Goal: Information Seeking & Learning: Learn about a topic

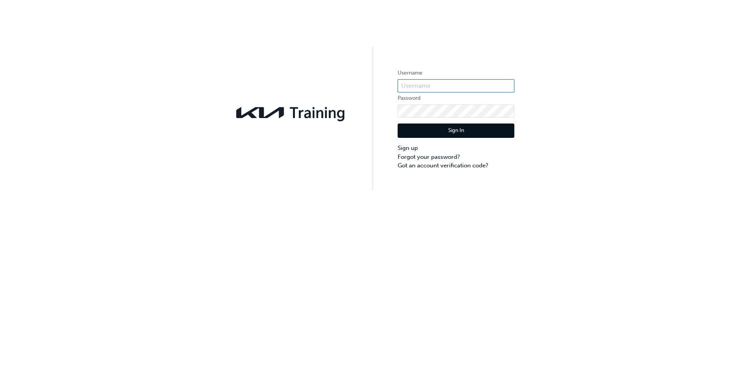
type input "KAU82135B9"
click at [449, 91] on input "KAU82135B9" at bounding box center [455, 85] width 117 height 13
type input "[EMAIL_ADDRESS][DOMAIN_NAME]"
click button "Sign In" at bounding box center [455, 131] width 117 height 15
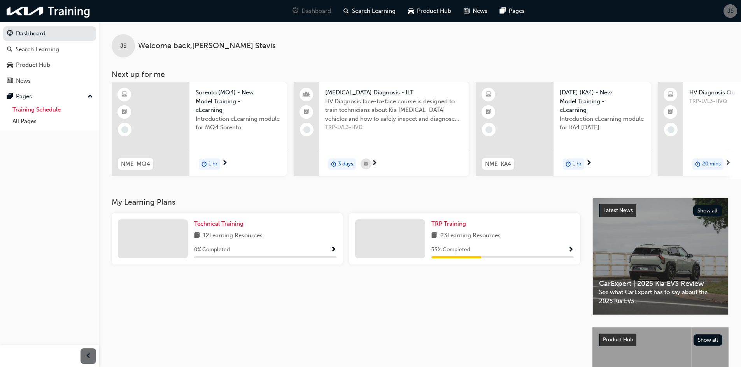
click at [40, 108] on link "Training Schedule" at bounding box center [52, 110] width 87 height 12
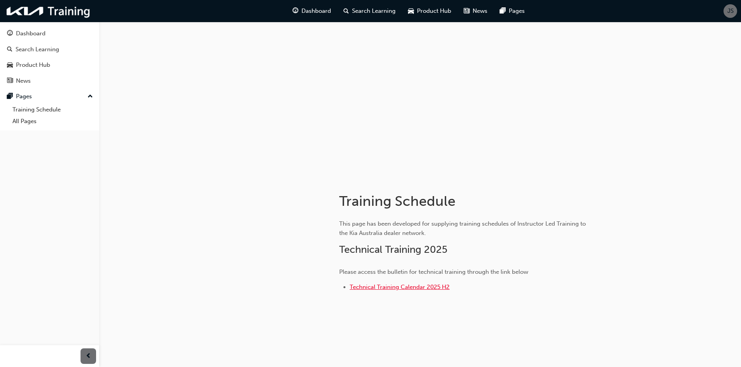
click at [421, 290] on span "Technical Training Calendar 2025 H2" at bounding box center [400, 287] width 100 height 7
click at [59, 60] on link "Product Hub" at bounding box center [49, 65] width 93 height 14
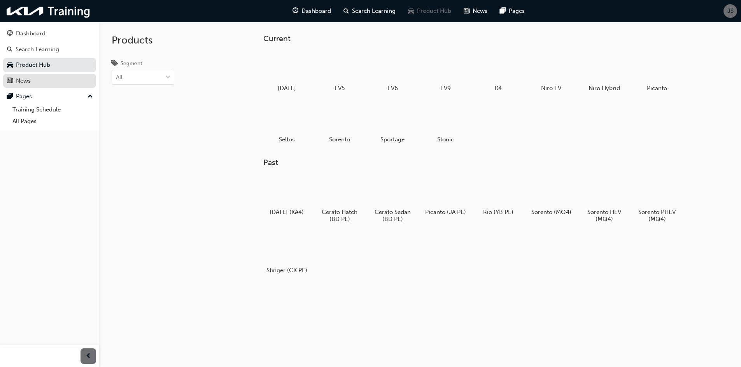
click at [45, 79] on div "News" at bounding box center [49, 81] width 85 height 10
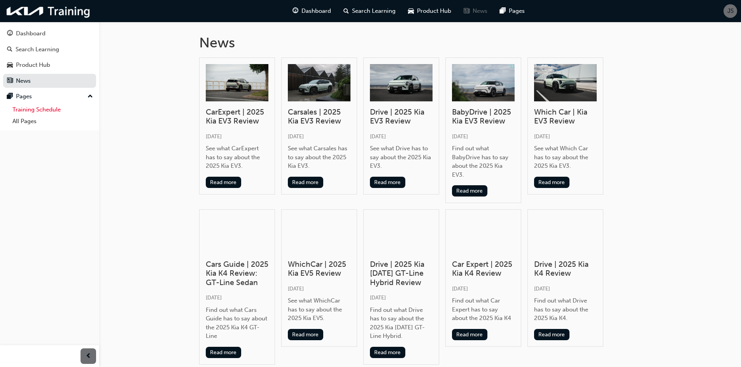
click at [47, 113] on link "Training Schedule" at bounding box center [52, 110] width 87 height 12
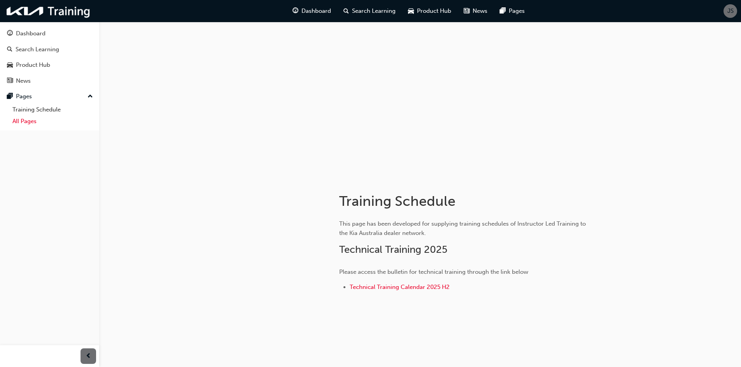
click at [42, 124] on link "All Pages" at bounding box center [52, 121] width 87 height 12
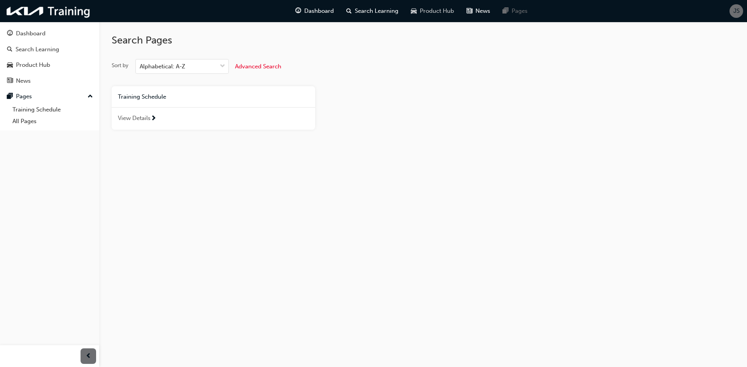
click at [437, 11] on span "Product Hub" at bounding box center [437, 11] width 34 height 9
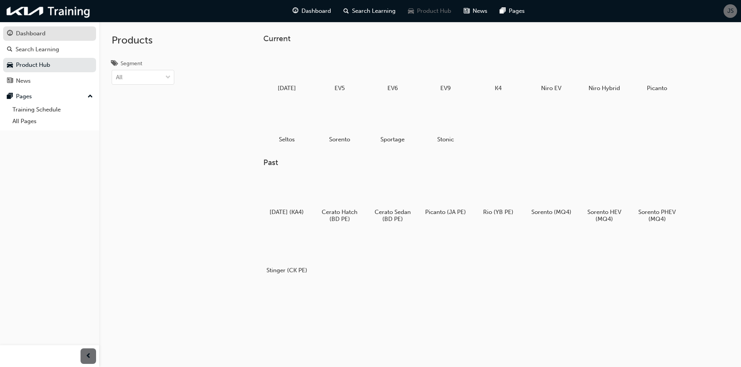
click at [49, 33] on div "Dashboard" at bounding box center [49, 34] width 85 height 10
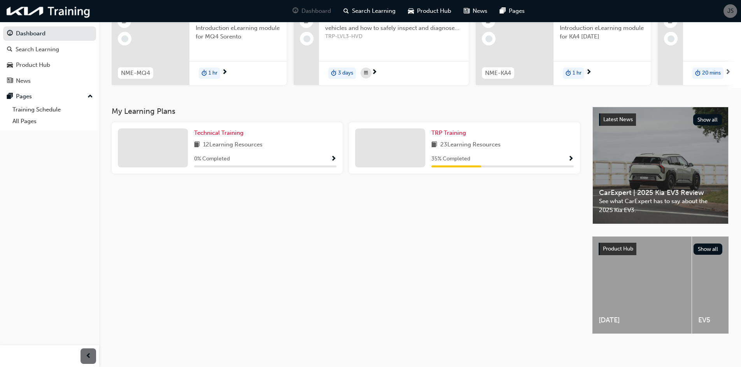
scroll to position [97, 0]
click at [332, 156] on span "Show Progress" at bounding box center [334, 159] width 6 height 7
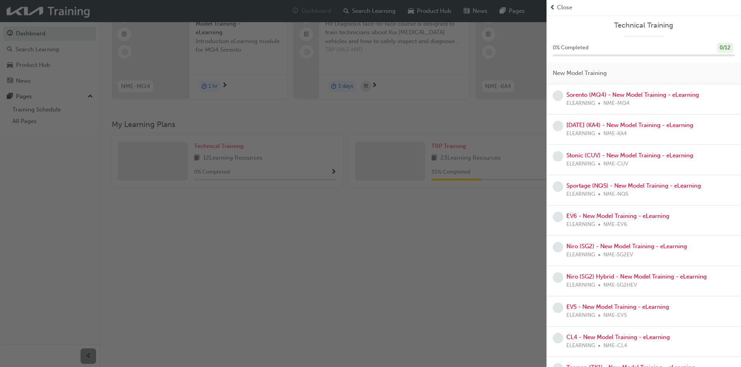
scroll to position [58, 0]
click at [433, 266] on div "button" at bounding box center [273, 183] width 546 height 367
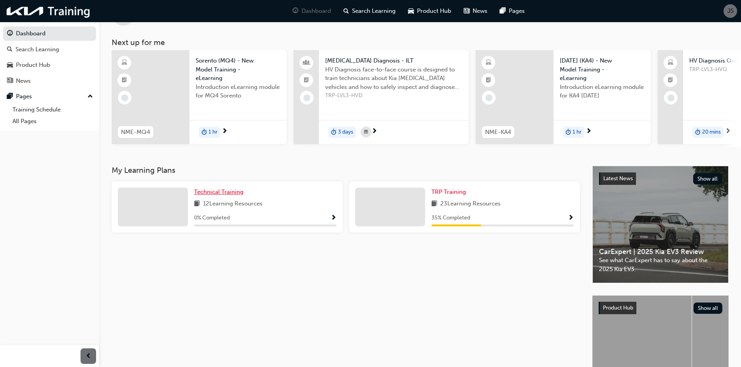
scroll to position [19, 0]
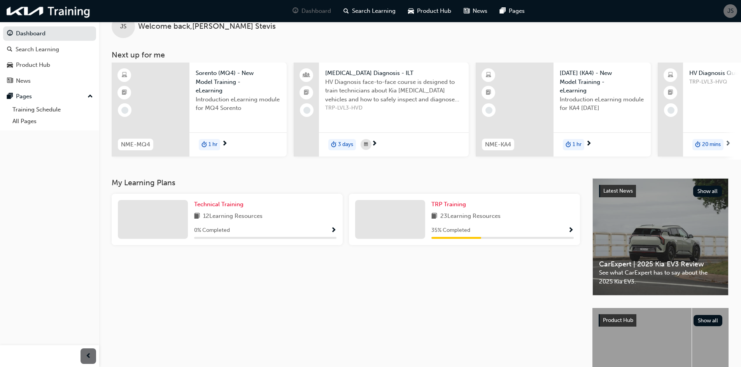
click at [186, 216] on div at bounding box center [153, 219] width 70 height 39
click at [239, 205] on span "Technical Training" at bounding box center [218, 204] width 49 height 7
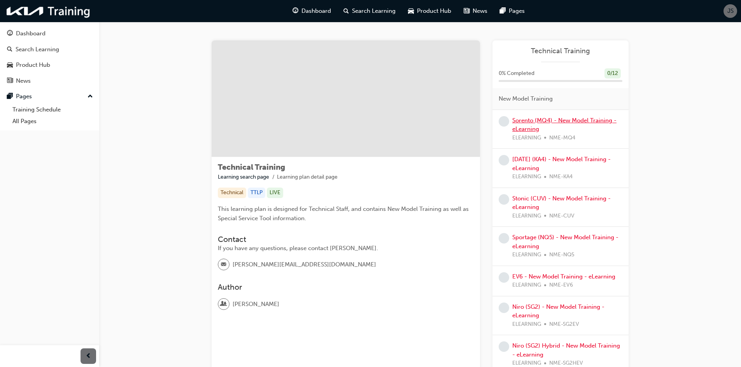
click at [575, 120] on link "Sorento (MQ4) - New Model Training - eLearning" at bounding box center [564, 125] width 104 height 16
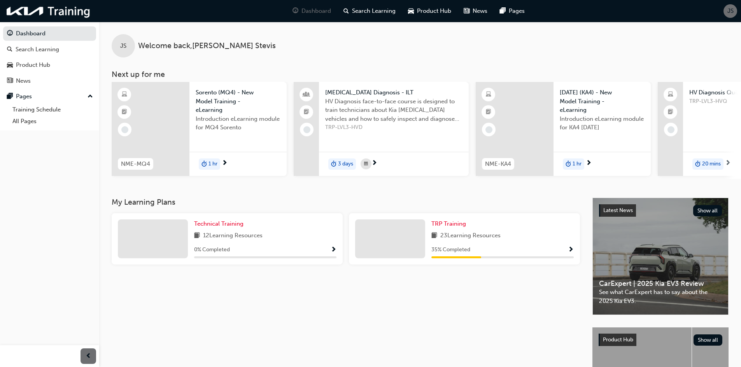
click at [227, 163] on span "next-icon" at bounding box center [225, 163] width 6 height 7
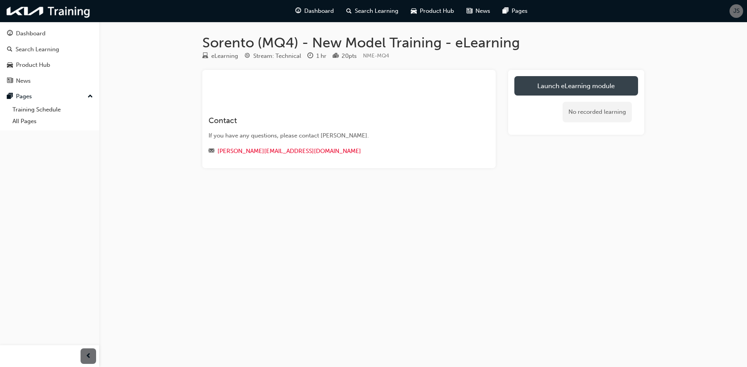
click at [615, 81] on link "Launch eLearning module" at bounding box center [576, 85] width 124 height 19
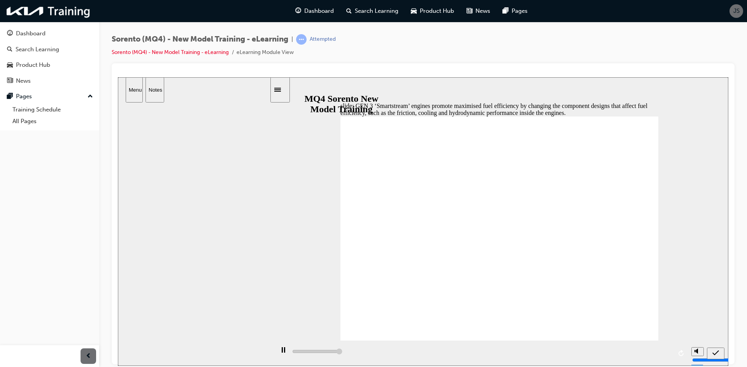
type input "5000"
radio input "true"
click at [716, 355] on icon "submit" at bounding box center [715, 353] width 7 height 7
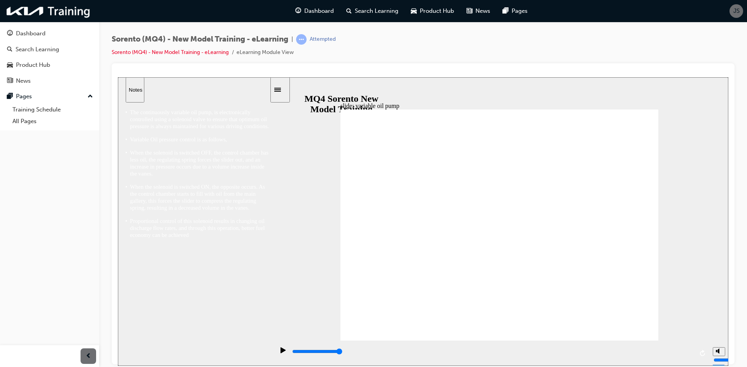
drag, startPoint x: 653, startPoint y: 220, endPoint x: 650, endPoint y: 224, distance: 5.6
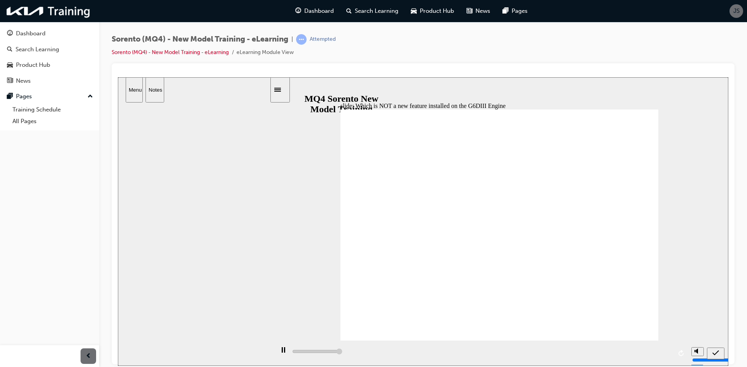
type input "5000"
radio input "false"
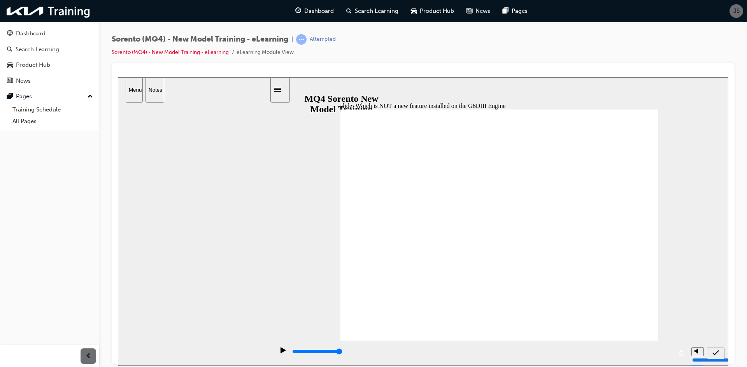
radio input "false"
radio input "true"
click at [718, 353] on icon "submit" at bounding box center [715, 353] width 7 height 7
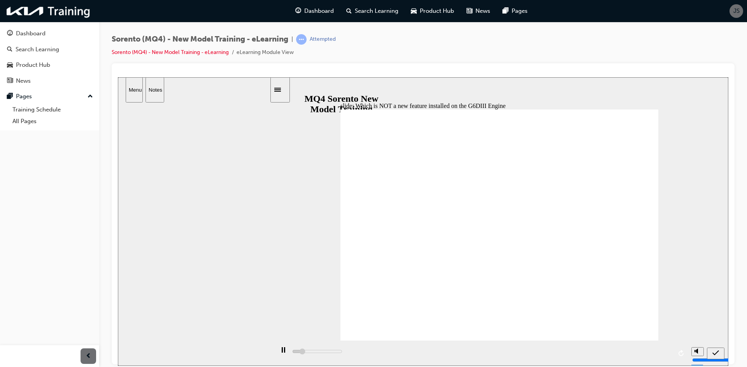
type input "5000"
radio input "true"
click at [718, 346] on nav "slide navigation" at bounding box center [715, 353] width 17 height 25
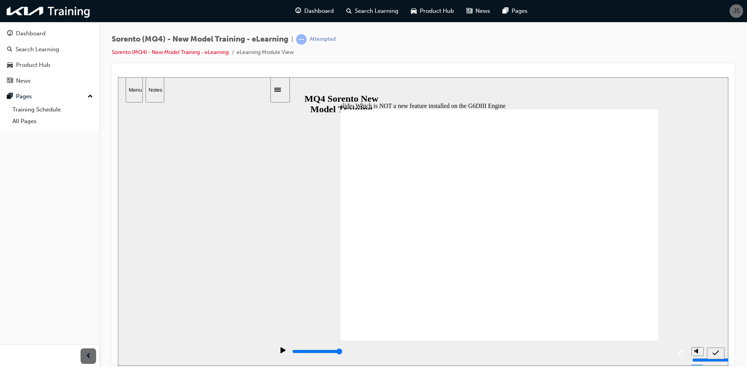
click at [719, 350] on div "submit" at bounding box center [715, 354] width 11 height 8
type input "5000"
radio input "true"
click at [713, 347] on nav "slide navigation" at bounding box center [715, 353] width 17 height 25
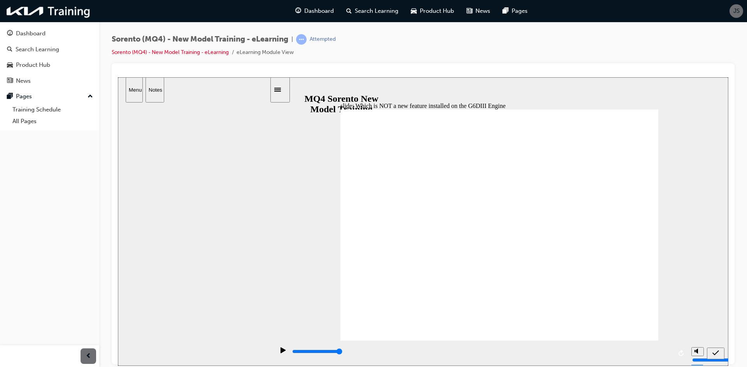
click at [714, 350] on div "submit" at bounding box center [715, 354] width 11 height 8
type input "5000"
radio input "true"
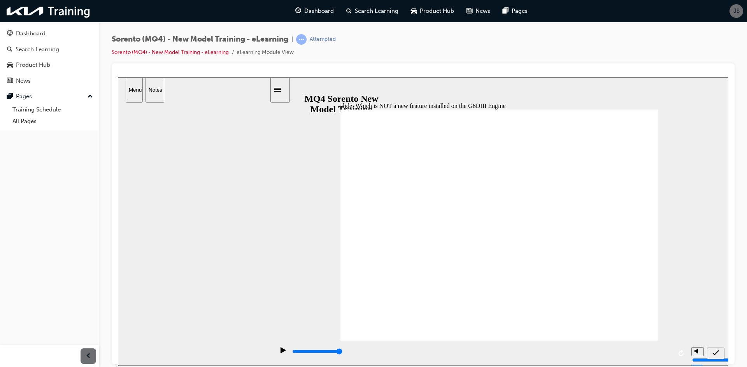
click at [715, 348] on nav "slide navigation" at bounding box center [715, 353] width 17 height 25
click at [715, 350] on div "submit" at bounding box center [715, 354] width 11 height 8
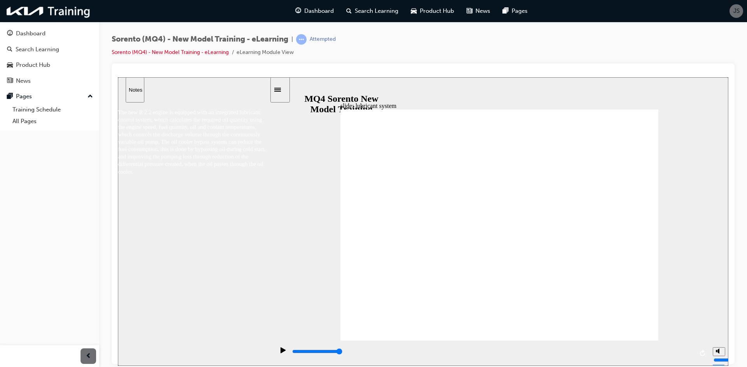
click at [658, 218] on div "slide: lubricant system • Improved fuel efficiency due to optimum lubricant sys…" at bounding box center [423, 221] width 610 height 289
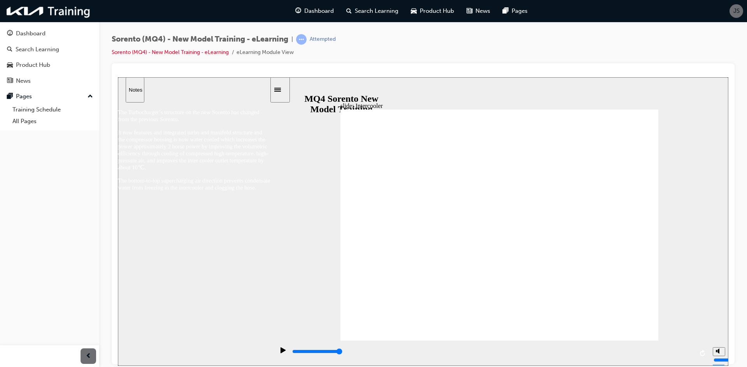
type input "5000"
radio input "true"
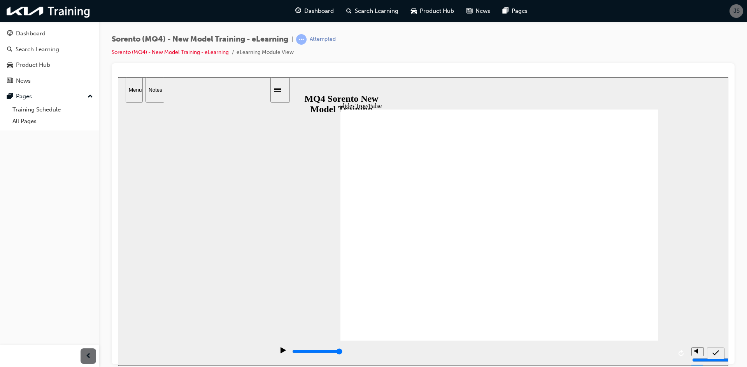
click at [718, 352] on icon "submit" at bounding box center [715, 353] width 7 height 7
type input "5000"
radio input "false"
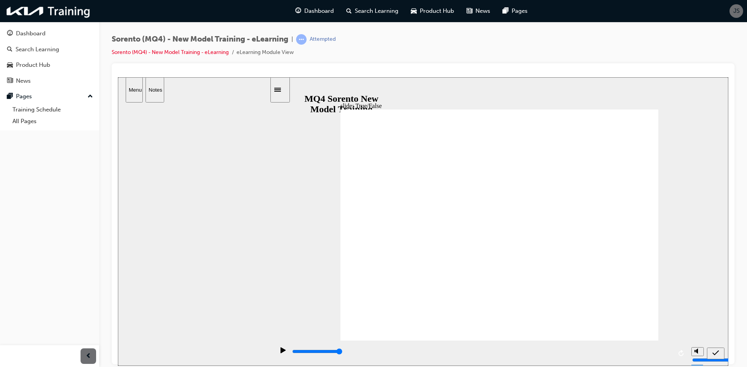
radio input "true"
click at [714, 355] on icon "submit" at bounding box center [715, 352] width 7 height 5
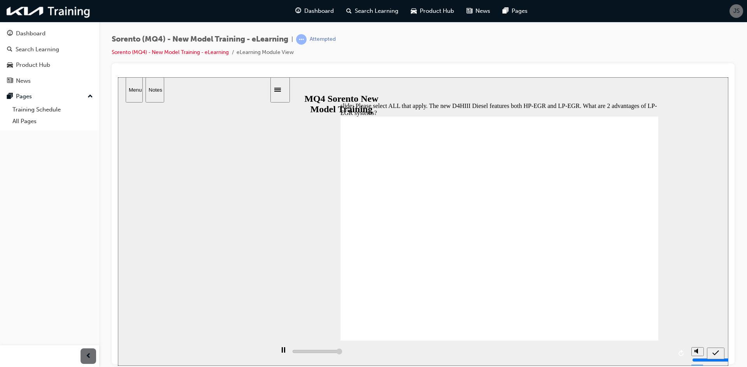
type input "5000"
checkbox input "true"
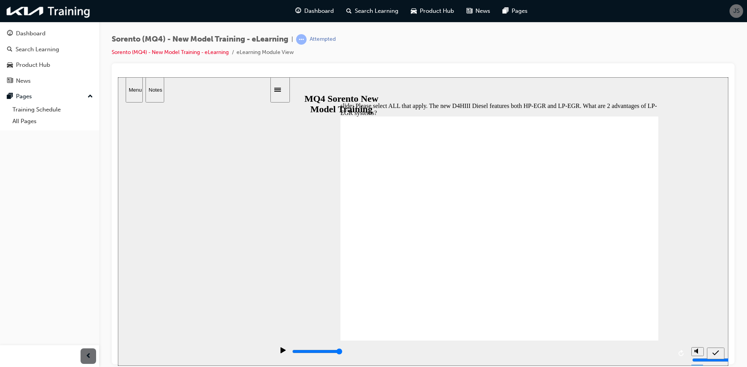
checkbox input "false"
drag, startPoint x: 477, startPoint y: 221, endPoint x: 478, endPoint y: 216, distance: 5.2
checkbox input "true"
click at [717, 350] on icon "submit" at bounding box center [715, 353] width 7 height 7
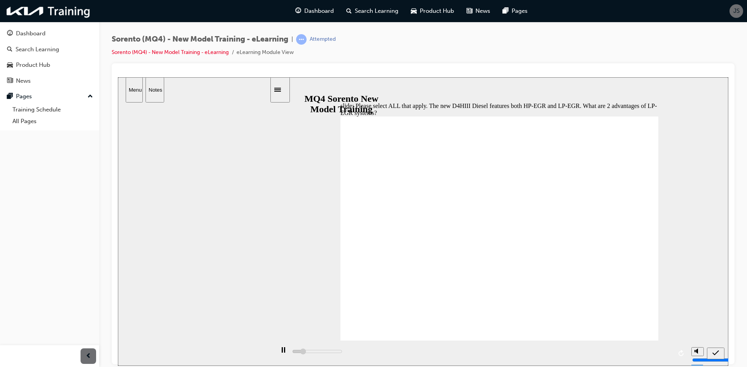
type input "5000"
checkbox input "true"
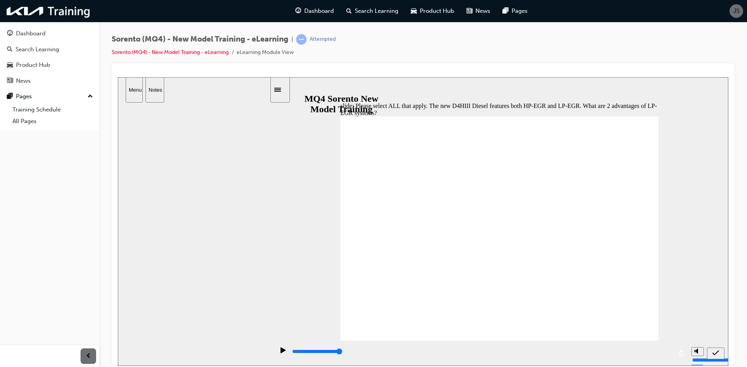
checkbox input "false"
checkbox input "true"
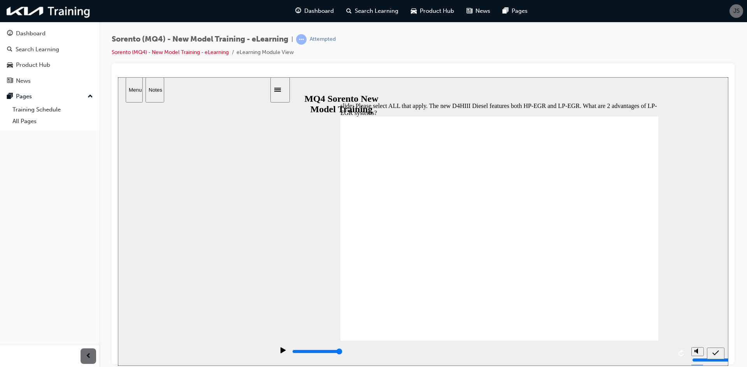
click at [717, 352] on icon "submit" at bounding box center [715, 352] width 7 height 5
type input "5000"
checkbox input "true"
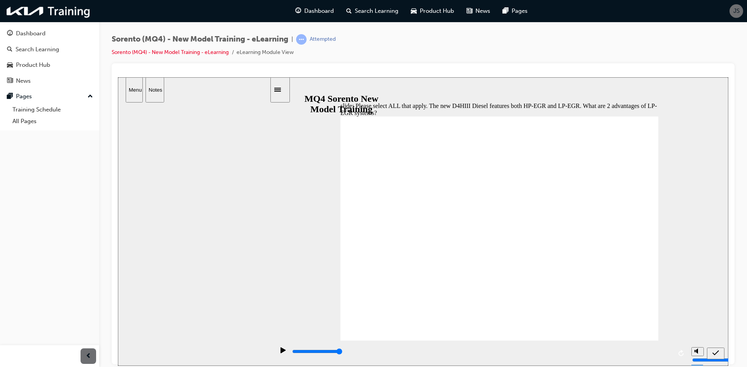
checkbox input "false"
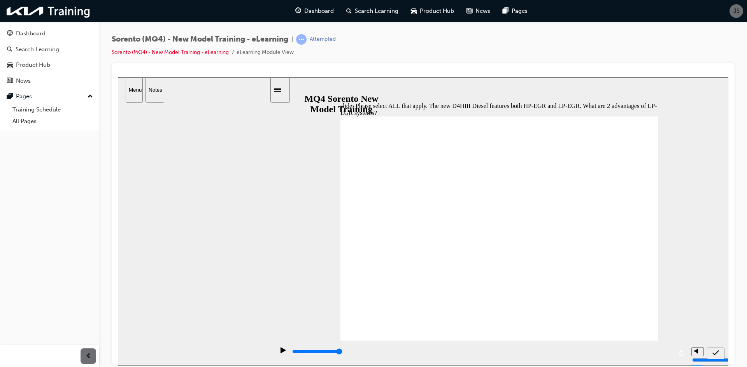
checkbox input "true"
click at [713, 357] on span "submit" at bounding box center [715, 355] width 7 height 6
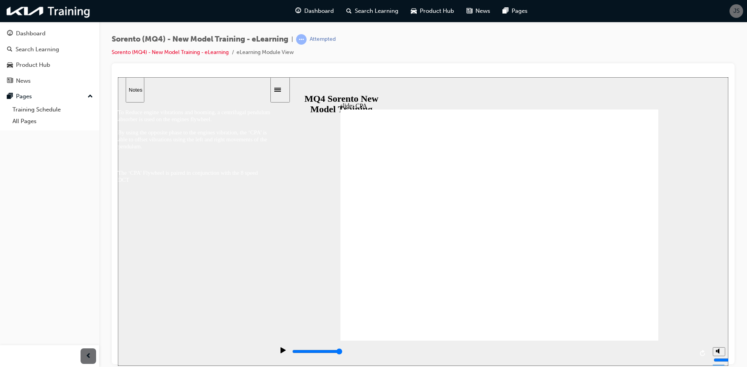
click at [669, 225] on div "slide: CPA 직선 연결선 3 Group 3 Primary flywheel Ring gear CPA Flange 직선 화살표 연결선 20…" at bounding box center [423, 221] width 610 height 289
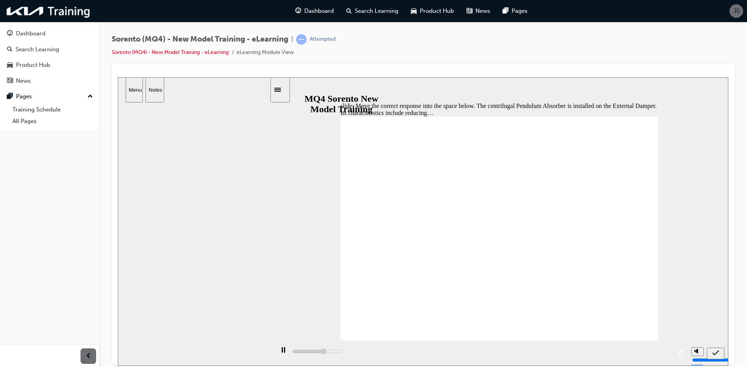
drag, startPoint x: 460, startPoint y: 293, endPoint x: 473, endPoint y: 176, distance: 117.3
click at [719, 350] on div "submit" at bounding box center [715, 354] width 11 height 8
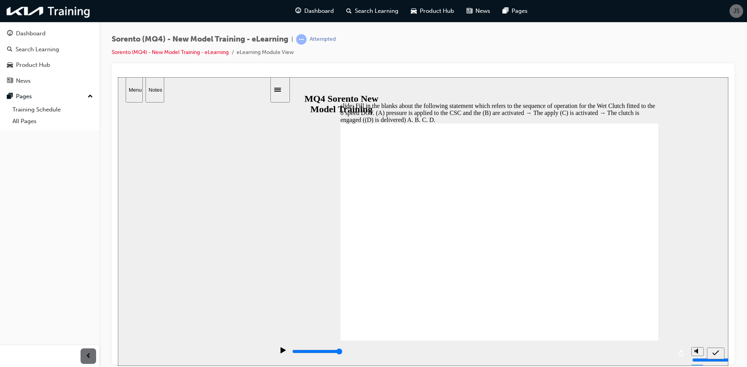
click at [717, 352] on icon "submit" at bounding box center [715, 353] width 7 height 7
click at [560, 259] on div "slide: Fill in the blanks about the following statement which refers to the seq…" at bounding box center [423, 216] width 610 height 278
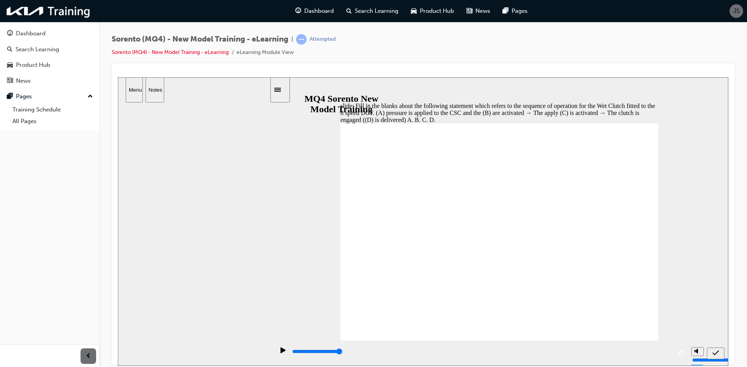
click at [714, 349] on div "slide: Fill in the blanks about the following statement which refers to the seq…" at bounding box center [423, 216] width 610 height 278
click at [714, 350] on icon "submit" at bounding box center [715, 353] width 7 height 7
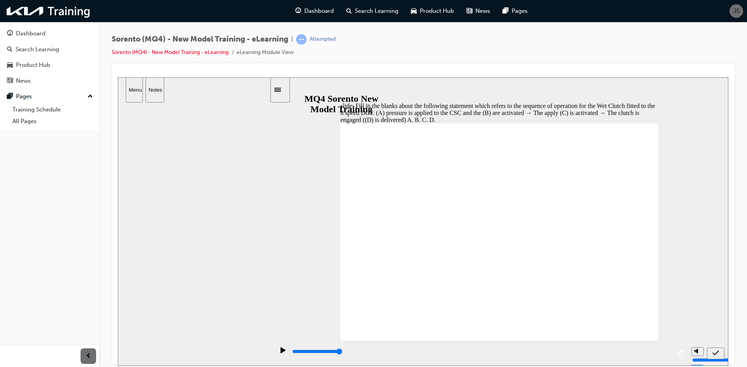
click at [458, 338] on div "slide: Fill in the blanks about the following statement which refers to the seq…" at bounding box center [423, 216] width 610 height 278
click at [721, 353] on div "submit" at bounding box center [715, 354] width 11 height 8
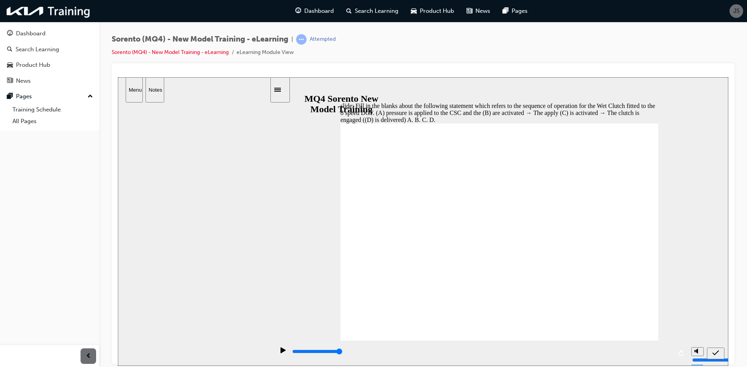
click at [718, 350] on div "submit" at bounding box center [715, 354] width 11 height 8
click at [532, 262] on div "slide: Fill in the blanks about the following statement which refers to the seq…" at bounding box center [423, 216] width 610 height 278
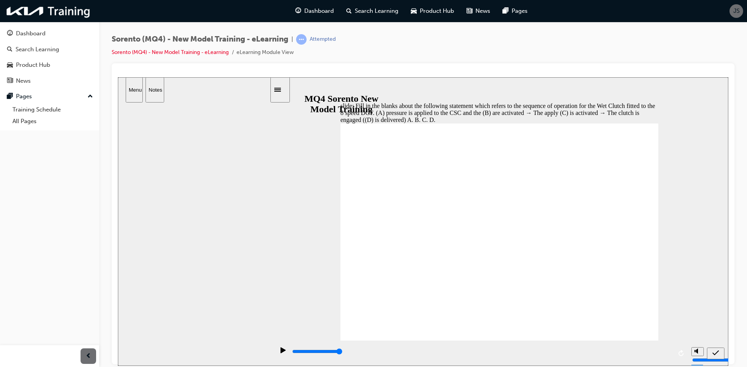
click at [321, 322] on div "slide: Fill in the blanks about the following statement which refers to the seq…" at bounding box center [423, 216] width 610 height 278
click at [319, 283] on div "slide: Fill in the blanks about the following statement which refers to the seq…" at bounding box center [423, 216] width 610 height 278
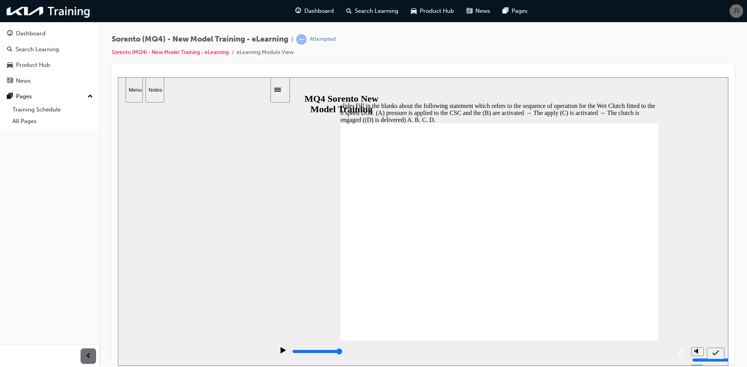
click at [339, 269] on div "slide: Fill in the blanks about the following statement which refers to the seq…" at bounding box center [423, 216] width 610 height 278
click at [717, 357] on span "submit" at bounding box center [715, 355] width 7 height 6
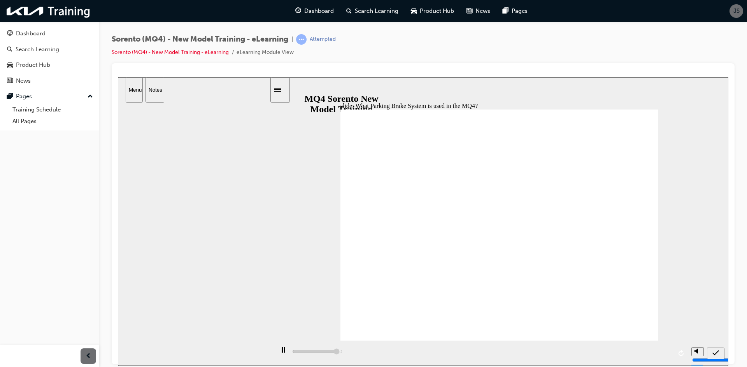
type input "4700"
radio input "true"
click at [721, 350] on div "submit" at bounding box center [715, 354] width 11 height 8
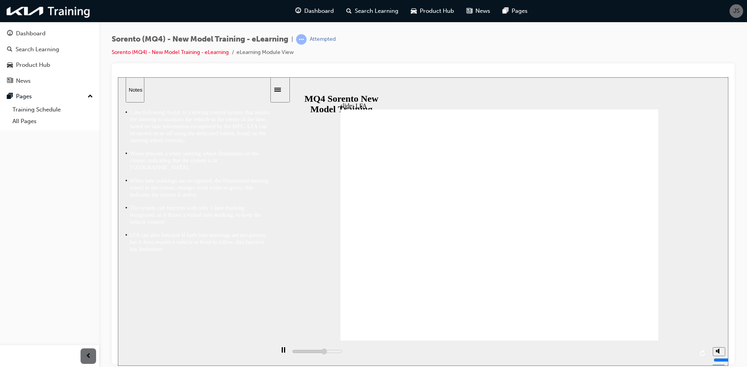
type input "31000"
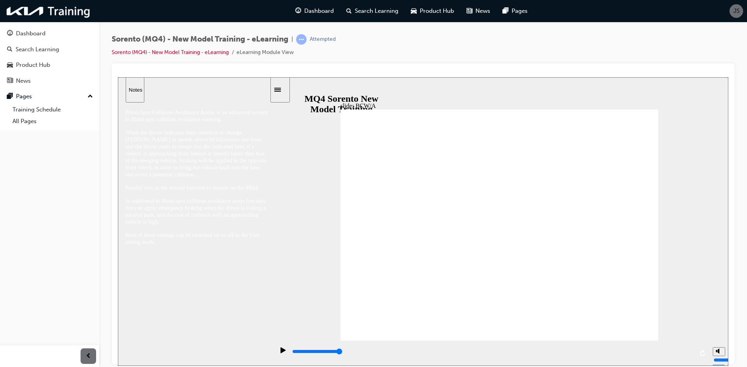
drag, startPoint x: 436, startPoint y: 198, endPoint x: 437, endPoint y: 169, distance: 28.4
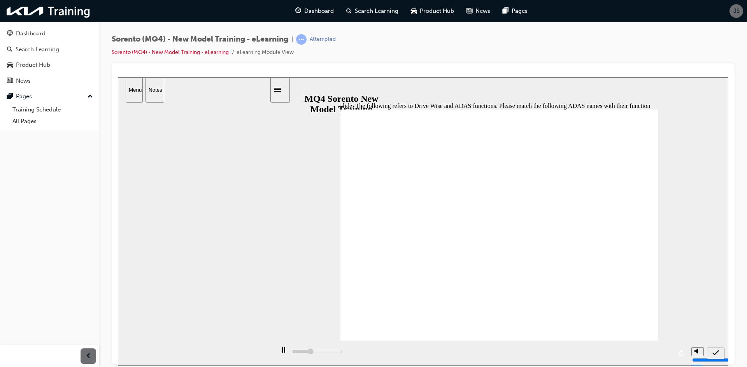
drag, startPoint x: 440, startPoint y: 167, endPoint x: 613, endPoint y: 164, distance: 172.7
drag, startPoint x: 590, startPoint y: 163, endPoint x: 466, endPoint y: 185, distance: 125.6
drag, startPoint x: 544, startPoint y: 173, endPoint x: 516, endPoint y: 164, distance: 29.6
drag, startPoint x: 568, startPoint y: 242, endPoint x: 492, endPoint y: 240, distance: 76.3
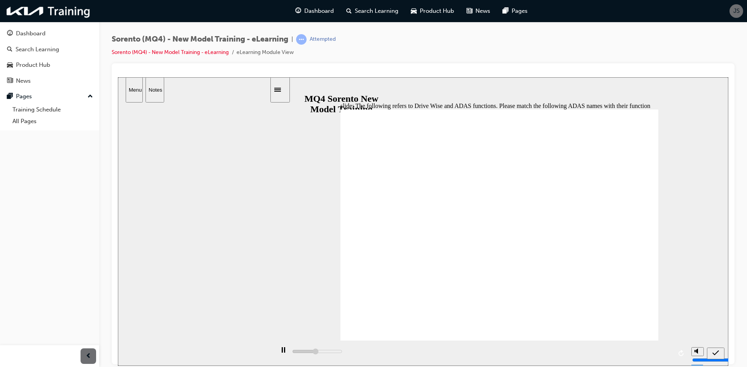
drag, startPoint x: 562, startPoint y: 308, endPoint x: 486, endPoint y: 310, distance: 75.9
drag, startPoint x: 533, startPoint y: 277, endPoint x: 431, endPoint y: 274, distance: 102.3
drag, startPoint x: 537, startPoint y: 247, endPoint x: 464, endPoint y: 248, distance: 73.5
drag, startPoint x: 531, startPoint y: 226, endPoint x: 448, endPoint y: 230, distance: 83.7
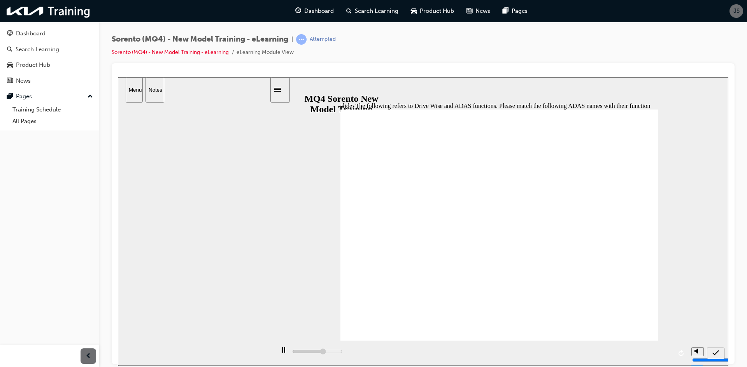
click at [715, 353] on icon "submit" at bounding box center [715, 352] width 7 height 5
drag, startPoint x: 507, startPoint y: 173, endPoint x: 513, endPoint y: 173, distance: 6.2
drag, startPoint x: 531, startPoint y: 201, endPoint x: 535, endPoint y: 228, distance: 27.1
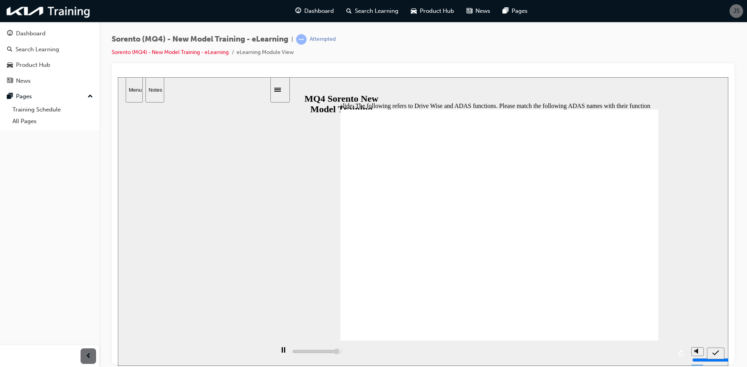
drag, startPoint x: 544, startPoint y: 192, endPoint x: 508, endPoint y: 192, distance: 36.2
drag, startPoint x: 565, startPoint y: 233, endPoint x: 561, endPoint y: 258, distance: 25.9
drag, startPoint x: 562, startPoint y: 223, endPoint x: 553, endPoint y: 223, distance: 8.9
drag, startPoint x: 581, startPoint y: 284, endPoint x: 581, endPoint y: 314, distance: 29.9
drag, startPoint x: 561, startPoint y: 289, endPoint x: 551, endPoint y: 291, distance: 10.3
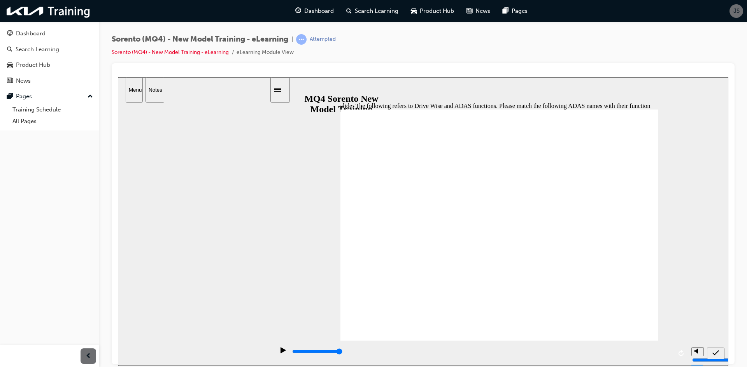
click at [715, 352] on icon "submit" at bounding box center [715, 353] width 7 height 7
drag, startPoint x: 562, startPoint y: 315, endPoint x: 563, endPoint y: 169, distance: 146.2
drag, startPoint x: 562, startPoint y: 313, endPoint x: 528, endPoint y: 317, distance: 34.8
drag, startPoint x: 561, startPoint y: 321, endPoint x: 556, endPoint y: 170, distance: 151.4
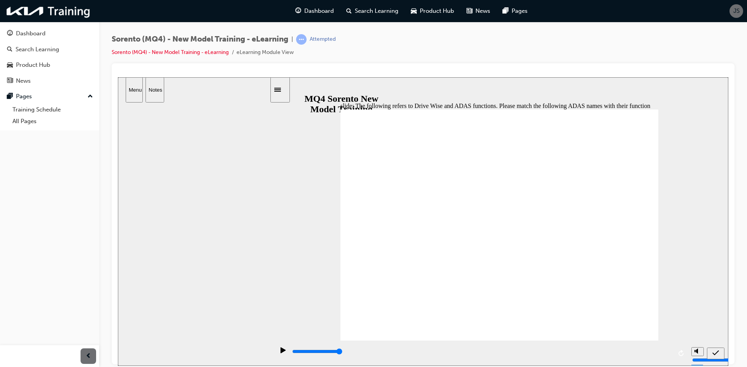
drag, startPoint x: 556, startPoint y: 171, endPoint x: 577, endPoint y: 315, distance: 145.8
drag, startPoint x: 569, startPoint y: 315, endPoint x: 550, endPoint y: 169, distance: 147.8
drag, startPoint x: 538, startPoint y: 168, endPoint x: 558, endPoint y: 170, distance: 19.9
drag, startPoint x: 526, startPoint y: 174, endPoint x: 527, endPoint y: 312, distance: 138.0
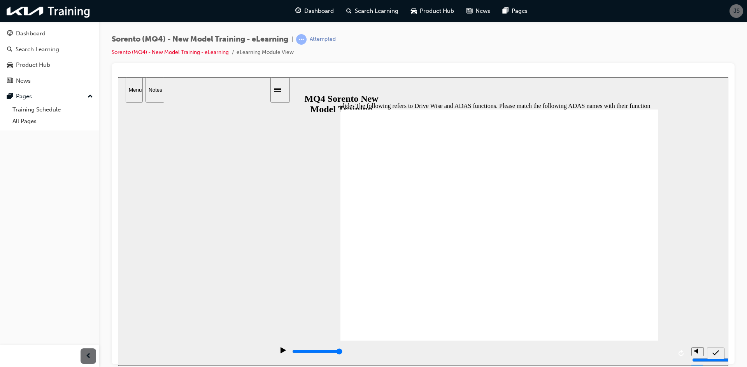
drag, startPoint x: 564, startPoint y: 166, endPoint x: 547, endPoint y: 167, distance: 16.4
click at [713, 357] on div "submit" at bounding box center [715, 354] width 11 height 8
drag, startPoint x: 533, startPoint y: 286, endPoint x: 556, endPoint y: 281, distance: 24.3
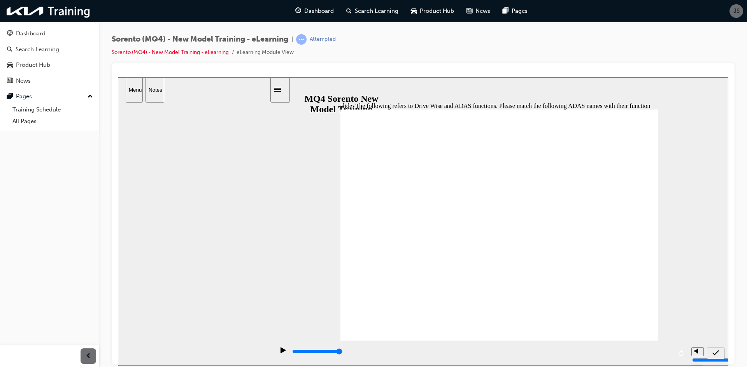
drag, startPoint x: 540, startPoint y: 257, endPoint x: 624, endPoint y: 245, distance: 85.0
drag, startPoint x: 558, startPoint y: 266, endPoint x: 617, endPoint y: 259, distance: 60.0
drag, startPoint x: 539, startPoint y: 173, endPoint x: 552, endPoint y: 171, distance: 13.0
drag, startPoint x: 552, startPoint y: 171, endPoint x: 563, endPoint y: 242, distance: 72.0
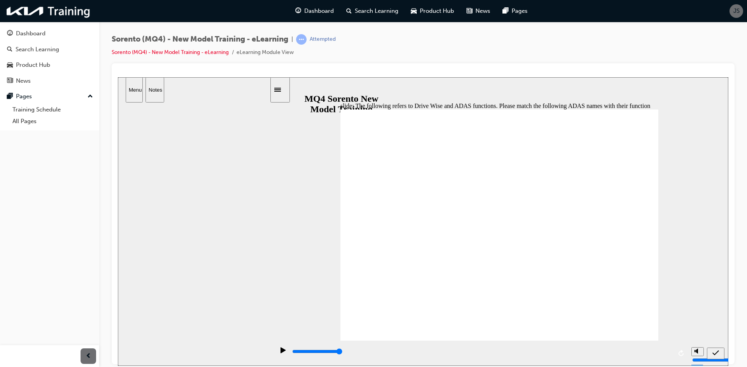
drag, startPoint x: 525, startPoint y: 312, endPoint x: 525, endPoint y: 175, distance: 136.9
drag, startPoint x: 530, startPoint y: 172, endPoint x: 615, endPoint y: 163, distance: 86.1
drag, startPoint x: 582, startPoint y: 170, endPoint x: 615, endPoint y: 314, distance: 147.6
drag, startPoint x: 545, startPoint y: 156, endPoint x: 556, endPoint y: 165, distance: 13.5
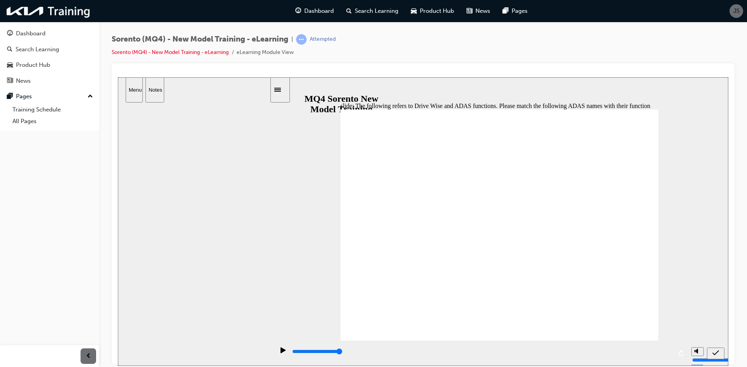
drag, startPoint x: 556, startPoint y: 165, endPoint x: 565, endPoint y: 203, distance: 39.7
drag, startPoint x: 540, startPoint y: 203, endPoint x: 564, endPoint y: 198, distance: 24.0
drag, startPoint x: 551, startPoint y: 200, endPoint x: 553, endPoint y: 160, distance: 39.7
drag, startPoint x: 553, startPoint y: 160, endPoint x: 588, endPoint y: 170, distance: 36.1
drag, startPoint x: 496, startPoint y: 173, endPoint x: 618, endPoint y: 173, distance: 121.7
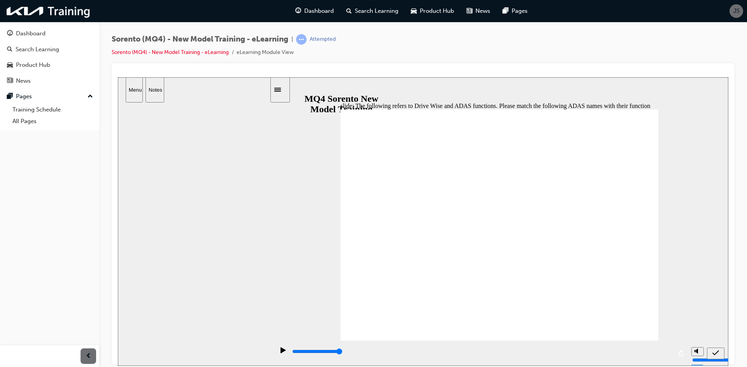
drag, startPoint x: 563, startPoint y: 169, endPoint x: 557, endPoint y: 233, distance: 63.6
drag, startPoint x: 563, startPoint y: 196, endPoint x: 525, endPoint y: 203, distance: 37.9
drag, startPoint x: 558, startPoint y: 167, endPoint x: 449, endPoint y: 185, distance: 110.0
drag, startPoint x: 513, startPoint y: 179, endPoint x: 495, endPoint y: 181, distance: 18.4
drag, startPoint x: 544, startPoint y: 314, endPoint x: 458, endPoint y: 320, distance: 85.7
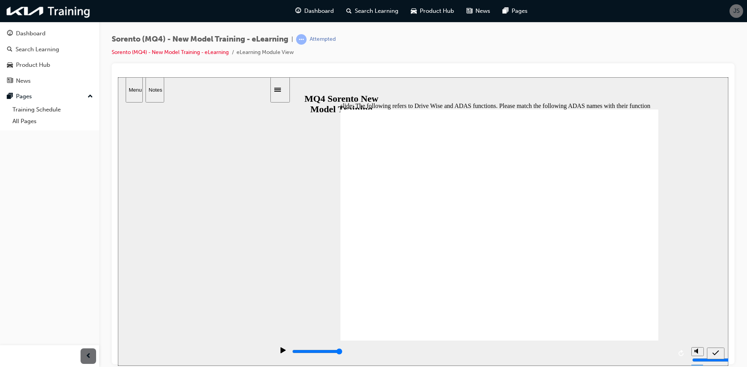
click at [716, 352] on icon "submit" at bounding box center [715, 353] width 7 height 7
drag, startPoint x: 518, startPoint y: 306, endPoint x: 568, endPoint y: 306, distance: 50.2
drag, startPoint x: 522, startPoint y: 314, endPoint x: 576, endPoint y: 307, distance: 54.9
drag, startPoint x: 520, startPoint y: 309, endPoint x: 559, endPoint y: 306, distance: 39.0
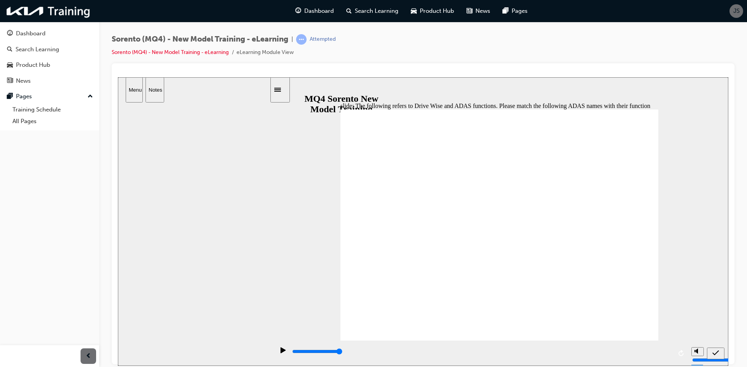
drag, startPoint x: 519, startPoint y: 285, endPoint x: 512, endPoint y: 315, distance: 31.0
drag, startPoint x: 549, startPoint y: 282, endPoint x: 539, endPoint y: 284, distance: 10.6
click at [710, 353] on div "submit" at bounding box center [715, 354] width 11 height 8
drag, startPoint x: 512, startPoint y: 281, endPoint x: 518, endPoint y: 254, distance: 27.0
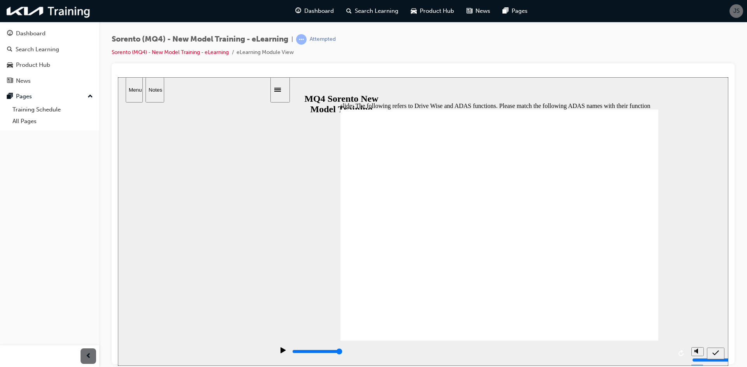
drag, startPoint x: 512, startPoint y: 259, endPoint x: 535, endPoint y: 266, distance: 23.9
drag, startPoint x: 514, startPoint y: 291, endPoint x: 523, endPoint y: 258, distance: 34.7
drag, startPoint x: 510, startPoint y: 284, endPoint x: 509, endPoint y: 256, distance: 28.0
drag, startPoint x: 537, startPoint y: 276, endPoint x: 512, endPoint y: 282, distance: 25.5
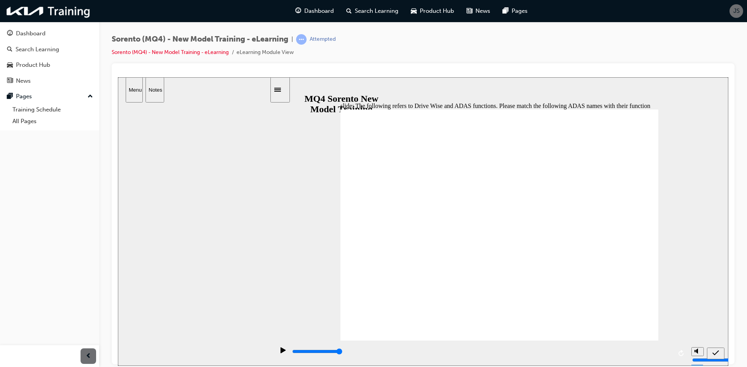
click at [712, 350] on div "submit" at bounding box center [715, 354] width 11 height 8
drag, startPoint x: 515, startPoint y: 228, endPoint x: 518, endPoint y: 253, distance: 24.7
drag, startPoint x: 516, startPoint y: 258, endPoint x: 516, endPoint y: 231, distance: 27.2
drag, startPoint x: 541, startPoint y: 258, endPoint x: 519, endPoint y: 259, distance: 22.2
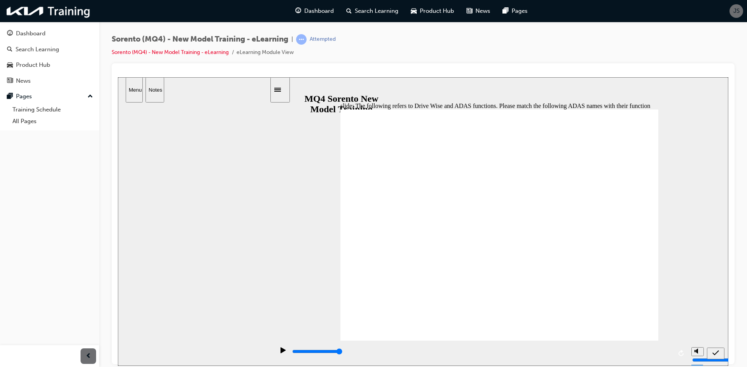
click at [718, 350] on div "submit" at bounding box center [715, 354] width 11 height 8
drag, startPoint x: 517, startPoint y: 197, endPoint x: 556, endPoint y: 183, distance: 40.8
drag, startPoint x: 486, startPoint y: 178, endPoint x: 526, endPoint y: 173, distance: 40.1
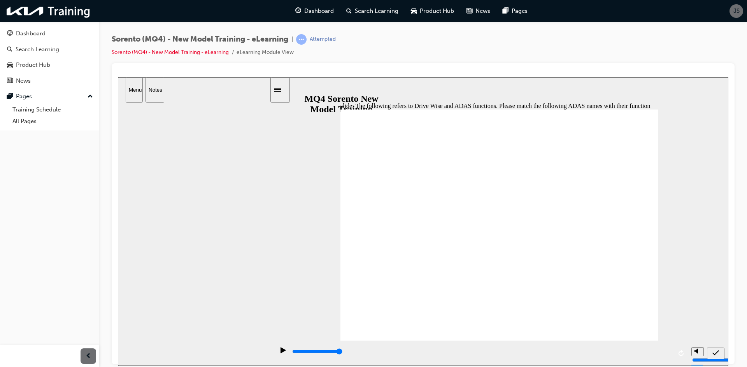
drag, startPoint x: 509, startPoint y: 174, endPoint x: 530, endPoint y: 202, distance: 35.0
drag, startPoint x: 443, startPoint y: 169, endPoint x: 418, endPoint y: 175, distance: 25.6
drag, startPoint x: 529, startPoint y: 259, endPoint x: 531, endPoint y: 173, distance: 85.6
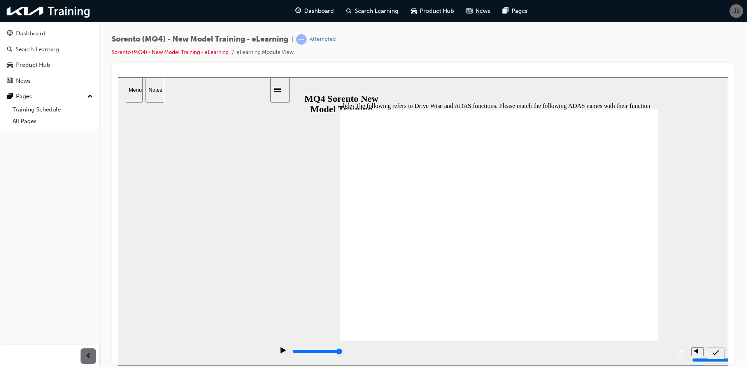
drag, startPoint x: 560, startPoint y: 258, endPoint x: 549, endPoint y: 203, distance: 55.5
drag, startPoint x: 512, startPoint y: 289, endPoint x: 518, endPoint y: 261, distance: 29.0
drag, startPoint x: 525, startPoint y: 261, endPoint x: 511, endPoint y: 289, distance: 32.3
drag, startPoint x: 525, startPoint y: 248, endPoint x: 519, endPoint y: 251, distance: 6.3
drag, startPoint x: 518, startPoint y: 251, endPoint x: 510, endPoint y: 252, distance: 7.9
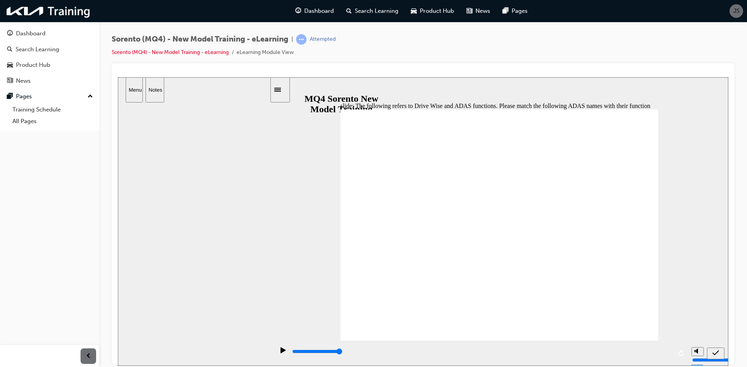
drag, startPoint x: 547, startPoint y: 317, endPoint x: 551, endPoint y: 289, distance: 27.8
drag, startPoint x: 551, startPoint y: 314, endPoint x: 540, endPoint y: 313, distance: 10.1
click at [718, 353] on icon "submit" at bounding box center [715, 353] width 7 height 7
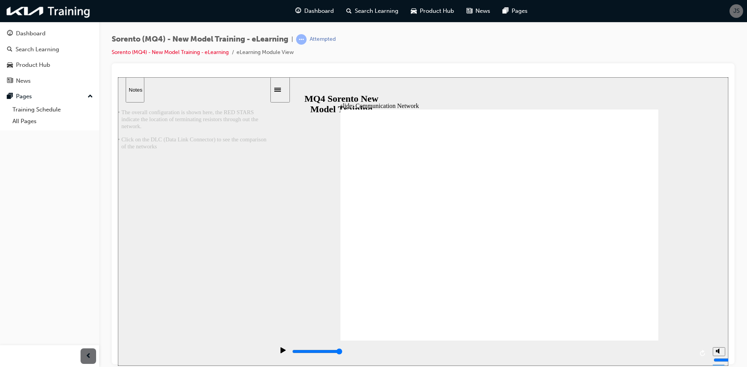
drag, startPoint x: 479, startPoint y: 282, endPoint x: 470, endPoint y: 282, distance: 9.0
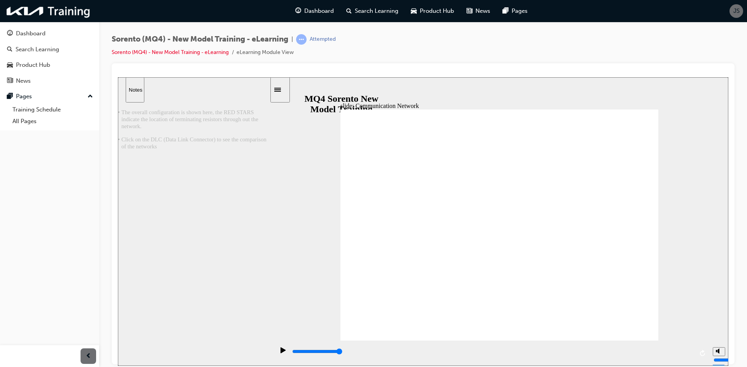
drag, startPoint x: 460, startPoint y: 170, endPoint x: 474, endPoint y: 170, distance: 13.2
drag, startPoint x: 481, startPoint y: 170, endPoint x: 495, endPoint y: 170, distance: 13.6
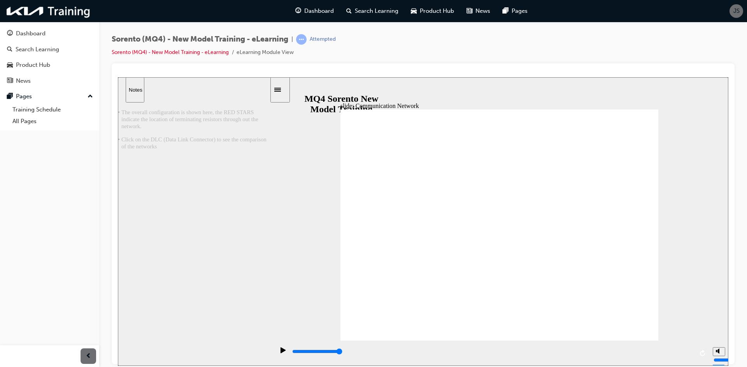
drag, startPoint x: 501, startPoint y: 170, endPoint x: 517, endPoint y: 172, distance: 16.4
drag, startPoint x: 520, startPoint y: 174, endPoint x: 530, endPoint y: 184, distance: 14.0
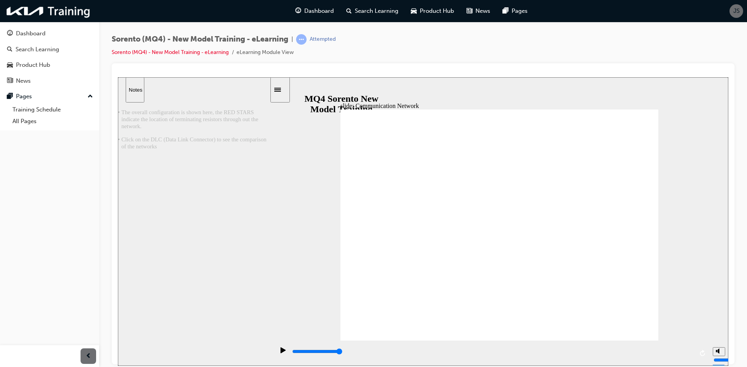
drag, startPoint x: 541, startPoint y: 235, endPoint x: 540, endPoint y: 245, distance: 10.1
drag, startPoint x: 540, startPoint y: 245, endPoint x: 540, endPoint y: 266, distance: 20.2
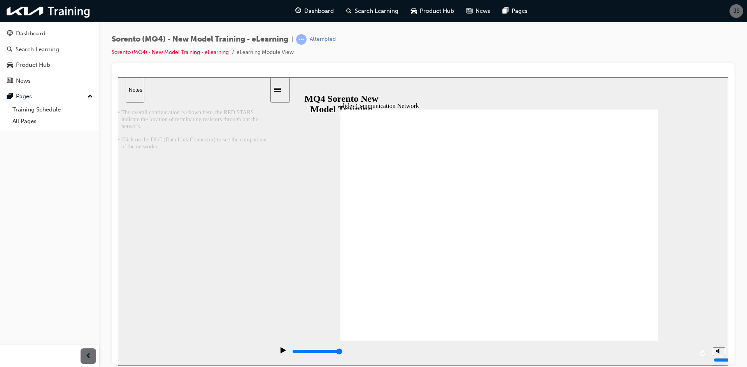
drag, startPoint x: 540, startPoint y: 275, endPoint x: 540, endPoint y: 287, distance: 11.3
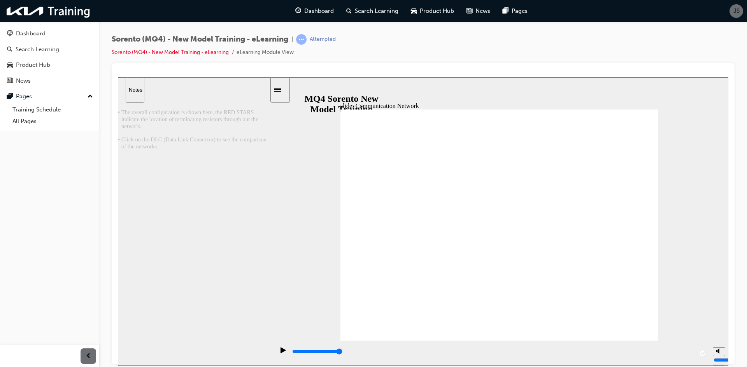
drag, startPoint x: 581, startPoint y: 321, endPoint x: 669, endPoint y: 292, distance: 92.5
click at [669, 292] on div "slide: Communication Network 직선 연결선 5 Group 1 : Location of terminating resisto…" at bounding box center [423, 221] width 610 height 289
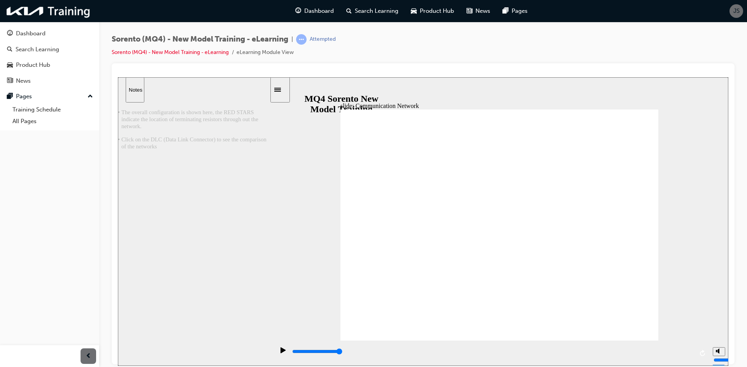
drag, startPoint x: 109, startPoint y: 37, endPoint x: 267, endPoint y: 42, distance: 157.6
click at [267, 42] on div "Sorento (MQ4) - New Model Training - eLearning | Attempted Sorento (MQ4) - New …" at bounding box center [422, 185] width 647 height 326
click at [721, 247] on div "slide: CAN FD 직선 연결선 5 ▶ CAN FD: flexible data rate • The speed increases to 20…" at bounding box center [423, 221] width 610 height 289
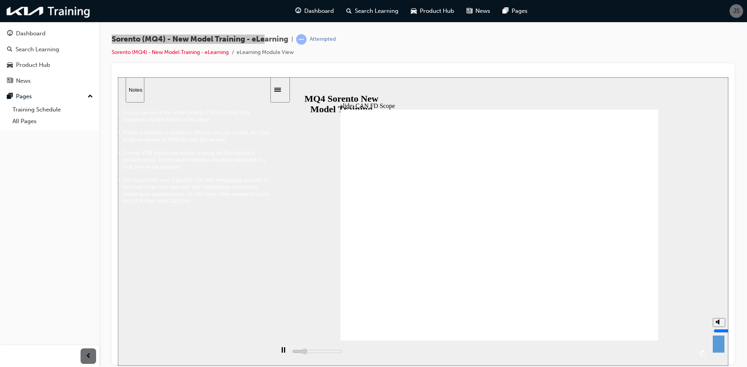
type input "4900"
type input "7"
type input "4900"
type input "8"
type input "4900"
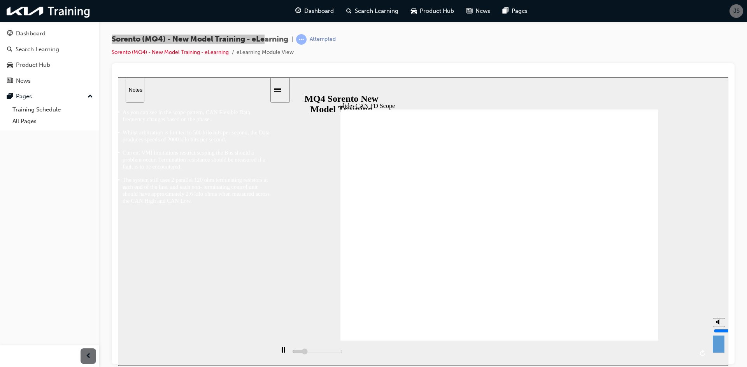
type input "9"
type input "5000"
type input "10"
type input "5300"
drag, startPoint x: 720, startPoint y: 326, endPoint x: 720, endPoint y: 314, distance: 12.1
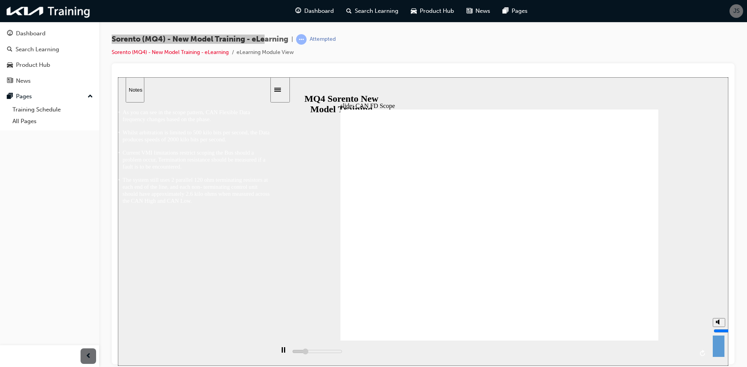
type input "10"
click at [720, 328] on input "volume" at bounding box center [738, 331] width 50 height 6
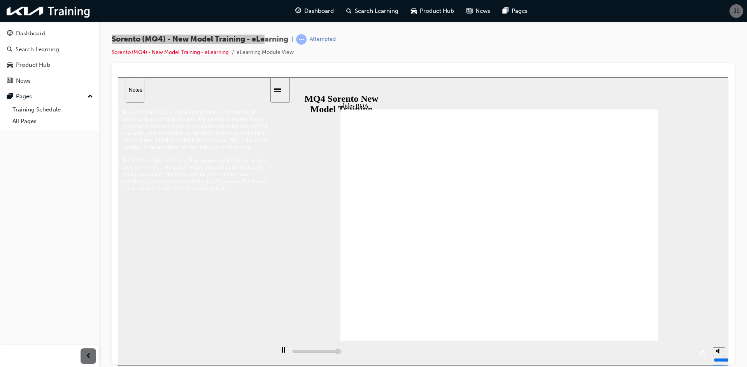
click at [662, 227] on div "slide: ICU 직선 연결선 5 back button.png next button.png Skip navigation. Press ente…" at bounding box center [423, 221] width 610 height 289
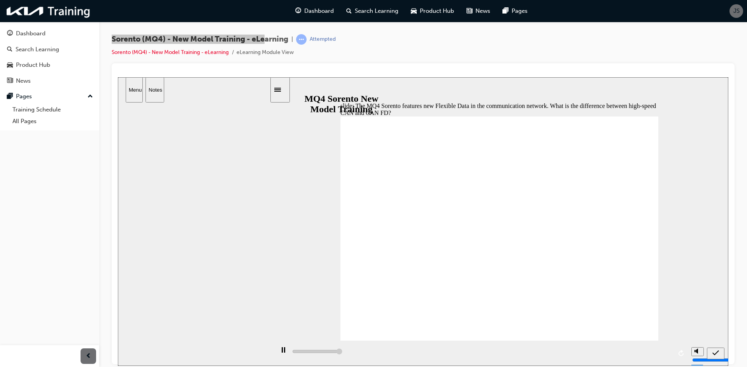
type input "5000"
radio input "true"
click at [719, 352] on div "submit" at bounding box center [715, 354] width 11 height 8
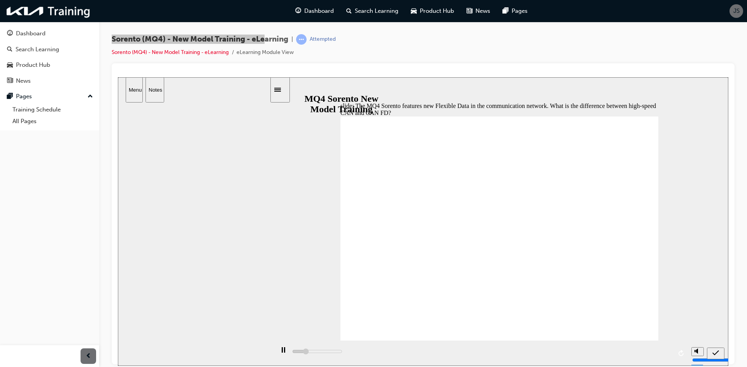
type input "5000"
radio input "true"
click at [716, 352] on icon "submit" at bounding box center [715, 352] width 7 height 5
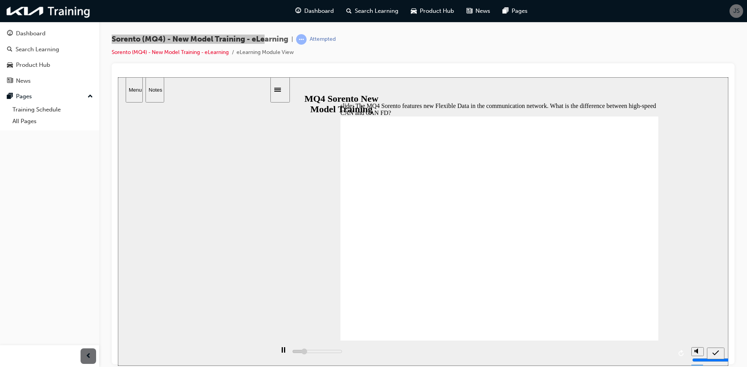
type input "5000"
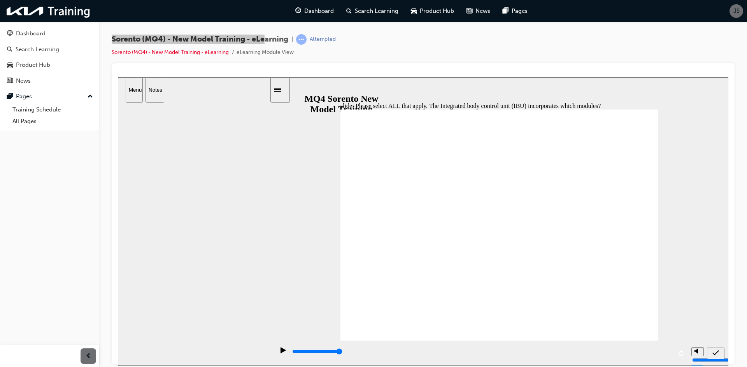
checkbox input "true"
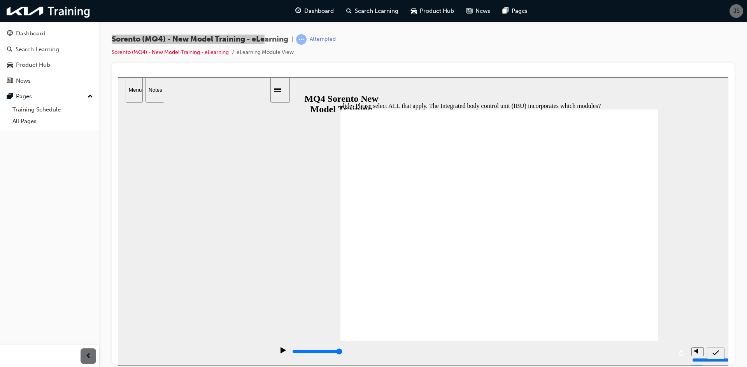
checkbox input "true"
click at [716, 352] on icon "submit" at bounding box center [715, 353] width 7 height 7
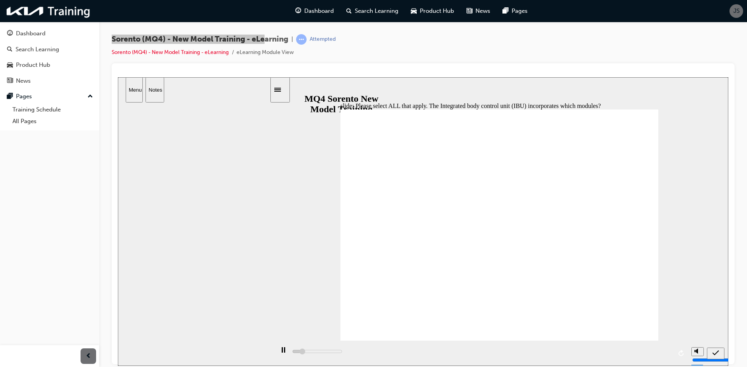
type input "5000"
checkbox input "false"
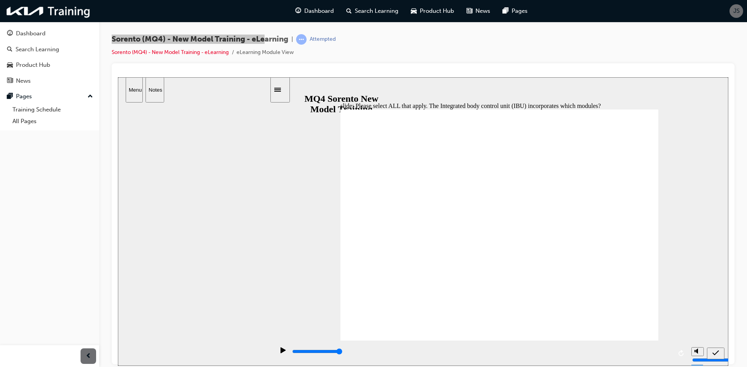
checkbox input "true"
checkbox input "false"
click at [719, 351] on div "submit" at bounding box center [715, 354] width 11 height 8
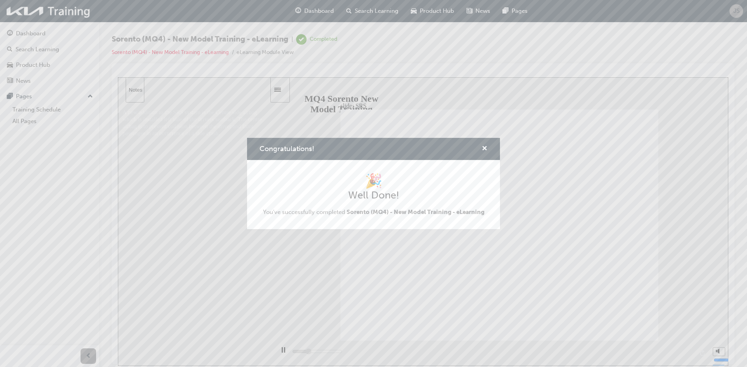
click at [481, 149] on div "Congratulations!" at bounding box center [481, 149] width 12 height 10
click at [485, 146] on span "cross-icon" at bounding box center [484, 149] width 6 height 7
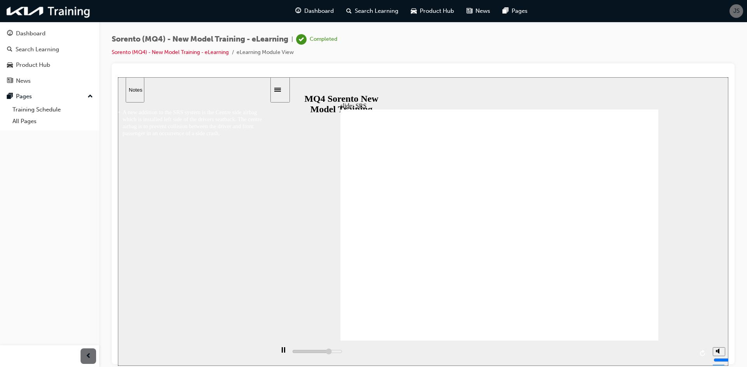
type input "136700"
click at [157, 49] on li "Sorento (MQ4) - New Model Training - eLearning" at bounding box center [174, 52] width 125 height 9
click at [183, 52] on link "Sorento (MQ4) - New Model Training - eLearning" at bounding box center [170, 52] width 117 height 7
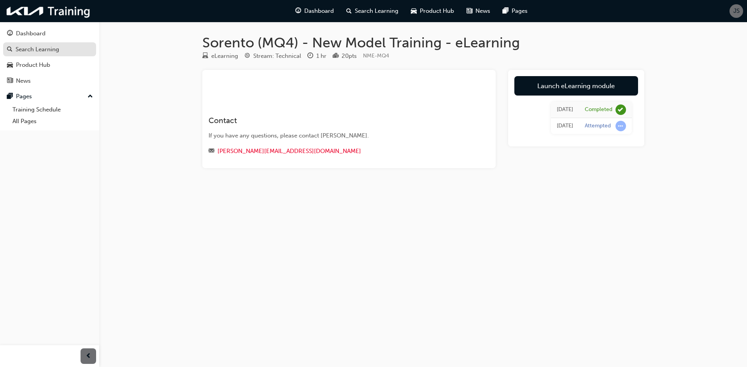
click at [59, 49] on div "Search Learning" at bounding box center [49, 50] width 85 height 10
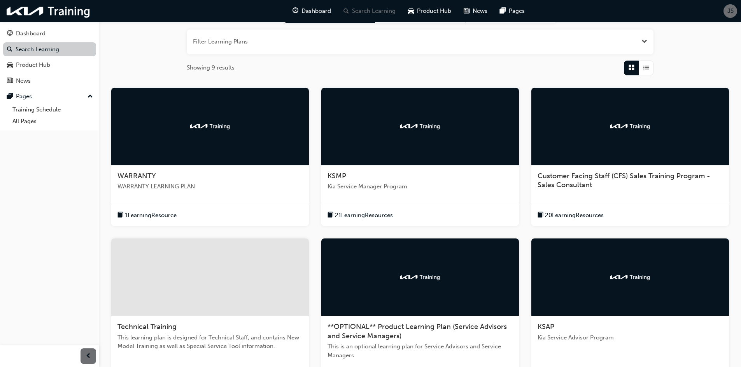
scroll to position [117, 0]
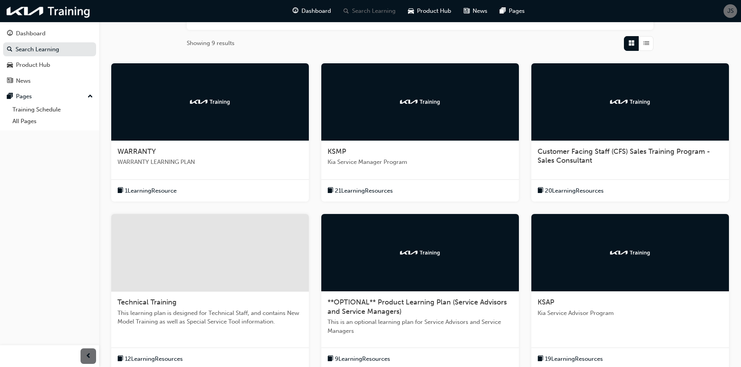
click at [246, 256] on div at bounding box center [210, 253] width 198 height 78
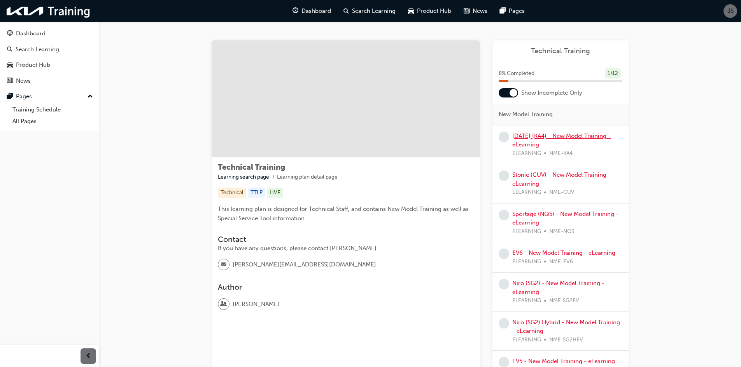
click at [560, 133] on link "[DATE] (KA4) - New Model Training - eLearning" at bounding box center [561, 141] width 98 height 16
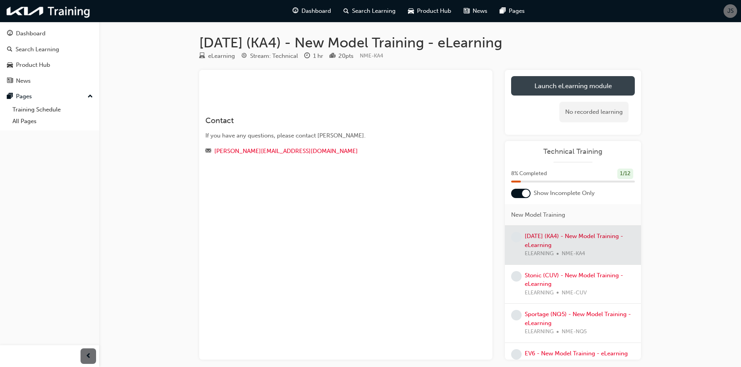
click at [575, 90] on link "Launch eLearning module" at bounding box center [573, 85] width 124 height 19
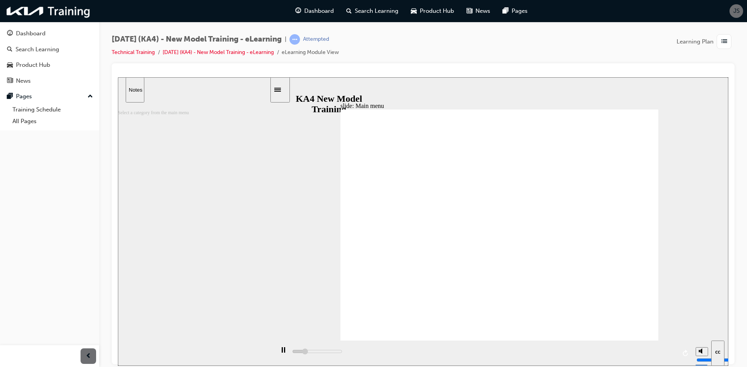
drag, startPoint x: 432, startPoint y: 227, endPoint x: 381, endPoint y: 196, distance: 60.6
drag, startPoint x: 427, startPoint y: 210, endPoint x: 402, endPoint y: 206, distance: 24.9
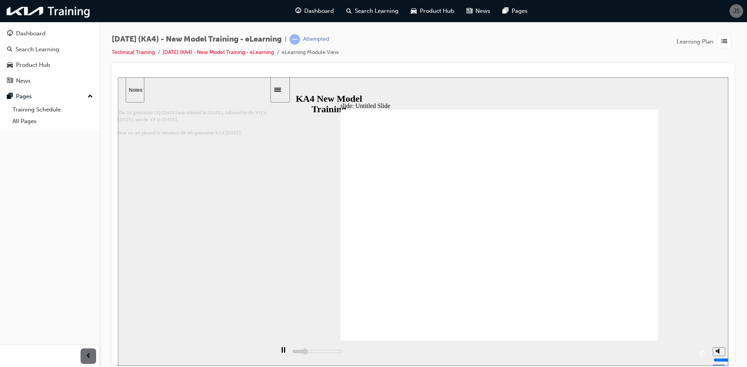
click at [658, 221] on div "slide: Untitled Slide Rectangle 1 History of the Kia Carnival 직선 연결선 3 2nd gen.…" at bounding box center [423, 221] width 610 height 289
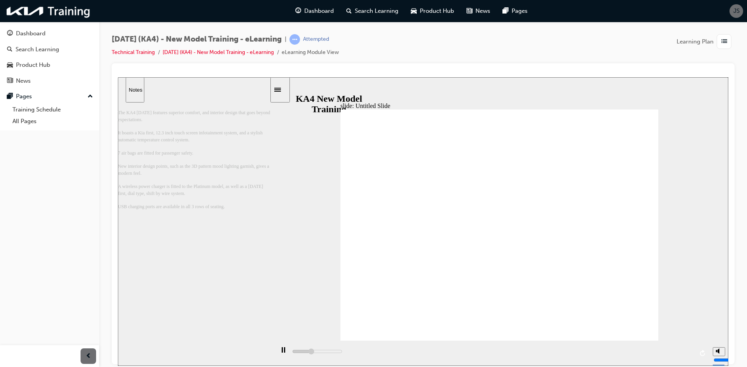
click at [658, 221] on div "slide: Untitled Slide Interior Design 직선 연결선 3 12.3 Inch Touch Screen Automatic…" at bounding box center [423, 221] width 610 height 289
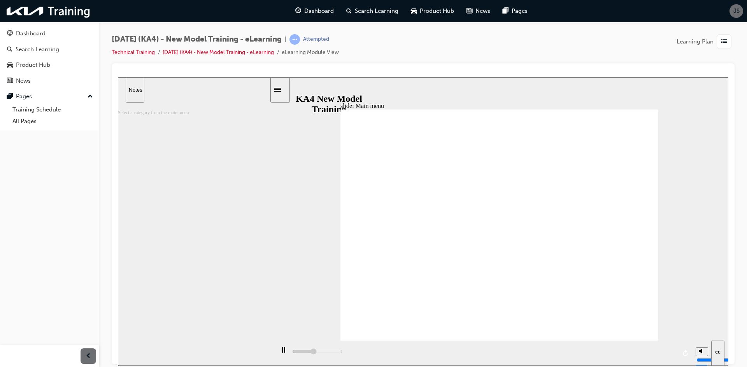
drag, startPoint x: 625, startPoint y: 217, endPoint x: 634, endPoint y: 218, distance: 9.1
click at [659, 220] on div "slide: Smartstream G3.5 KA4 Carnival M1 SmartStream G3.5 next button.png KA4 Ca…" at bounding box center [423, 221] width 610 height 289
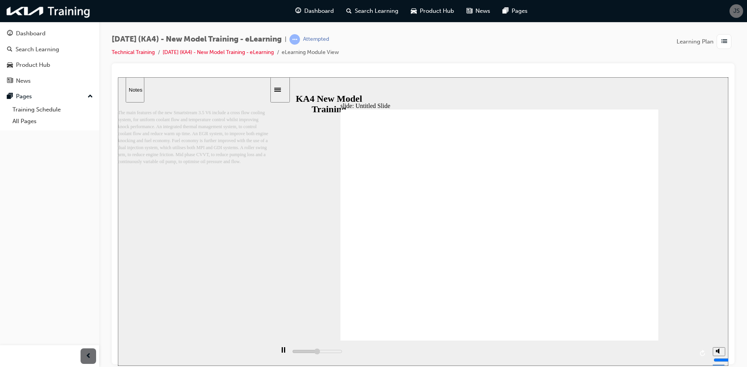
click at [664, 236] on div "slide: Untitled Slide 직선 연결선 3 GDI Fuel Rail Assembly MPI Fuel Rail Assembly ba…" at bounding box center [423, 221] width 610 height 289
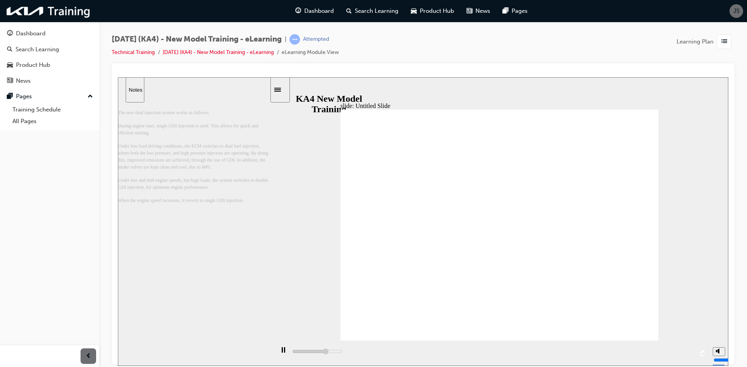
click at [665, 226] on div "slide: Untitled Slide 직선 연결선 3 ▶ Electronically Controlled Continuously Variabl…" at bounding box center [423, 221] width 610 height 289
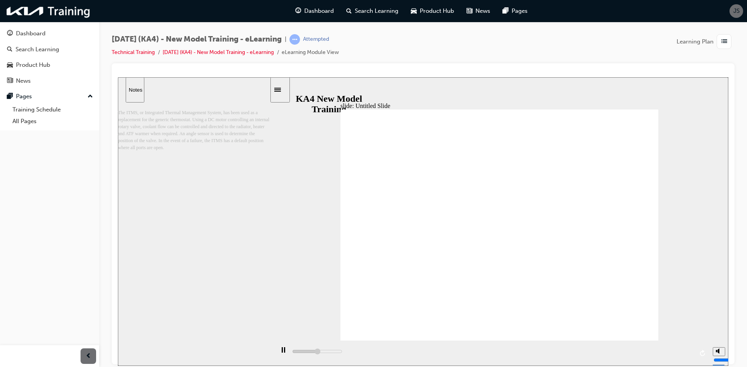
type input "1600"
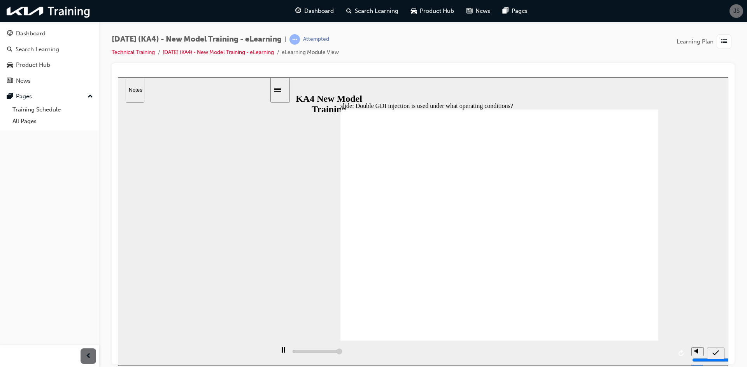
type input "5000"
radio input "true"
click at [716, 350] on div "submit" at bounding box center [715, 354] width 11 height 8
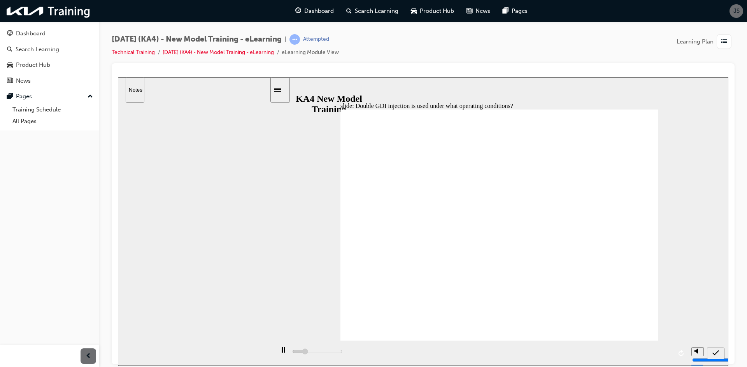
type input "5000"
radio input "false"
radio input "true"
click at [719, 351] on div "submit" at bounding box center [715, 354] width 11 height 8
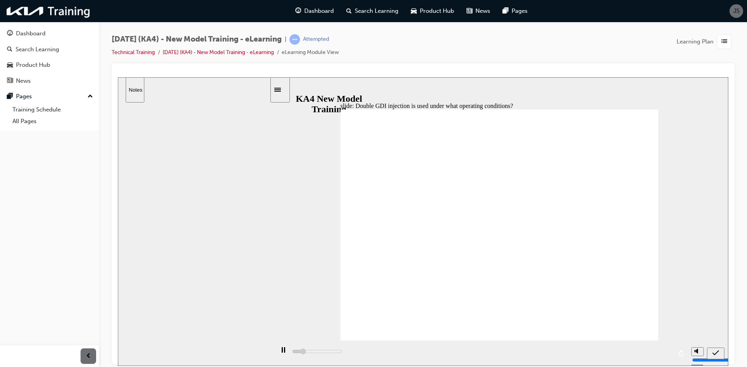
type input "5000"
radio input "true"
click at [711, 352] on div "submit" at bounding box center [715, 354] width 11 height 8
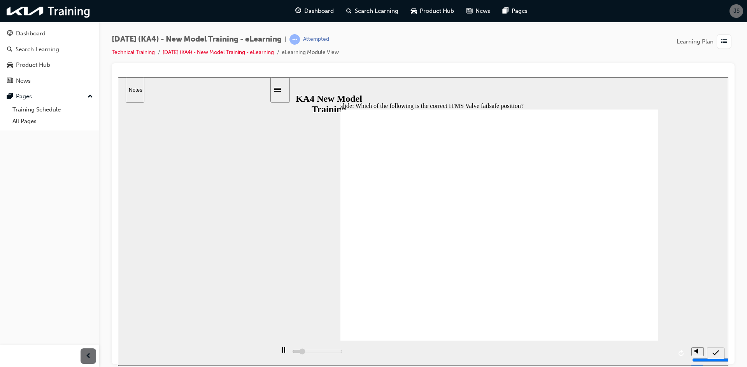
type input "5000"
radio input "false"
radio input "true"
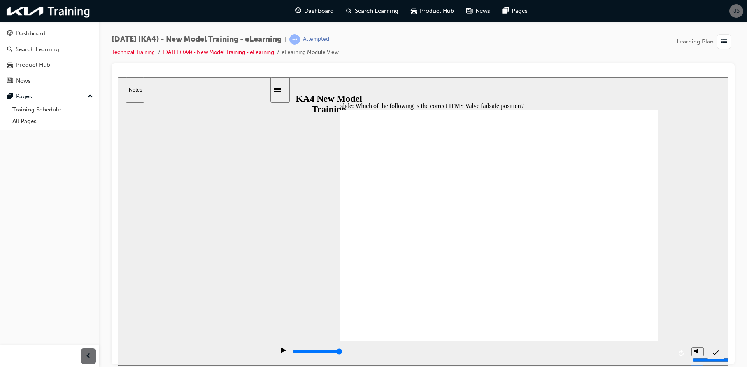
click at [707, 346] on nav "slide navigation" at bounding box center [715, 353] width 17 height 25
click at [715, 347] on nav "slide navigation" at bounding box center [715, 353] width 17 height 25
click at [716, 355] on icon "submit" at bounding box center [715, 353] width 7 height 7
drag, startPoint x: 497, startPoint y: 249, endPoint x: 480, endPoint y: 247, distance: 16.5
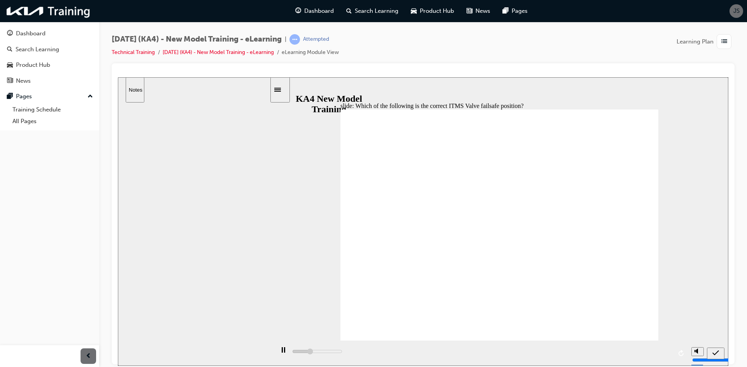
type input "5000"
radio input "true"
click at [716, 354] on icon "submit" at bounding box center [715, 353] width 7 height 7
type input "5000"
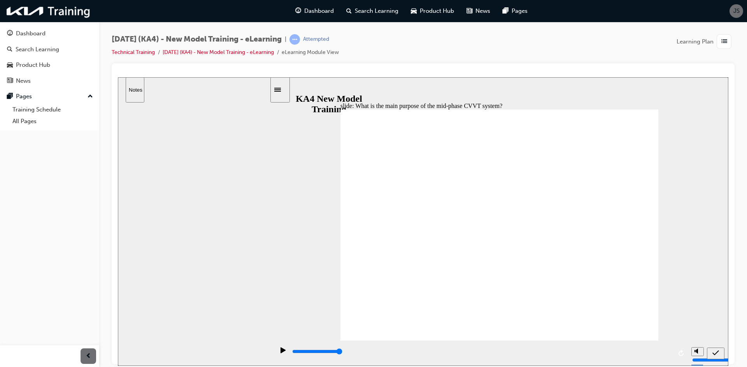
radio input "true"
click at [716, 347] on nav "slide navigation" at bounding box center [715, 353] width 17 height 25
click at [714, 350] on icon "submit" at bounding box center [715, 353] width 7 height 7
drag, startPoint x: 509, startPoint y: 254, endPoint x: 504, endPoint y: 242, distance: 12.5
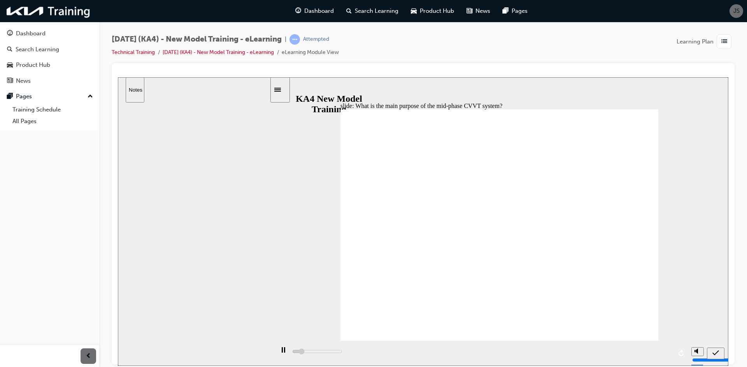
type input "5000"
radio input "true"
click at [710, 350] on div "submit" at bounding box center [715, 354] width 11 height 8
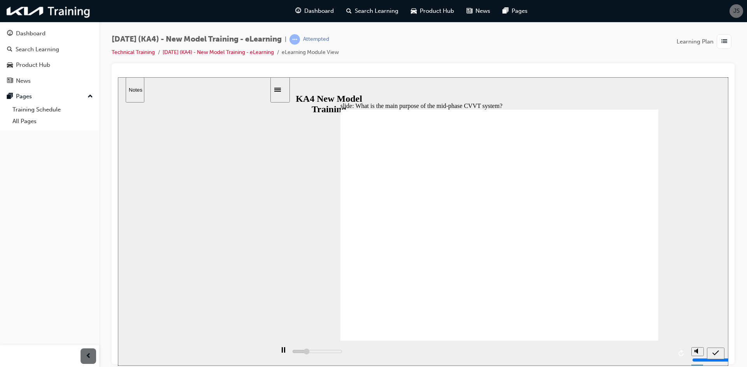
drag, startPoint x: 503, startPoint y: 252, endPoint x: 502, endPoint y: 247, distance: 5.1
type input "5000"
radio input "false"
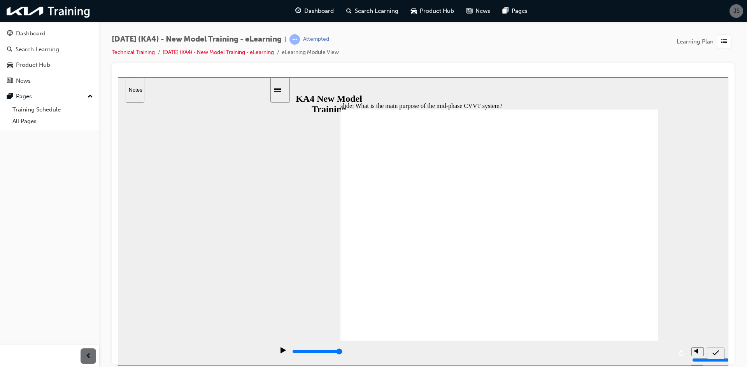
radio input "true"
click at [711, 352] on div "submit" at bounding box center [715, 354] width 11 height 8
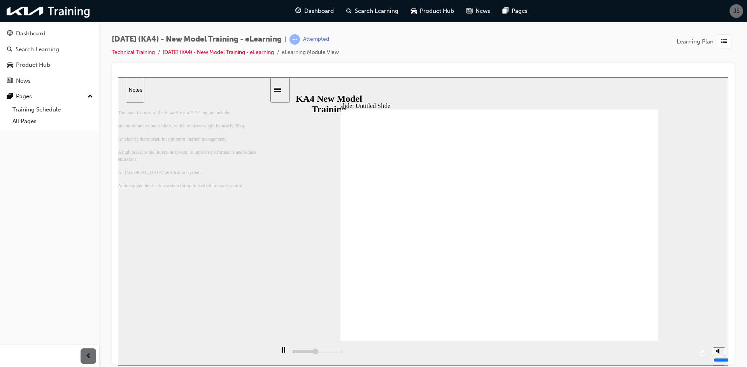
click at [658, 210] on div "slide: Untitled Slide 직선 연결선 3 • Improved fuel efficiency + NVH due to timing b…" at bounding box center [423, 221] width 610 height 289
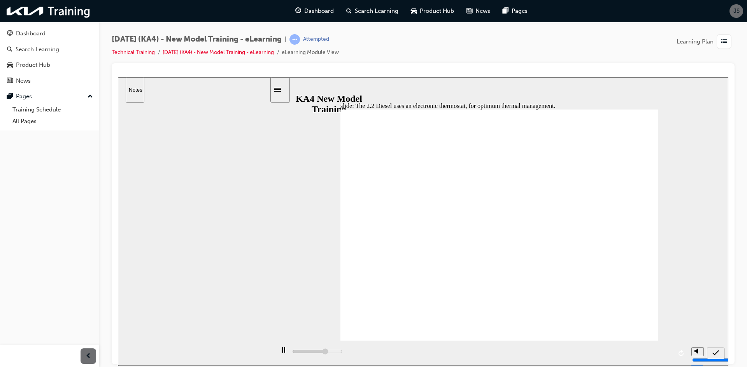
type input "3500"
radio input "true"
click at [721, 352] on div "submit" at bounding box center [715, 354] width 11 height 8
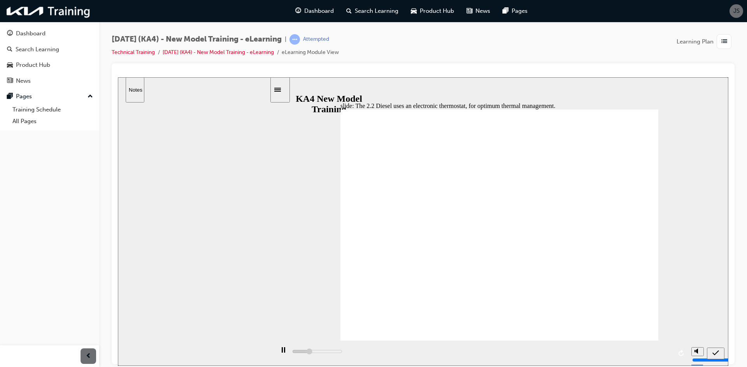
type input "5000"
checkbox input "true"
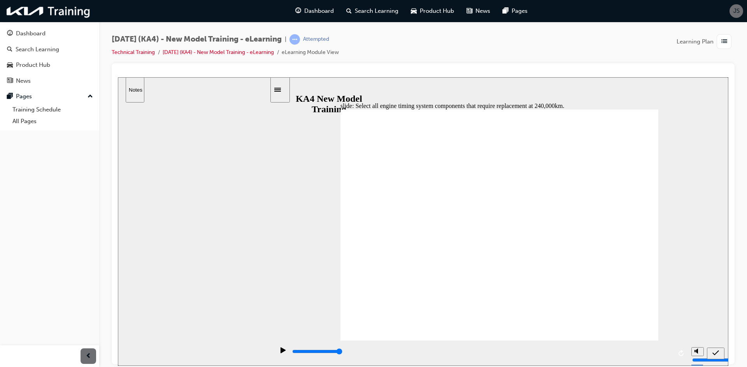
checkbox input "true"
click at [714, 351] on icon "submit" at bounding box center [715, 353] width 7 height 7
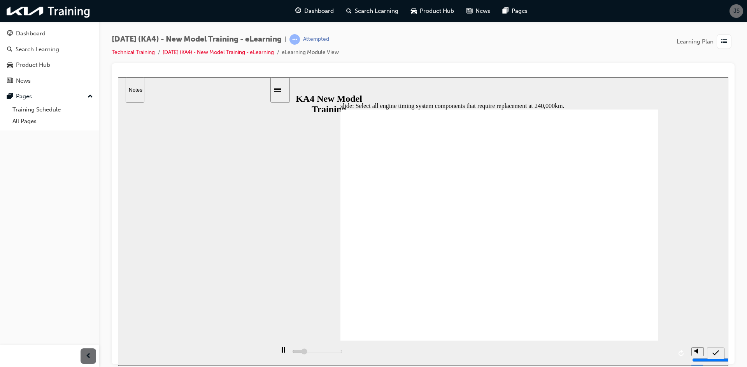
type input "5000"
checkbox input "false"
click at [713, 355] on icon "submit" at bounding box center [715, 353] width 7 height 7
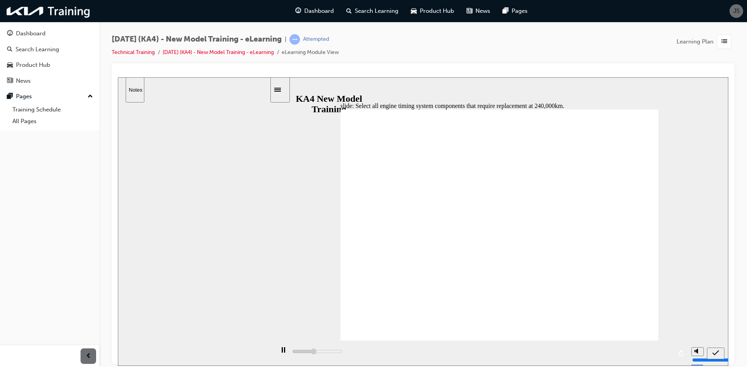
type input "5000"
checkbox input "true"
click at [718, 347] on nav "slide navigation" at bounding box center [715, 353] width 17 height 25
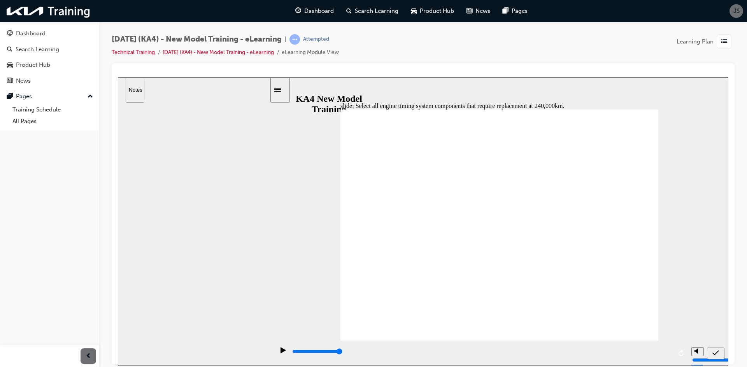
click at [717, 350] on button "submit" at bounding box center [715, 354] width 17 height 12
type input "5000"
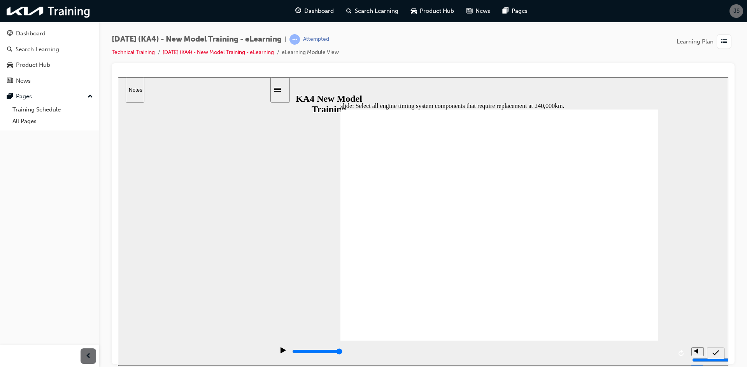
checkbox input "true"
click at [733, 350] on div at bounding box center [423, 213] width 623 height 301
click at [720, 350] on div "submit" at bounding box center [715, 354] width 11 height 8
drag, startPoint x: 511, startPoint y: 240, endPoint x: 509, endPoint y: 256, distance: 16.1
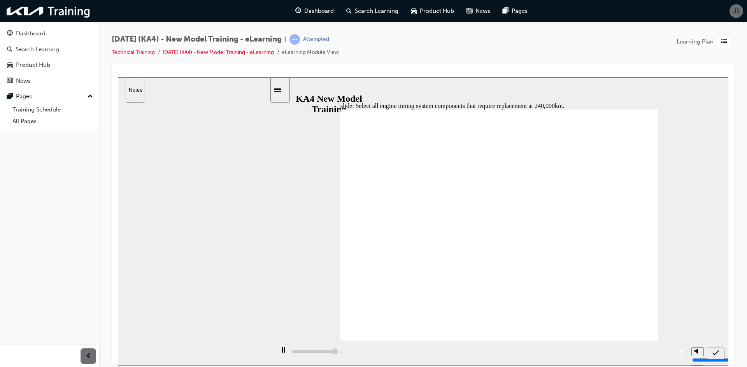
type input "5000"
checkbox input "true"
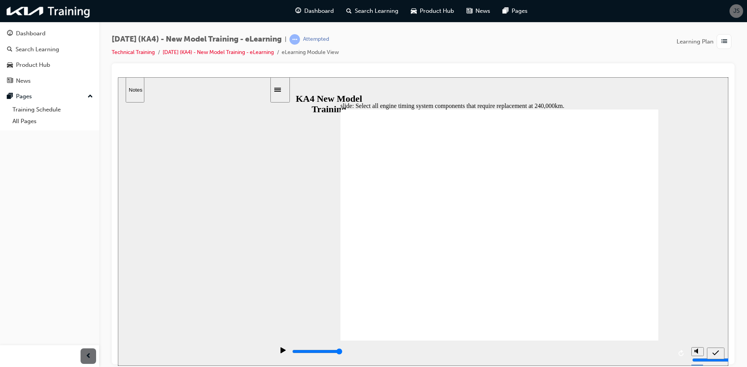
click at [717, 355] on icon "submit" at bounding box center [715, 353] width 7 height 7
type input "5000"
checkbox input "false"
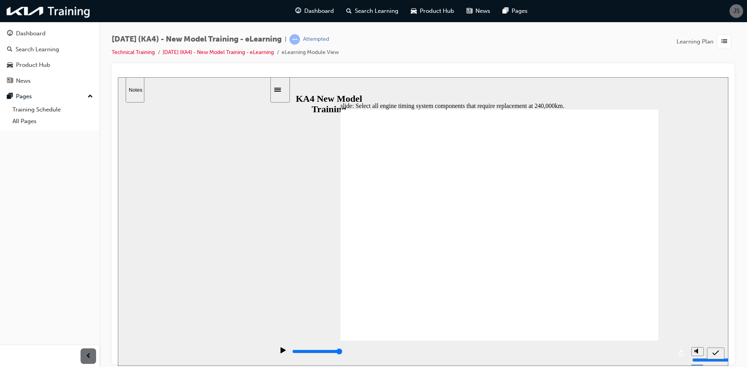
checkbox input "true"
click at [712, 358] on div "submit" at bounding box center [715, 354] width 11 height 8
type input "5000"
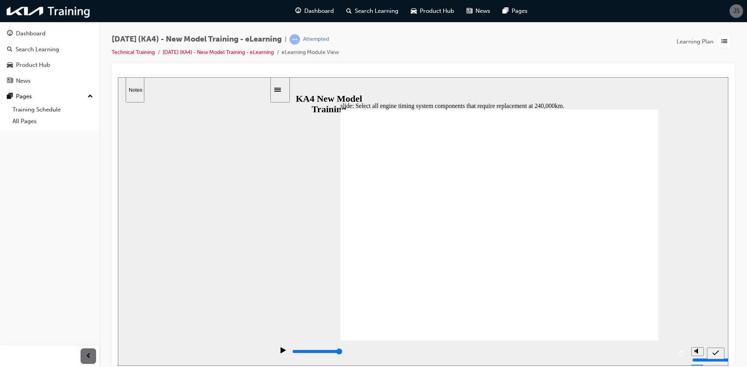
checkbox input "false"
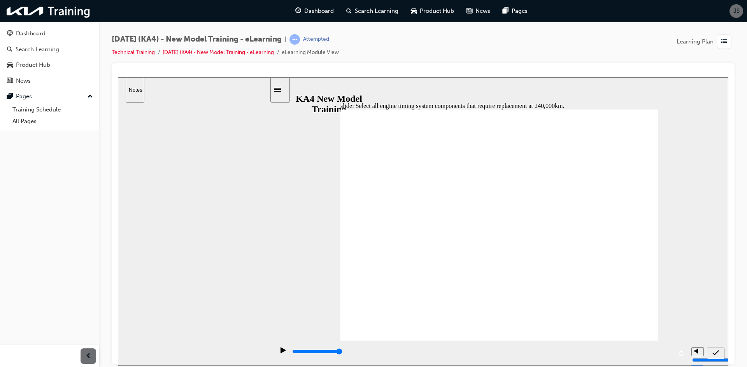
checkbox input "false"
click at [712, 353] on icon "submit" at bounding box center [715, 353] width 7 height 7
type input "5000"
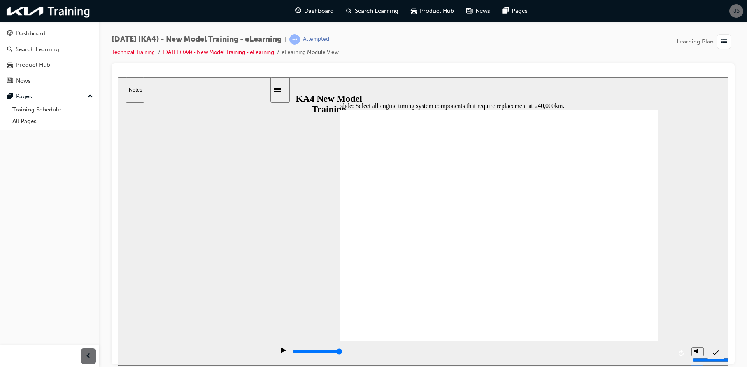
checkbox input "false"
checkbox input "true"
drag, startPoint x: 416, startPoint y: 271, endPoint x: 408, endPoint y: 263, distance: 12.1
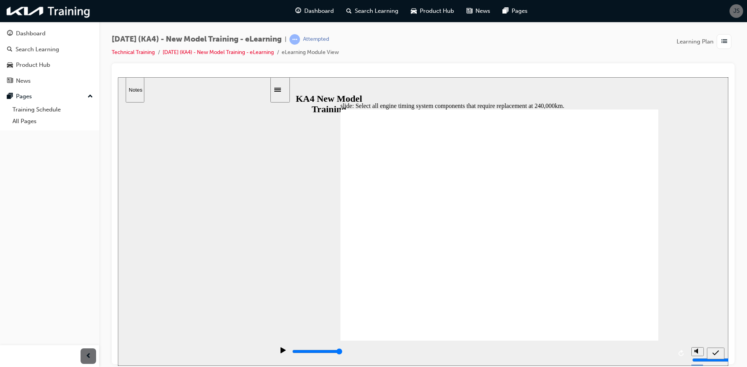
checkbox input "true"
click at [720, 354] on div "submit" at bounding box center [715, 354] width 11 height 8
type input "5000"
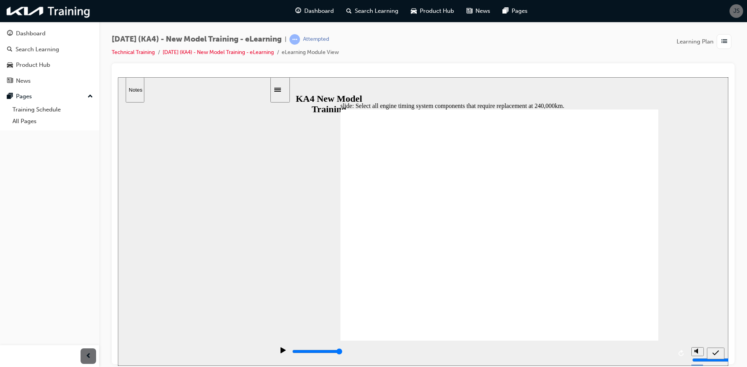
checkbox input "false"
click at [712, 355] on icon "submit" at bounding box center [715, 353] width 7 height 7
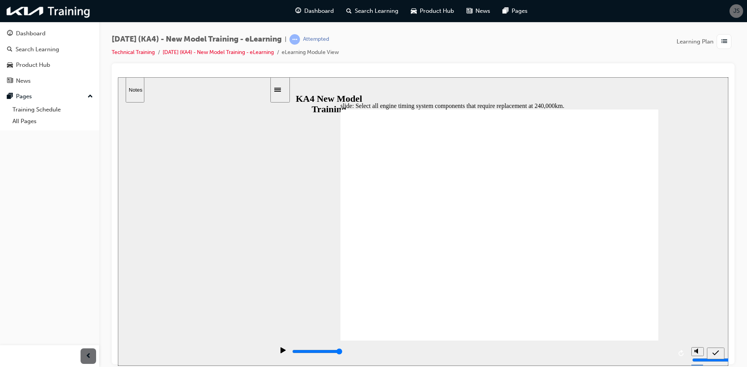
type input "5000"
checkbox input "false"
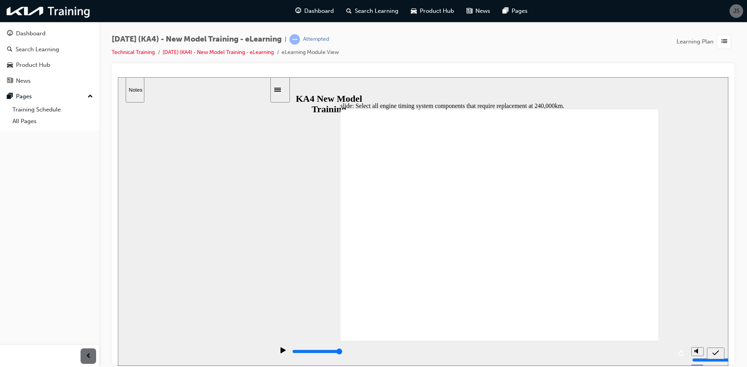
checkbox input "true"
click at [710, 352] on div "submit" at bounding box center [715, 354] width 11 height 8
type input "5000"
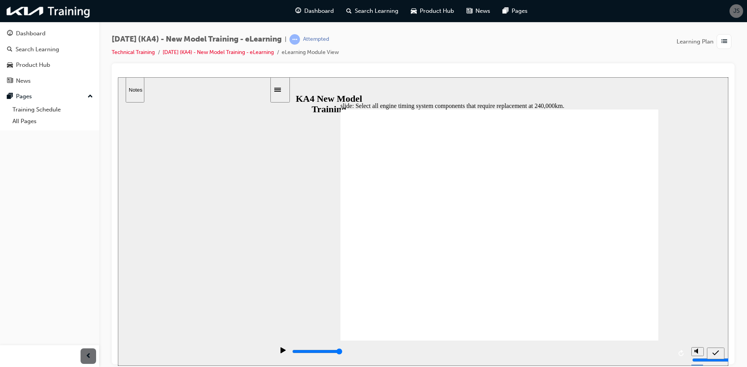
checkbox input "true"
click at [715, 352] on icon "submit" at bounding box center [715, 353] width 7 height 7
type input "5000"
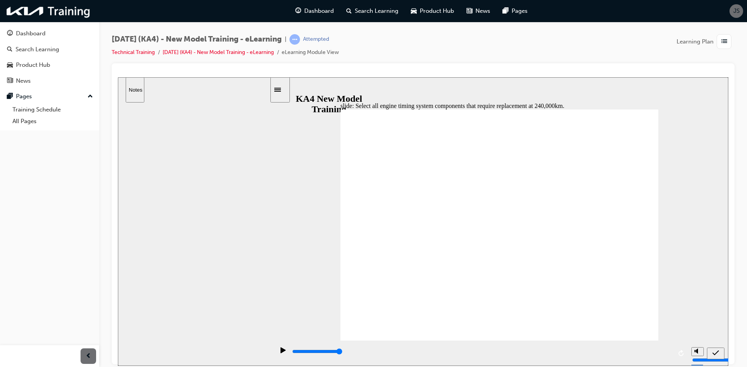
checkbox input "false"
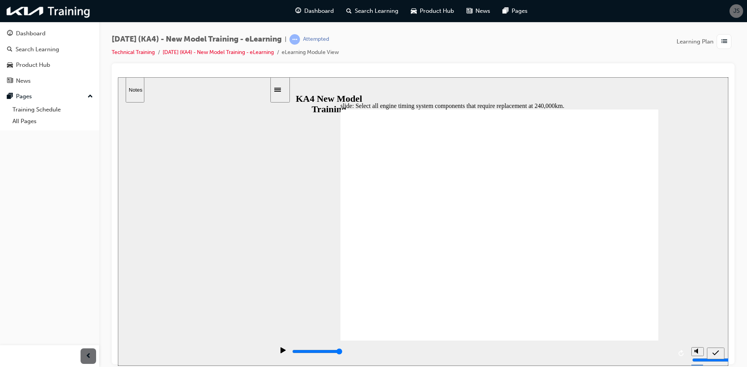
checkbox input "false"
click at [714, 350] on icon "submit" at bounding box center [715, 353] width 7 height 7
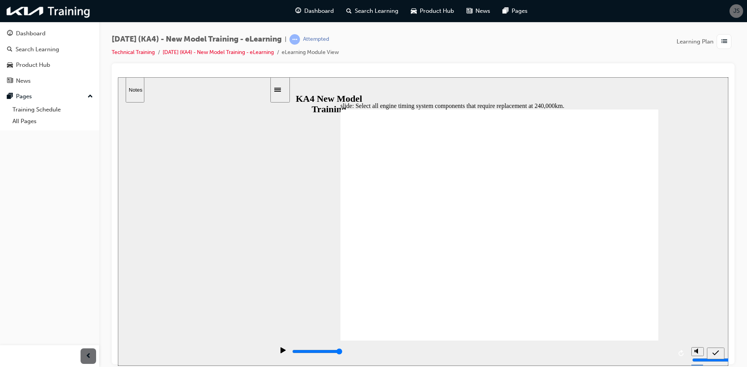
checkbox input "false"
checkbox input "true"
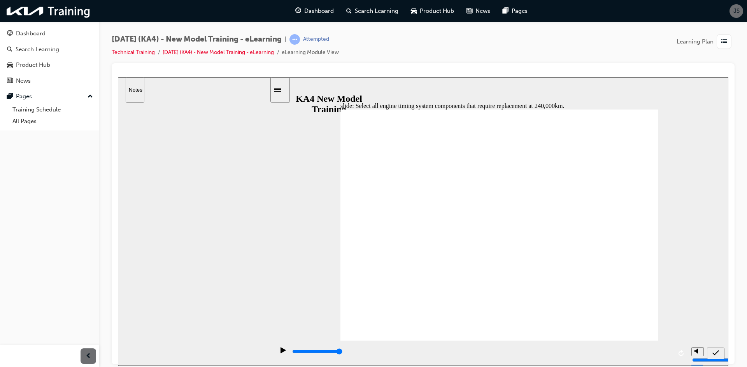
click at [719, 353] on div "submit" at bounding box center [715, 354] width 11 height 8
drag, startPoint x: 464, startPoint y: 238, endPoint x: 484, endPoint y: 248, distance: 23.0
type input "5000"
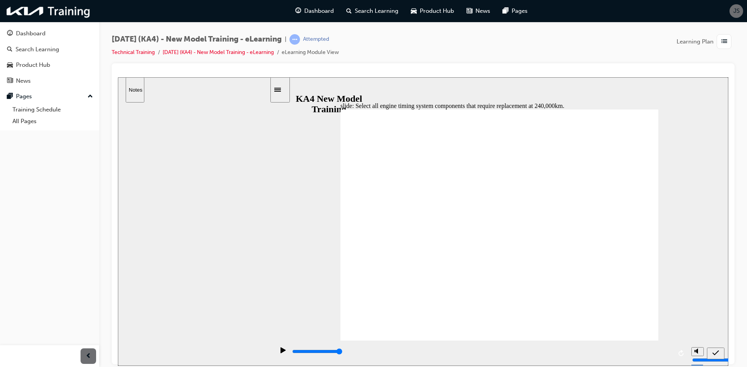
checkbox input "true"
checkbox input "false"
click at [719, 353] on div "submit" at bounding box center [715, 354] width 11 height 8
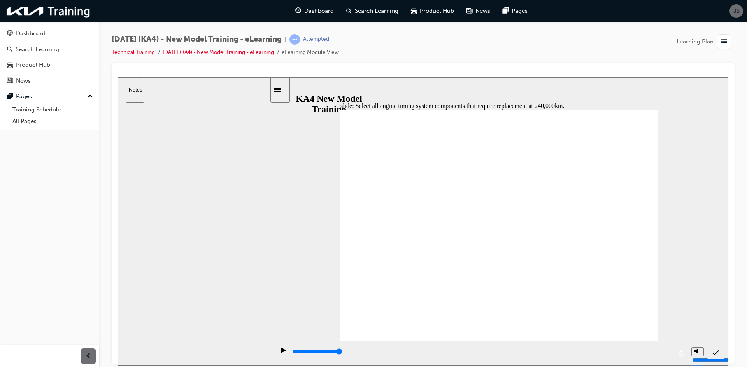
type input "5000"
checkbox input "false"
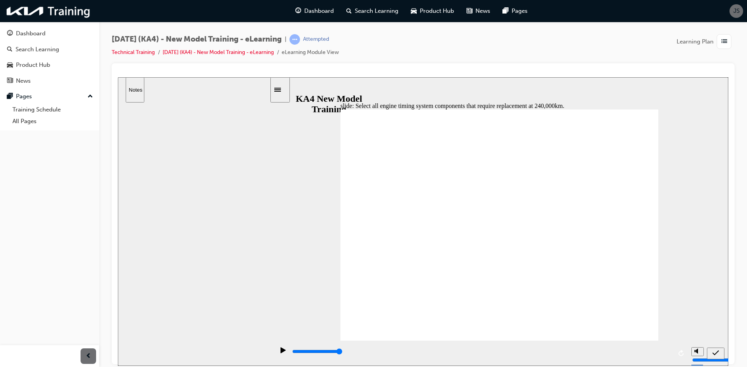
checkbox input "true"
click at [714, 355] on icon "submit" at bounding box center [715, 353] width 7 height 7
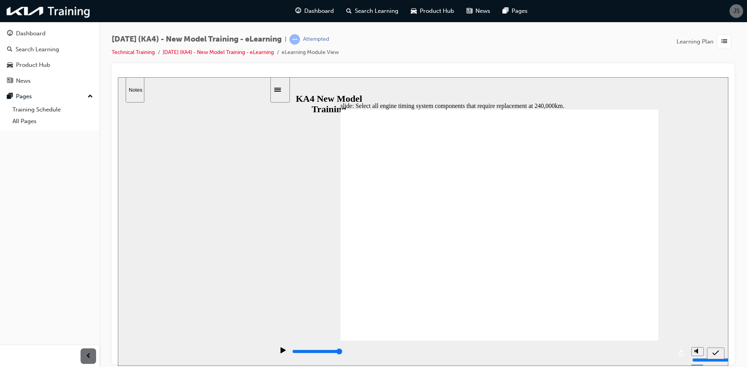
type input "5000"
checkbox input "false"
checkbox input "true"
click at [714, 354] on icon "submit" at bounding box center [715, 352] width 7 height 5
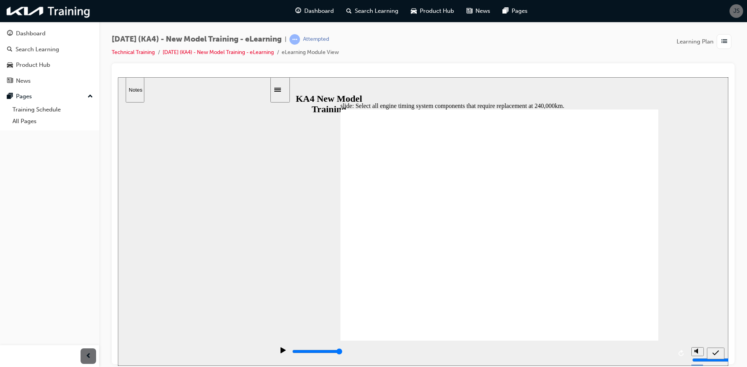
type input "5000"
checkbox input "false"
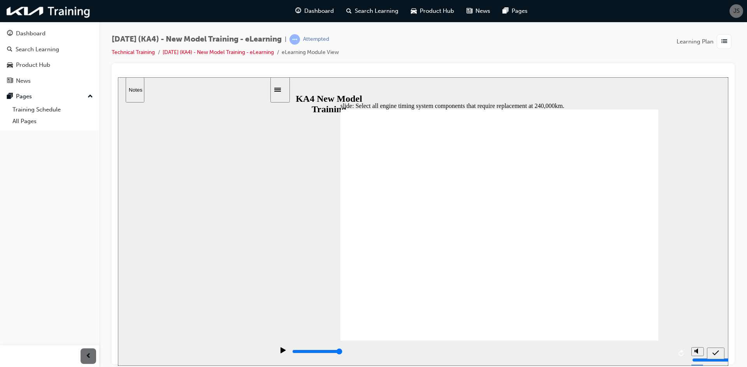
checkbox input "true"
click at [712, 352] on icon "submit" at bounding box center [715, 353] width 7 height 7
drag, startPoint x: 499, startPoint y: 249, endPoint x: 430, endPoint y: 276, distance: 73.9
type input "5000"
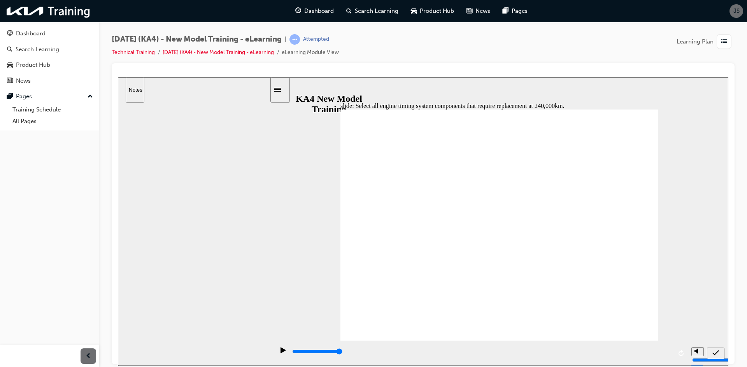
checkbox input "false"
checkbox input "true"
click at [714, 353] on icon "submit" at bounding box center [715, 353] width 7 height 7
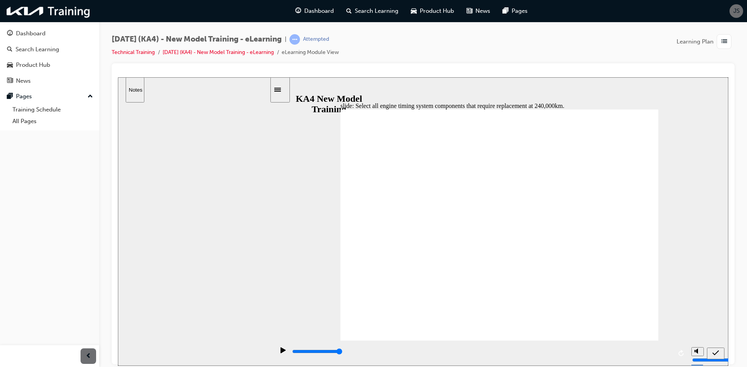
type input "5000"
checkbox input "false"
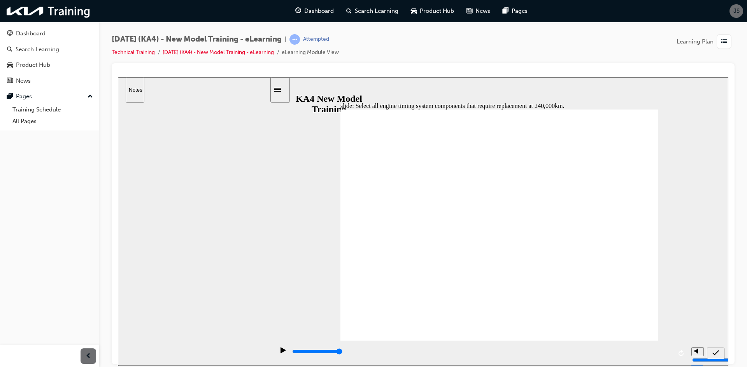
checkbox input "false"
checkbox input "true"
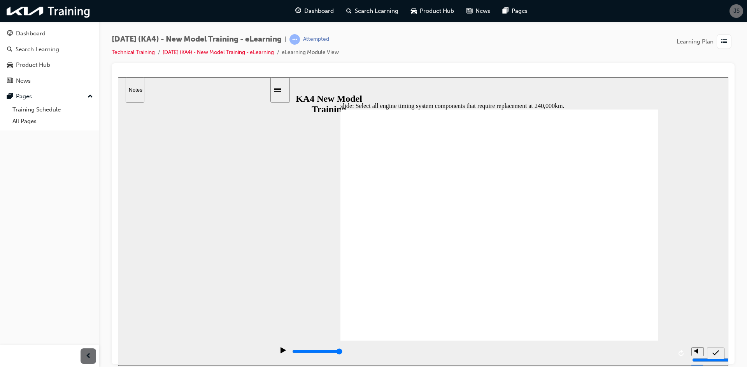
checkbox input "true"
click at [713, 350] on icon "submit" at bounding box center [715, 353] width 7 height 7
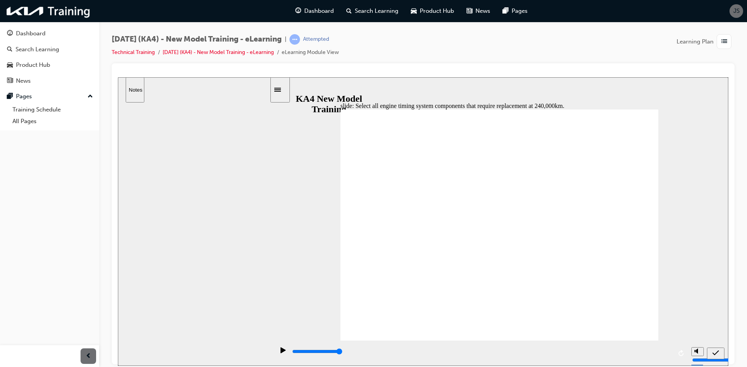
type input "5000"
checkbox input "true"
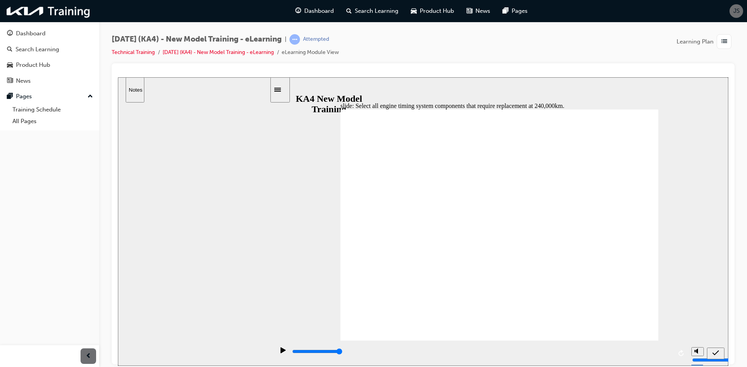
checkbox input "true"
checkbox input "false"
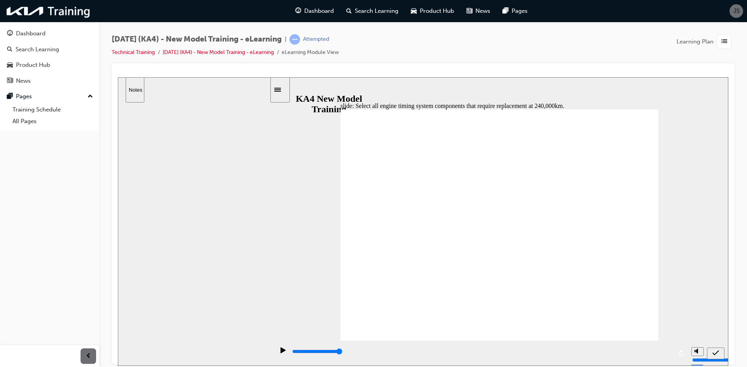
checkbox input "true"
click at [720, 350] on div "submit" at bounding box center [715, 354] width 11 height 8
type input "5000"
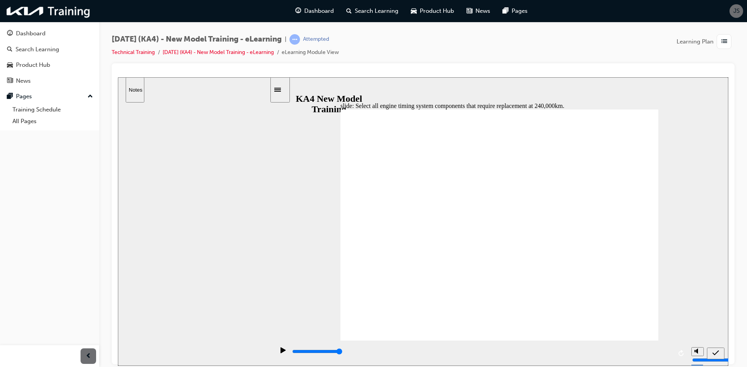
checkbox input "false"
click at [715, 350] on icon "submit" at bounding box center [715, 353] width 7 height 7
type input "5000"
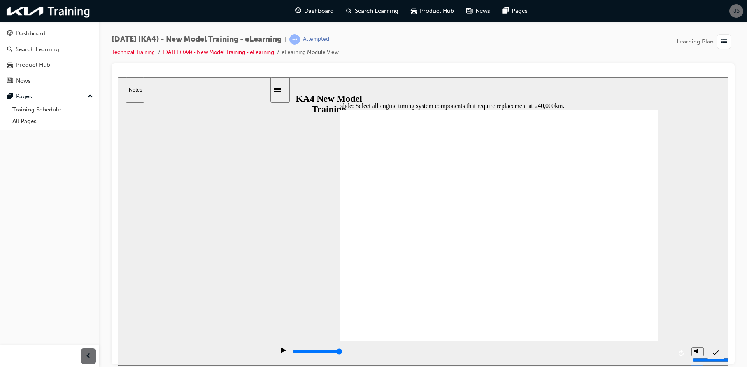
checkbox input "true"
click at [721, 350] on div "submit" at bounding box center [715, 354] width 11 height 8
type input "5000"
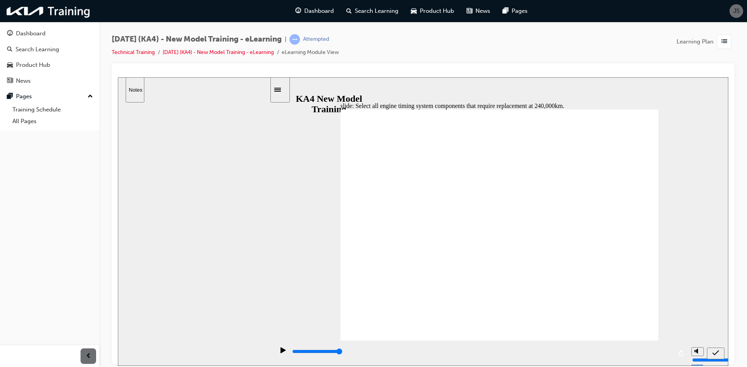
checkbox input "false"
click at [714, 350] on div "submit" at bounding box center [715, 354] width 11 height 8
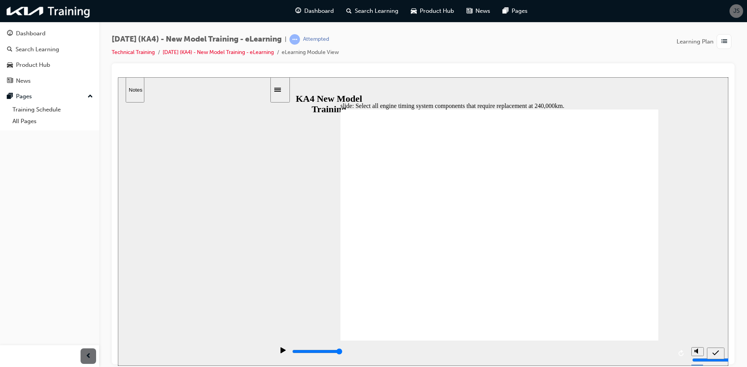
type input "5000"
checkbox input "false"
drag, startPoint x: 399, startPoint y: 194, endPoint x: 399, endPoint y: 202, distance: 7.8
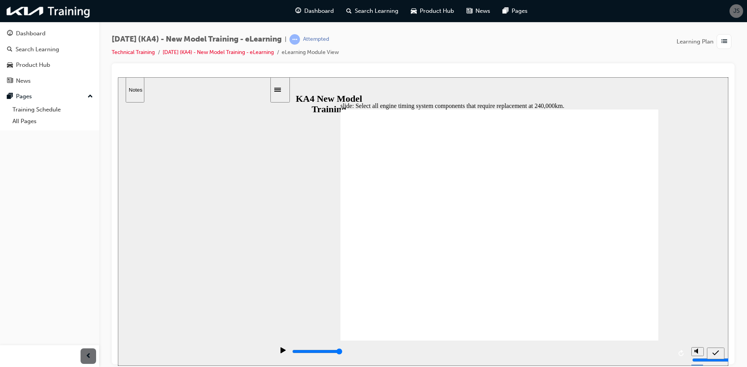
checkbox input "true"
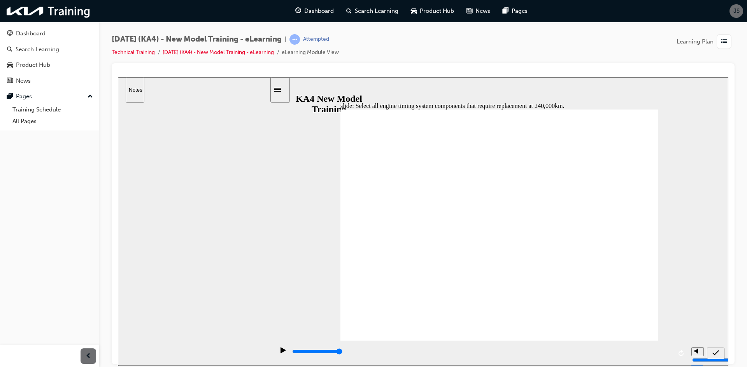
checkbox input "true"
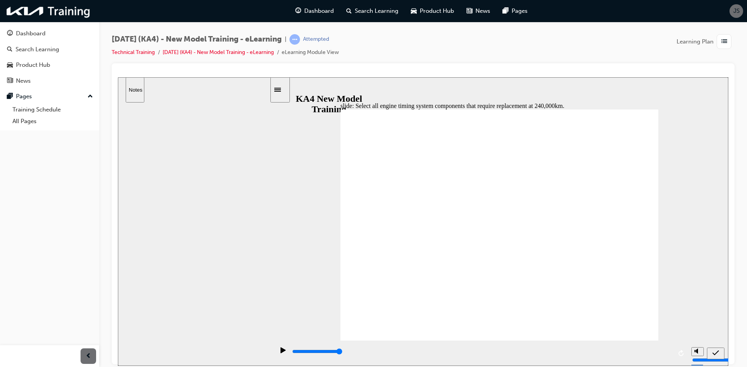
click at [716, 358] on div "submit" at bounding box center [715, 354] width 11 height 8
click at [715, 353] on nav "slide navigation" at bounding box center [715, 353] width 17 height 25
type input "5000"
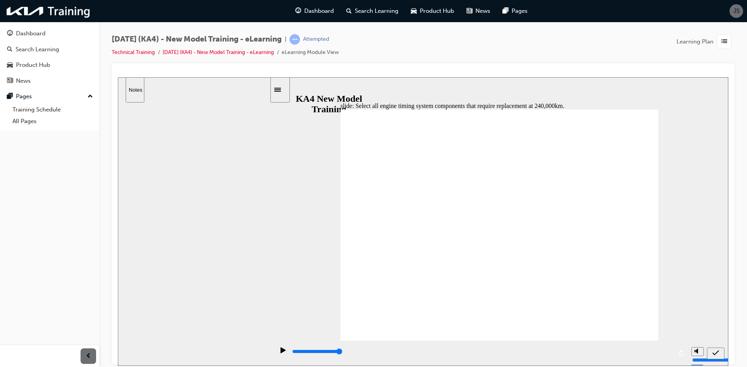
checkbox input "false"
checkbox input "true"
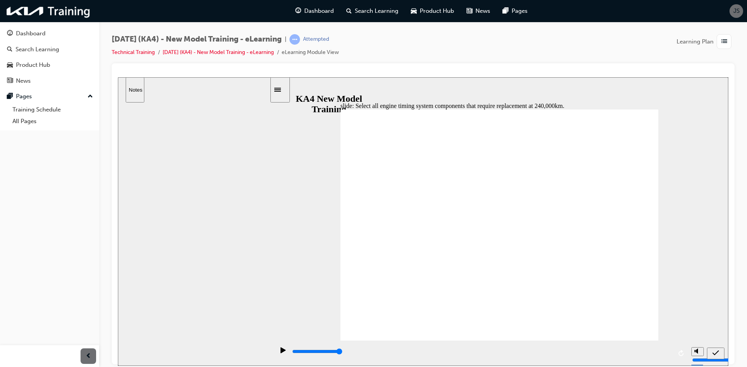
checkbox input "true"
checkbox input "false"
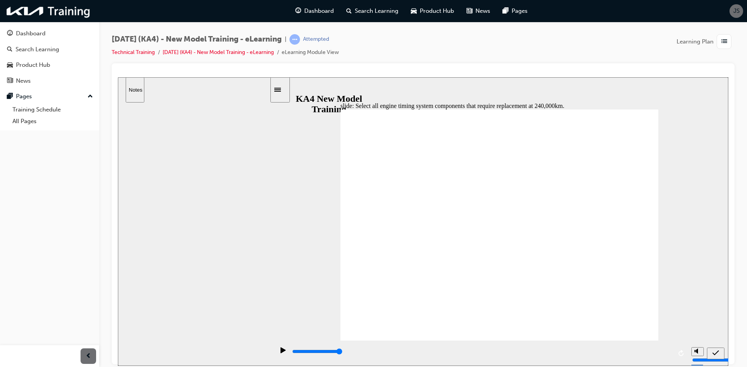
click at [732, 348] on div at bounding box center [423, 213] width 623 height 301
click at [719, 350] on div "submit" at bounding box center [715, 354] width 11 height 8
type input "5000"
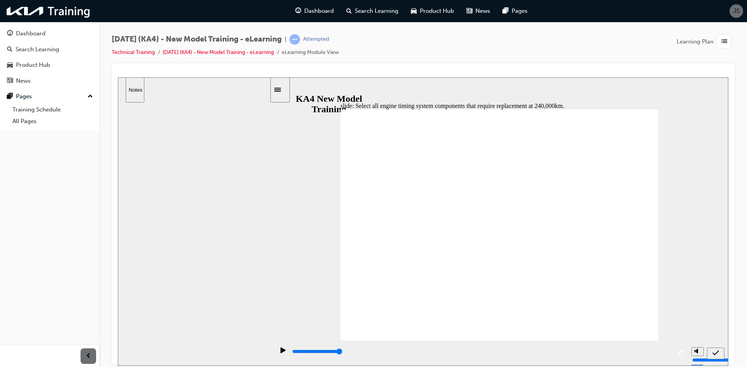
checkbox input "false"
click at [711, 354] on div "submit" at bounding box center [715, 354] width 11 height 8
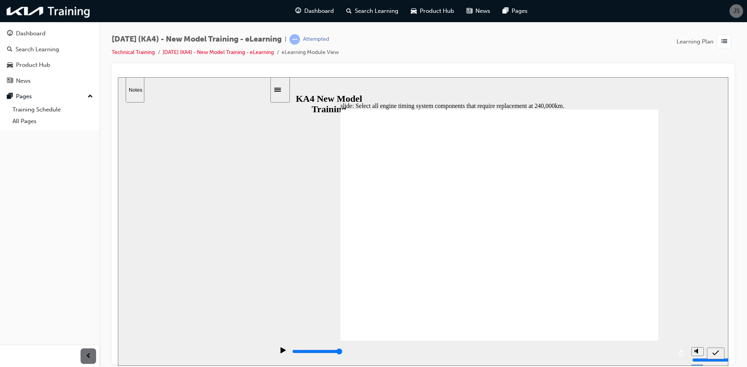
type input "5000"
checkbox input "false"
click at [718, 353] on icon "submit" at bounding box center [715, 353] width 7 height 7
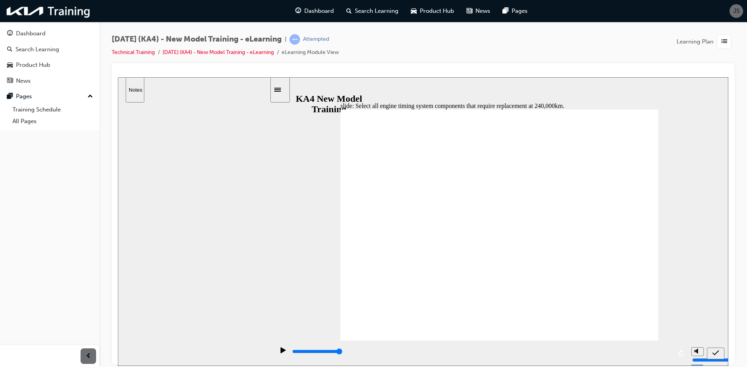
type input "5000"
checkbox input "false"
click at [710, 350] on div "submit" at bounding box center [715, 354] width 11 height 8
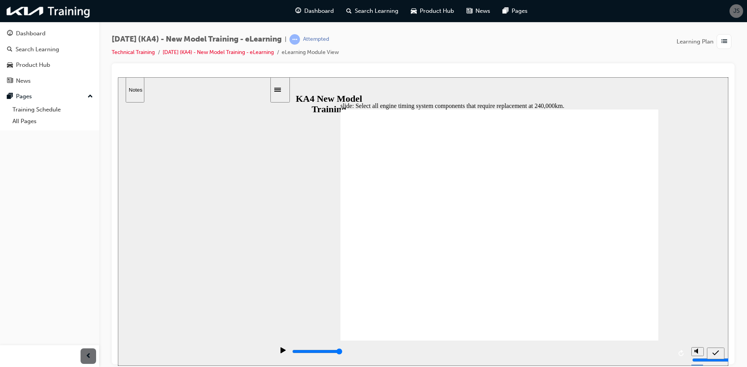
type input "5000"
click at [335, 257] on div "slide: Select all engine timing system components that require replacement at 2…" at bounding box center [423, 221] width 610 height 289
checkbox input "false"
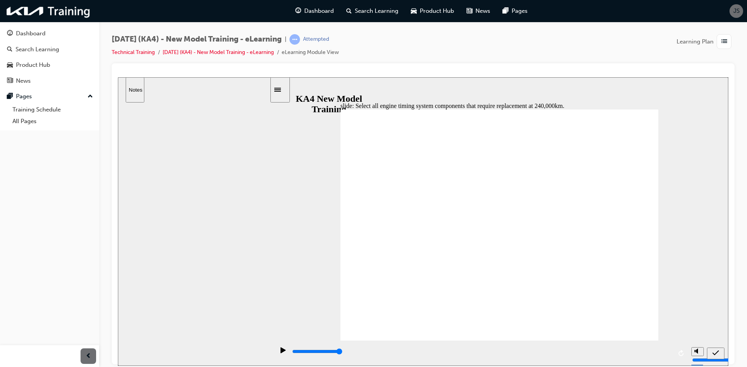
checkbox input "false"
checkbox input "true"
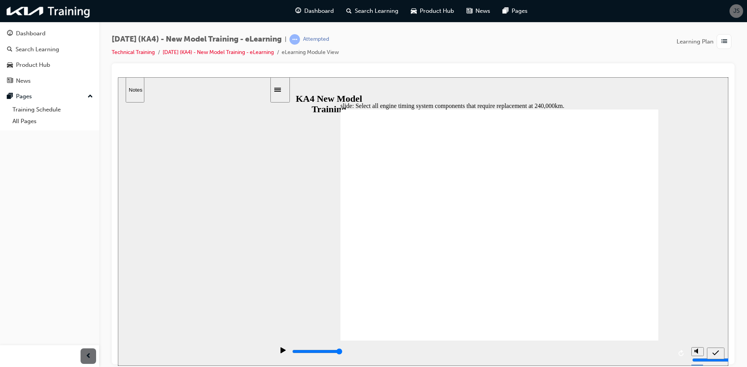
checkbox input "true"
click at [720, 353] on div "submit" at bounding box center [715, 354] width 11 height 8
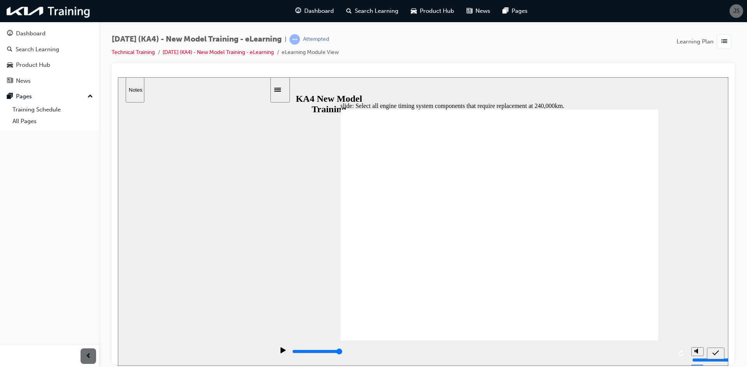
drag, startPoint x: 503, startPoint y: 261, endPoint x: 502, endPoint y: 250, distance: 10.9
type input "5000"
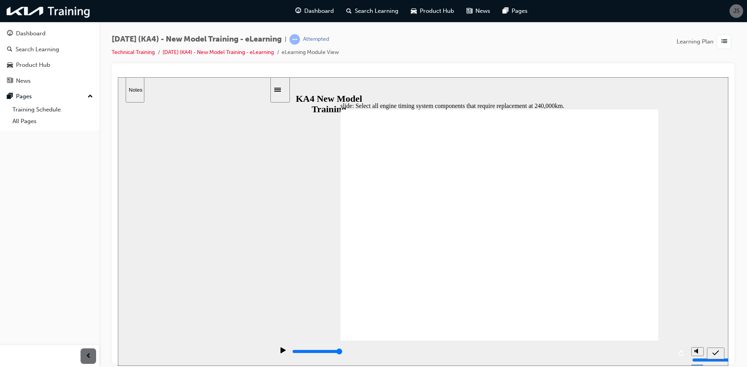
checkbox input "false"
click at [277, 353] on div "play/pause" at bounding box center [282, 353] width 13 height 13
checkbox input "true"
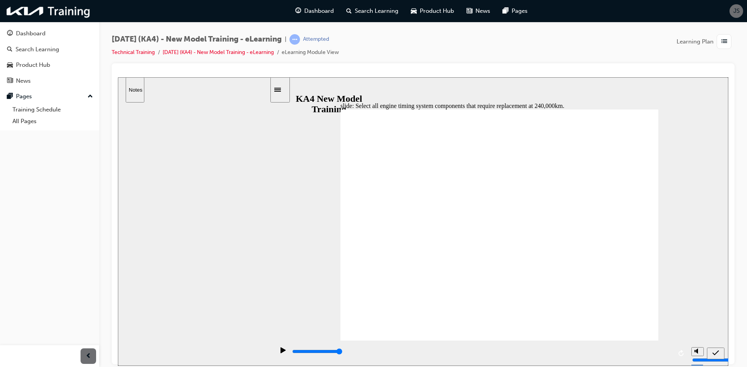
click at [284, 351] on div "play/pause" at bounding box center [282, 353] width 13 height 13
checkbox input "true"
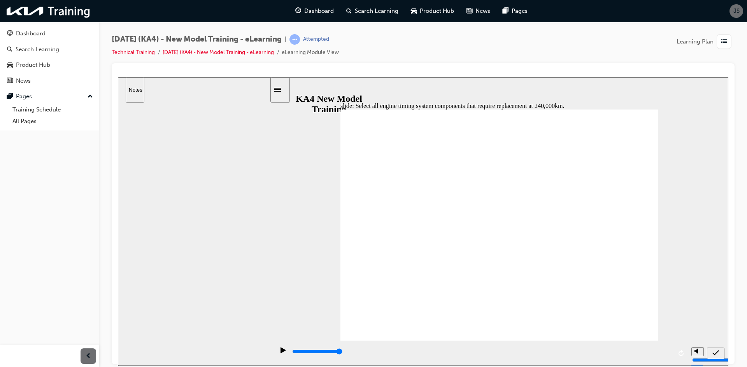
checkbox input "true"
type input "500"
click at [331, 354] on div "playback controls" at bounding box center [481, 352] width 380 height 9
checkbox input "true"
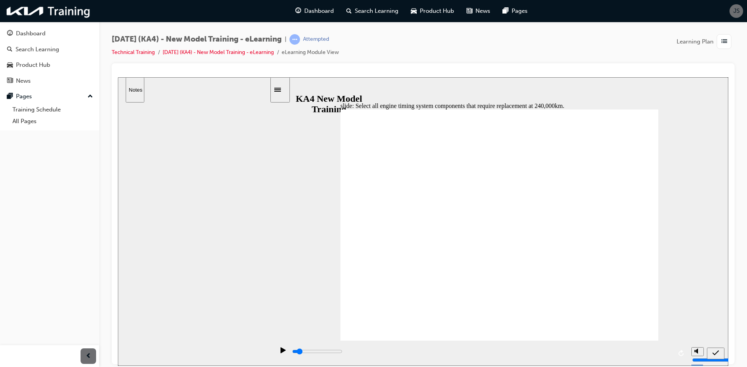
checkbox input "true"
type input "500"
checkbox input "true"
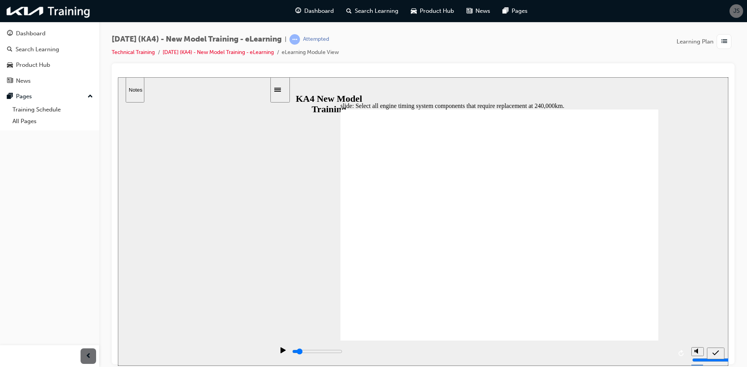
checkbox input "true"
type input "500"
click at [331, 354] on div "playback controls" at bounding box center [481, 352] width 380 height 9
checkbox input "true"
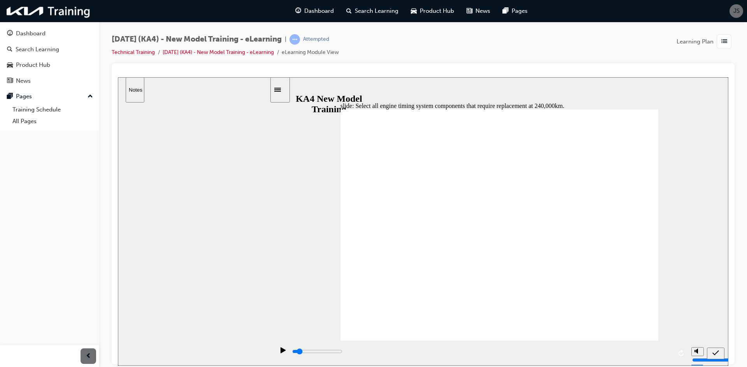
checkbox input "true"
click at [278, 359] on div "play/pause" at bounding box center [282, 353] width 13 height 13
type input "700"
click at [278, 359] on div "play/pause" at bounding box center [282, 353] width 13 height 13
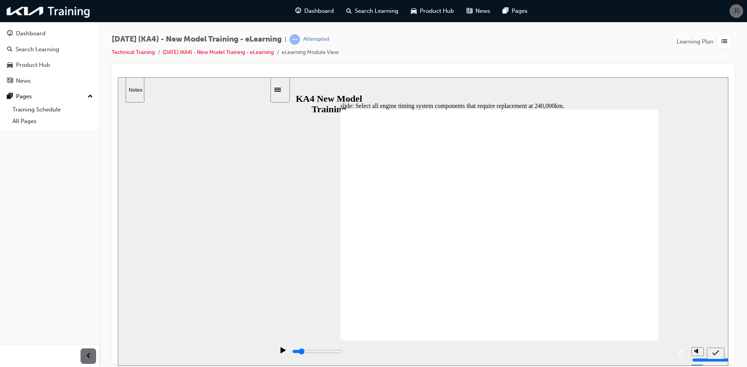
checkbox input "true"
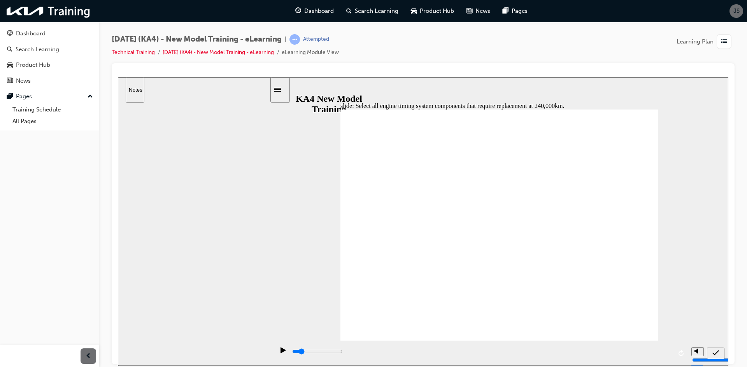
checkbox input "false"
click at [721, 351] on div "submit" at bounding box center [715, 354] width 11 height 8
type input "700"
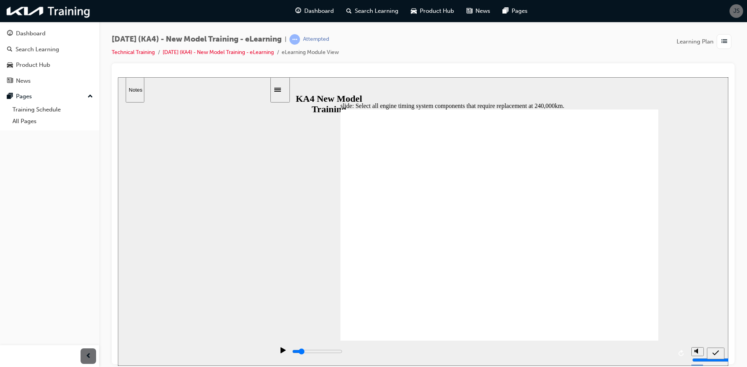
checkbox input "false"
click at [710, 356] on div "submit" at bounding box center [715, 354] width 11 height 8
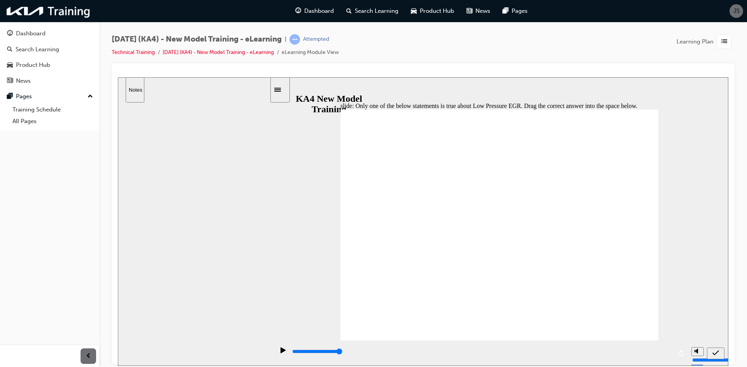
drag, startPoint x: 505, startPoint y: 247, endPoint x: 503, endPoint y: 239, distance: 8.1
drag, startPoint x: 502, startPoint y: 228, endPoint x: 505, endPoint y: 184, distance: 44.1
click at [717, 342] on nav "slide navigation" at bounding box center [715, 353] width 17 height 25
click at [717, 354] on icon "submit" at bounding box center [715, 353] width 7 height 7
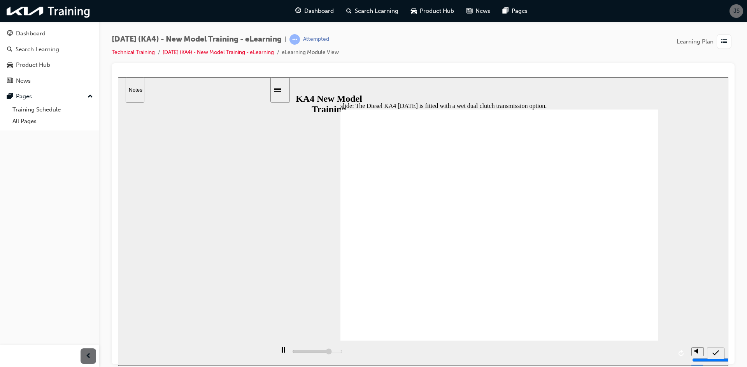
type input "3800"
radio input "true"
click at [719, 356] on div "submit" at bounding box center [715, 354] width 11 height 8
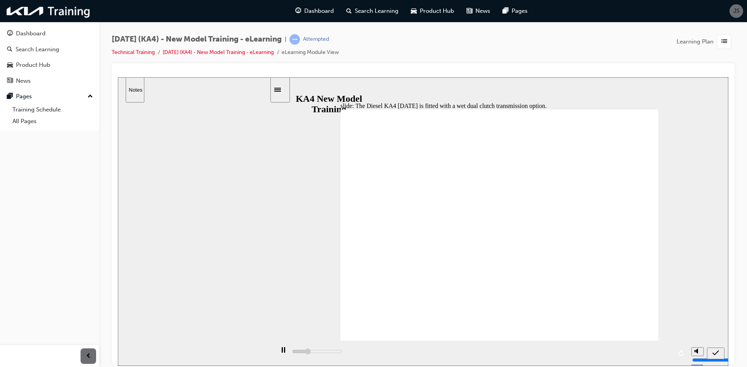
type input "5000"
radio input "false"
radio input "true"
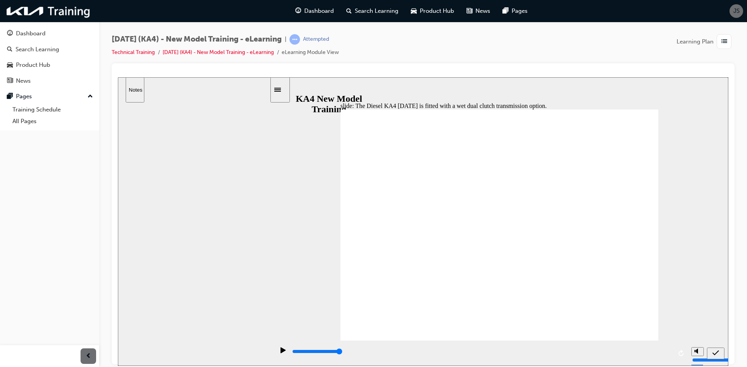
click at [710, 353] on div "submit" at bounding box center [715, 354] width 11 height 8
drag, startPoint x: 419, startPoint y: 232, endPoint x: 418, endPoint y: 240, distance: 7.9
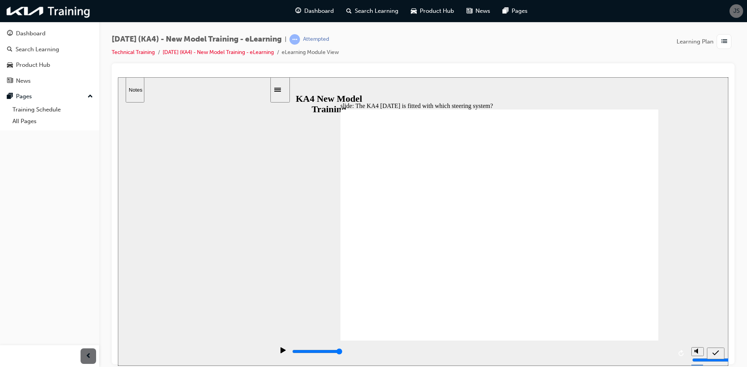
drag, startPoint x: 410, startPoint y: 264, endPoint x: 434, endPoint y: 175, distance: 92.1
click at [713, 348] on button "submit" at bounding box center [715, 354] width 17 height 12
drag, startPoint x: 471, startPoint y: 248, endPoint x: 471, endPoint y: 186, distance: 62.2
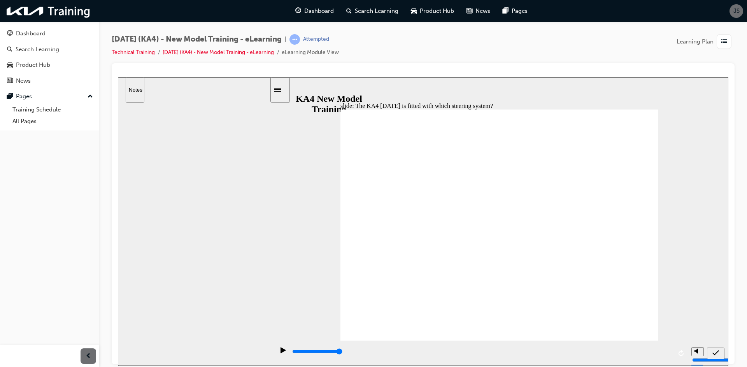
click at [714, 357] on div "submit" at bounding box center [715, 354] width 11 height 8
drag, startPoint x: 477, startPoint y: 229, endPoint x: 479, endPoint y: 179, distance: 49.4
click at [712, 350] on div "submit" at bounding box center [715, 354] width 11 height 8
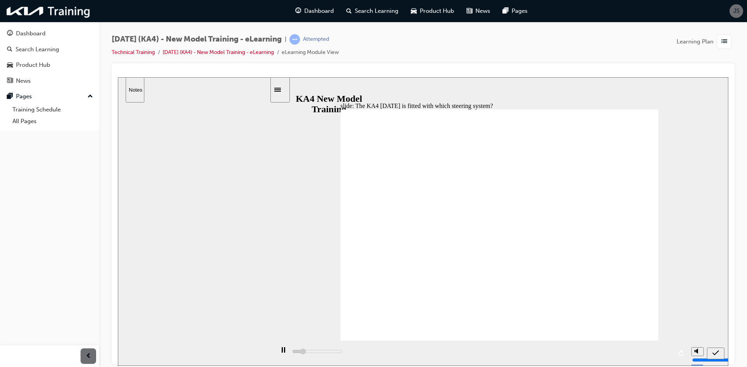
type input "2600"
radio input "true"
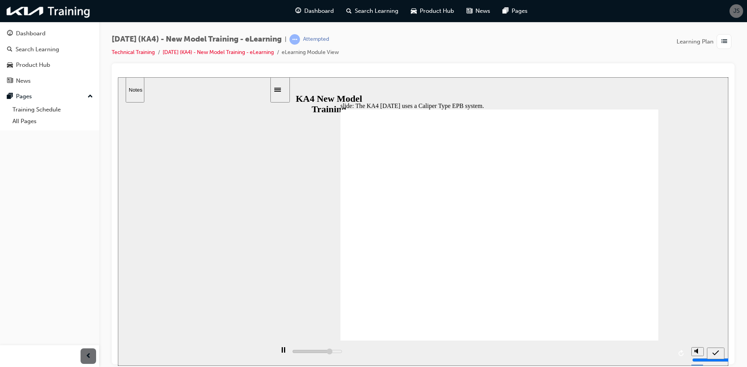
click at [711, 353] on div "submit" at bounding box center [715, 354] width 11 height 8
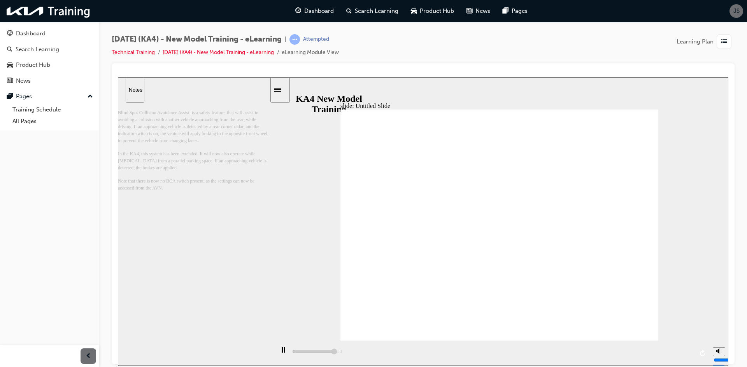
type input "13000"
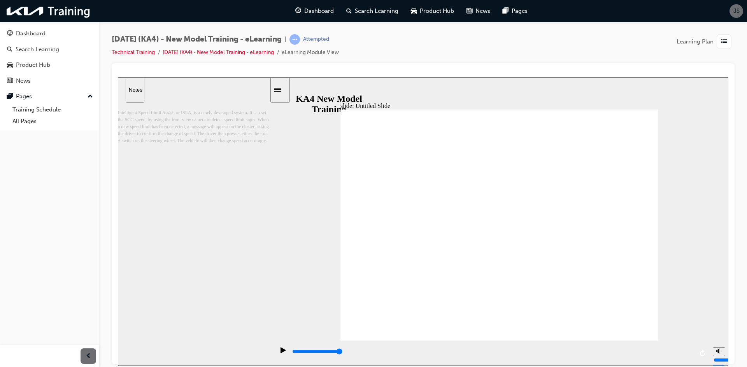
type input "5000"
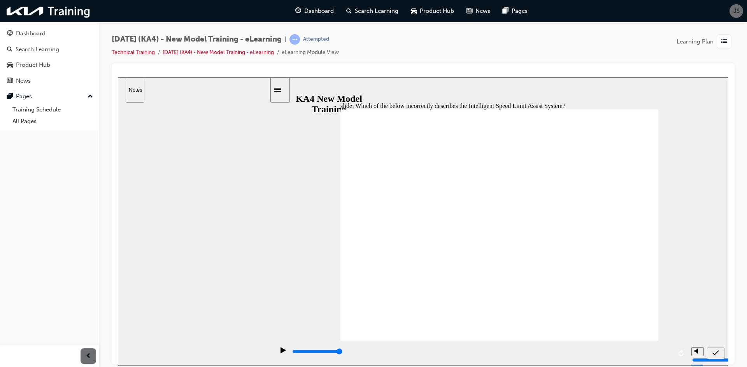
radio input "true"
click at [721, 352] on div "submit" at bounding box center [715, 354] width 11 height 8
type input "5000"
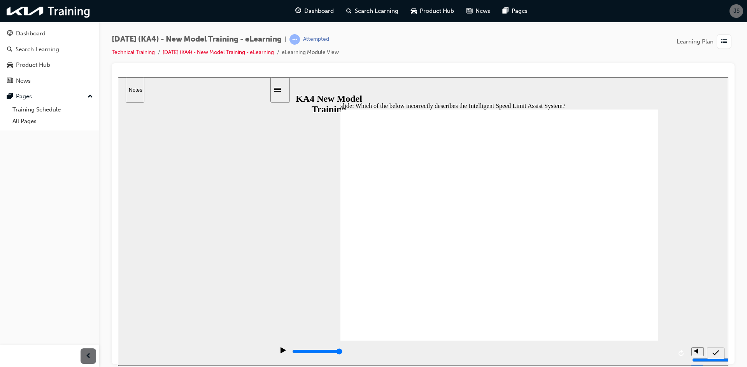
radio input "false"
radio input "true"
click at [712, 354] on icon "submit" at bounding box center [715, 353] width 7 height 7
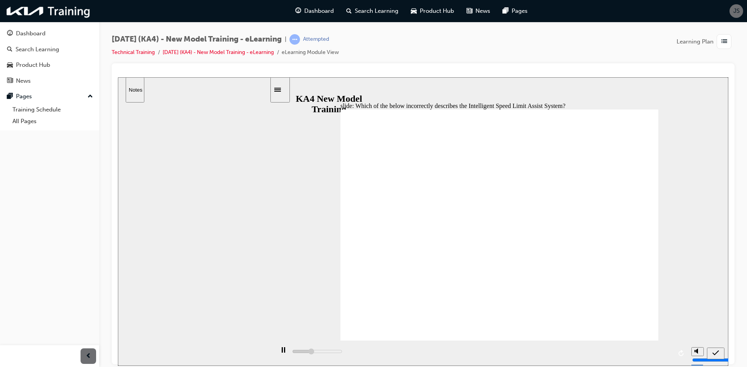
type input "5000"
radio input "true"
click at [708, 346] on nav "slide navigation" at bounding box center [715, 353] width 17 height 25
click at [728, 352] on section "Playback Speed 2 1.75" at bounding box center [499, 353] width 458 height 25
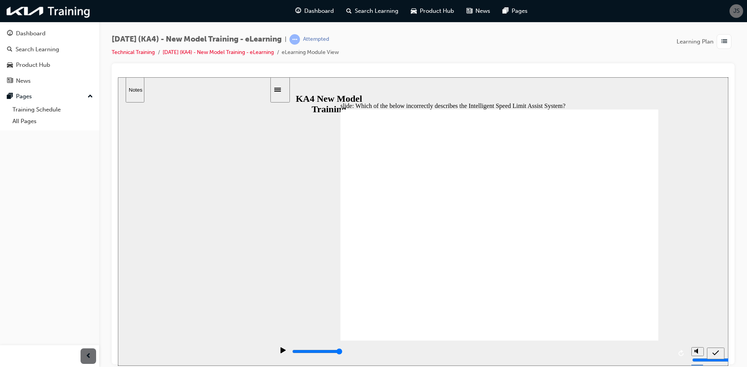
click at [721, 354] on div "submit" at bounding box center [715, 354] width 11 height 8
type input "5000"
radio input "true"
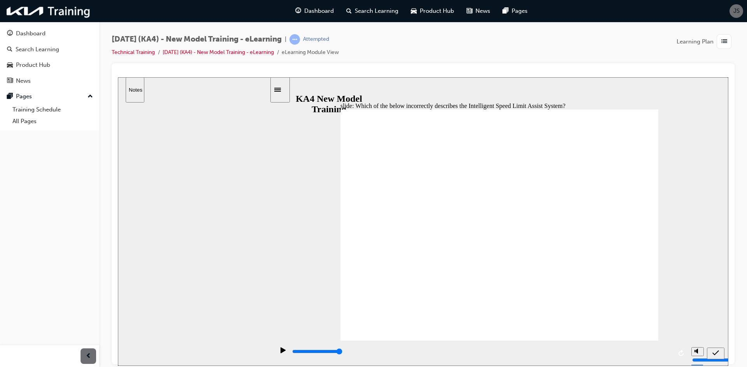
click at [717, 356] on icon "submit" at bounding box center [715, 353] width 7 height 7
click at [721, 353] on div "submit" at bounding box center [715, 354] width 11 height 8
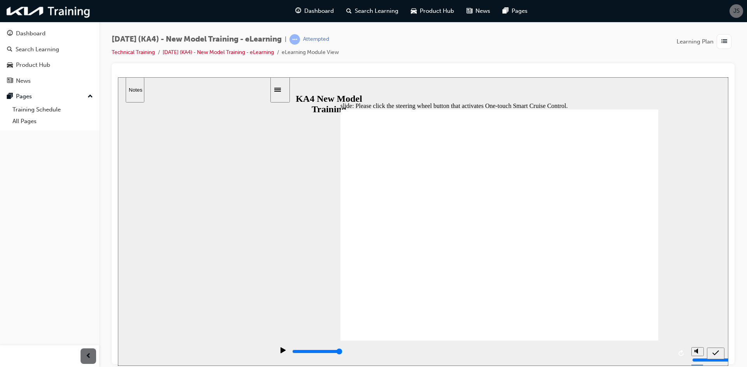
click at [721, 358] on div "submit" at bounding box center [715, 354] width 11 height 8
type input "5000"
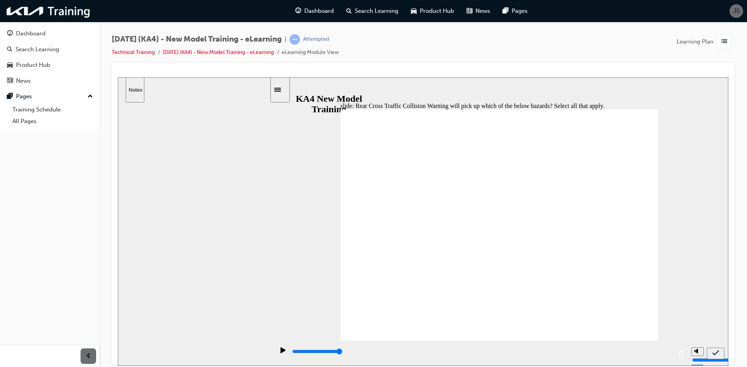
checkbox input "true"
click at [711, 351] on div "submit" at bounding box center [715, 354] width 11 height 8
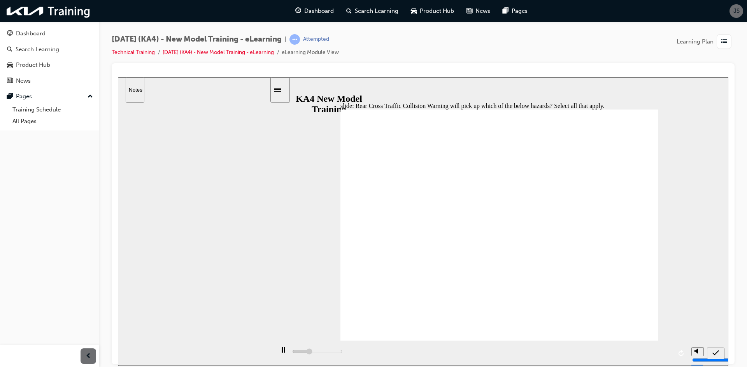
type input "5000"
checkbox input "true"
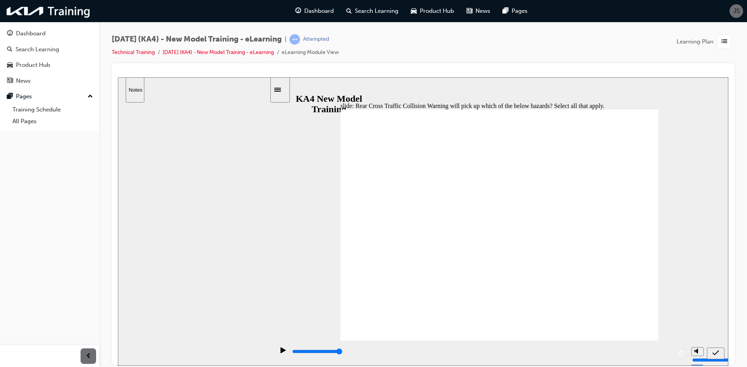
click at [715, 353] on icon "submit" at bounding box center [715, 353] width 7 height 7
type input "5000"
drag, startPoint x: 345, startPoint y: 190, endPoint x: 359, endPoint y: 197, distance: 15.7
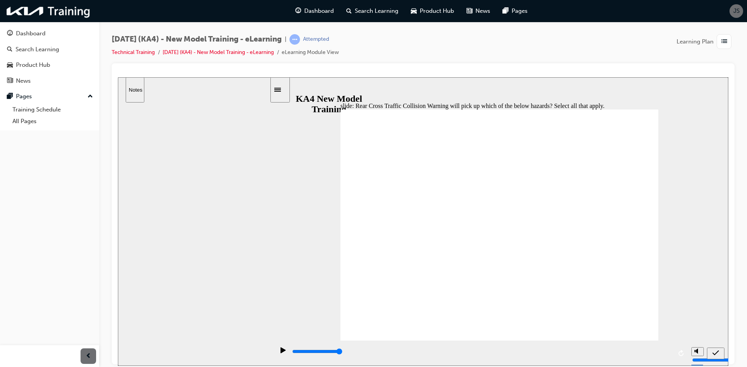
checkbox input "true"
click at [715, 350] on icon "submit" at bounding box center [715, 353] width 7 height 7
type input "5000"
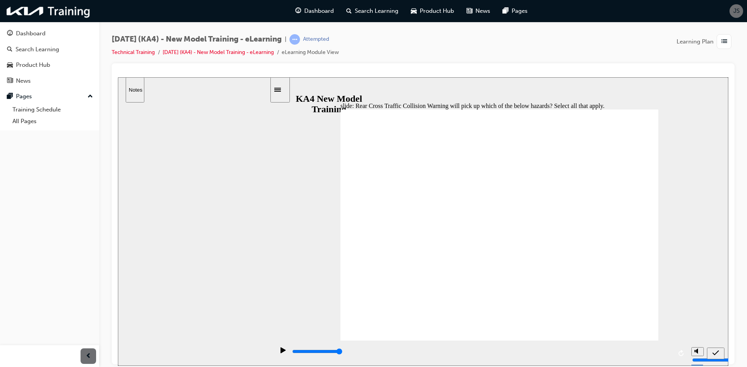
checkbox input "false"
click at [710, 348] on button "submit" at bounding box center [715, 354] width 17 height 12
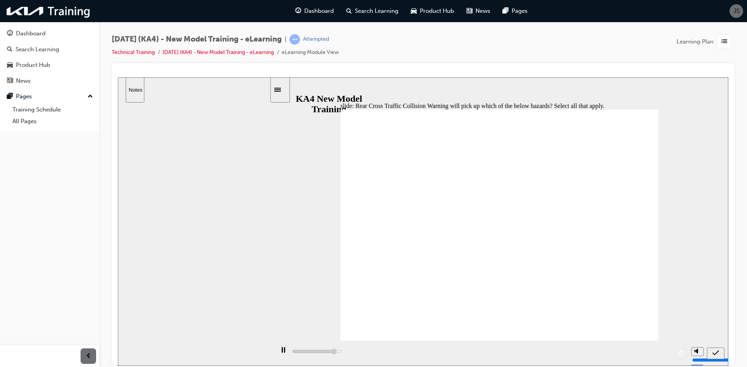
type input "5000"
checkbox input "true"
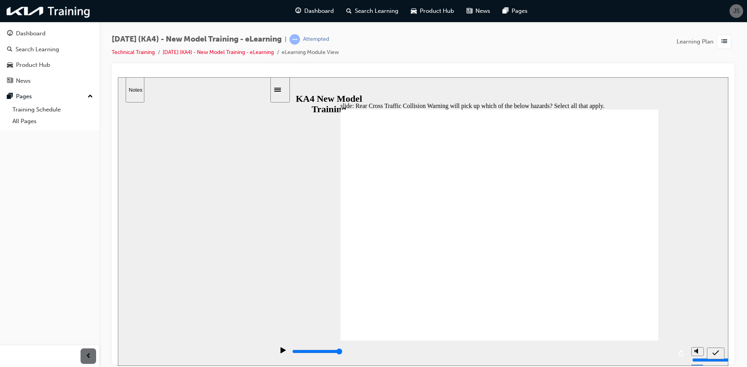
checkbox input "true"
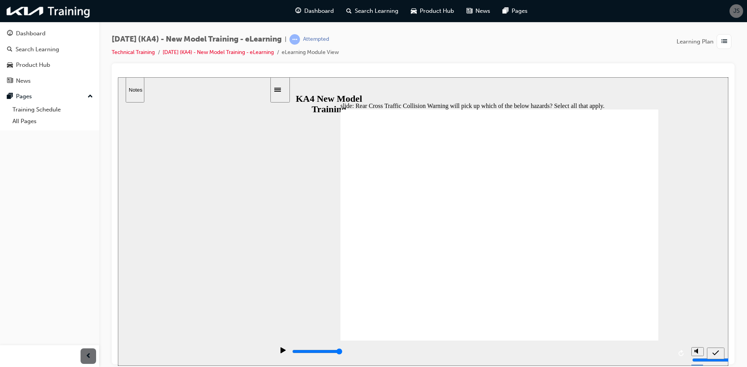
checkbox input "true"
checkbox input "false"
click at [717, 352] on icon "submit" at bounding box center [715, 352] width 7 height 5
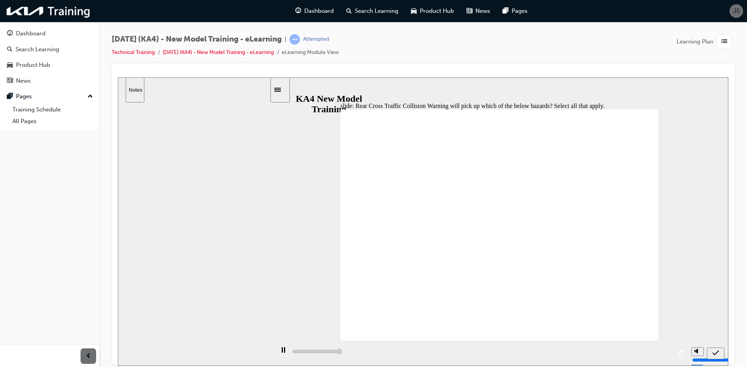
type input "5000"
checkbox input "false"
click at [716, 353] on icon "submit" at bounding box center [715, 352] width 7 height 5
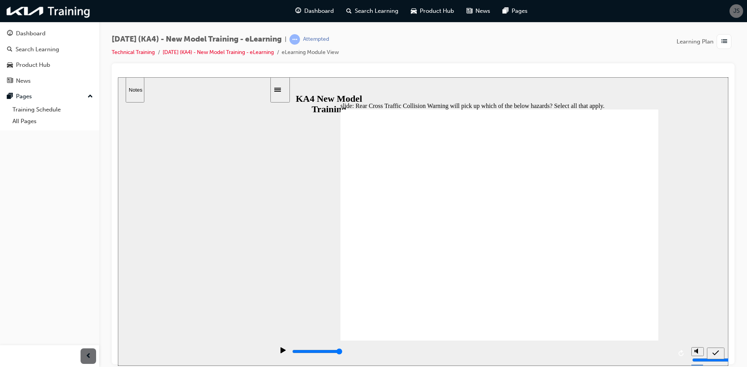
type input "5000"
checkbox input "true"
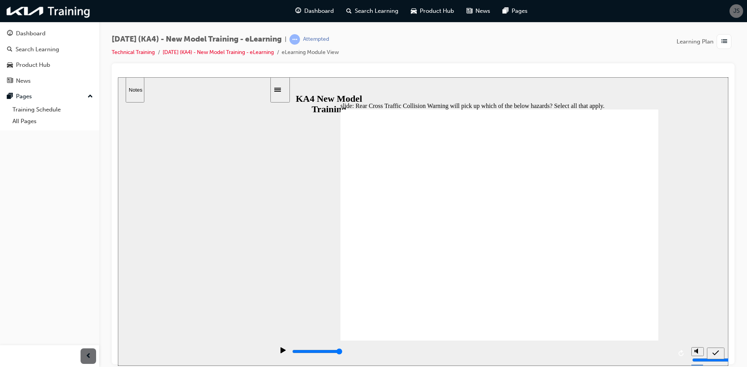
checkbox input "true"
click at [717, 353] on icon "submit" at bounding box center [715, 353] width 7 height 7
type input "5000"
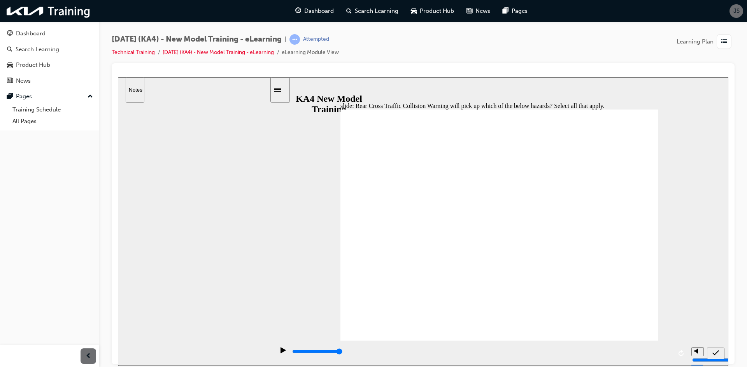
checkbox input "false"
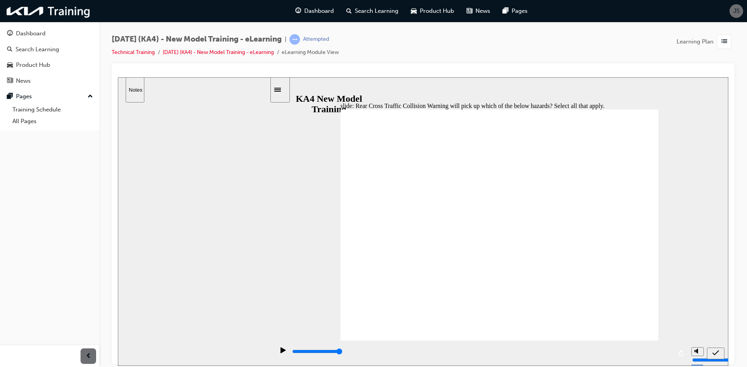
checkbox input "true"
click at [714, 351] on icon "submit" at bounding box center [715, 353] width 7 height 7
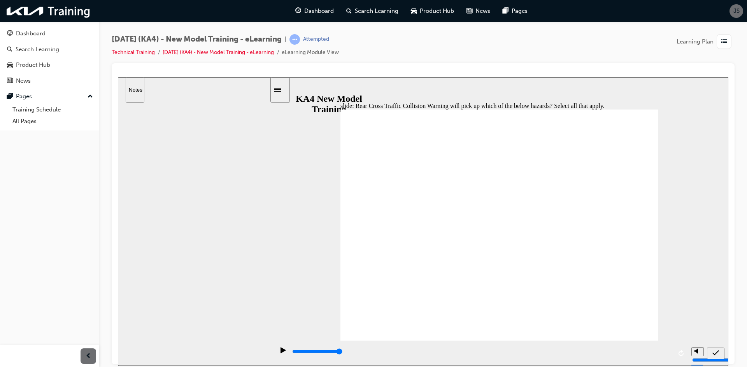
type input "5000"
checkbox input "true"
click at [715, 354] on icon "submit" at bounding box center [715, 352] width 7 height 5
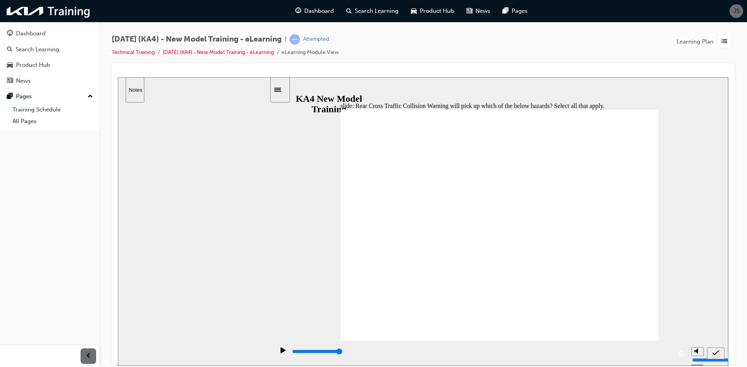
type input "5000"
checkbox input "false"
click at [715, 346] on nav "slide navigation" at bounding box center [715, 353] width 17 height 25
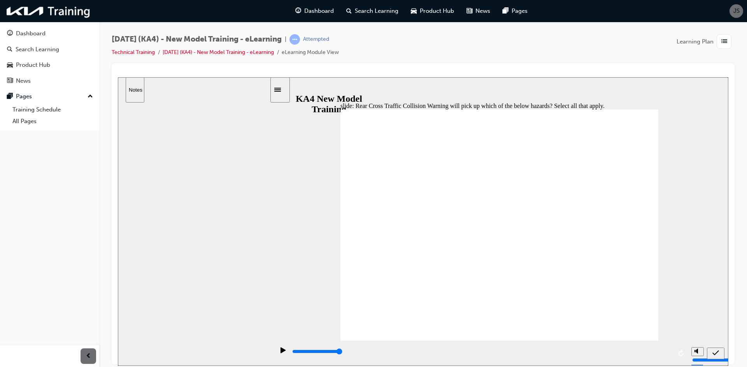
click at [717, 350] on icon "submit" at bounding box center [715, 353] width 7 height 7
type input "5000"
checkbox input "false"
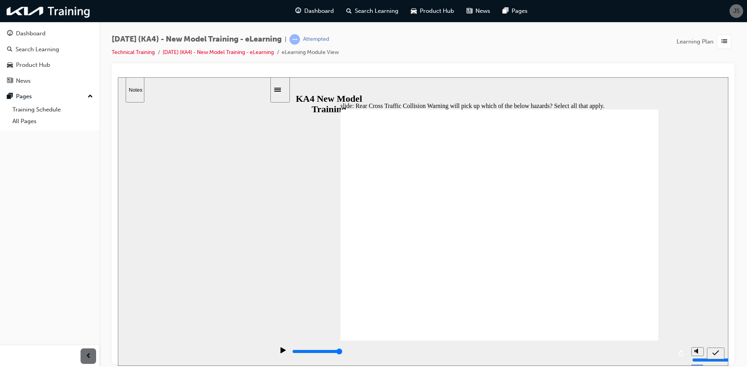
checkbox input "true"
click at [718, 350] on div "submit" at bounding box center [715, 354] width 11 height 8
type input "5000"
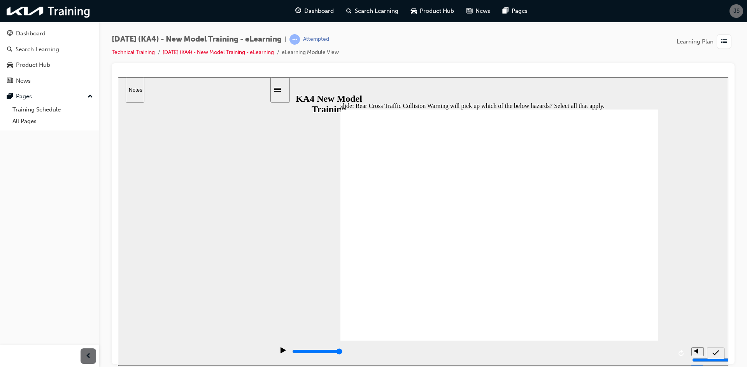
checkbox input "false"
checkbox input "true"
click at [710, 355] on div "submit" at bounding box center [715, 354] width 11 height 8
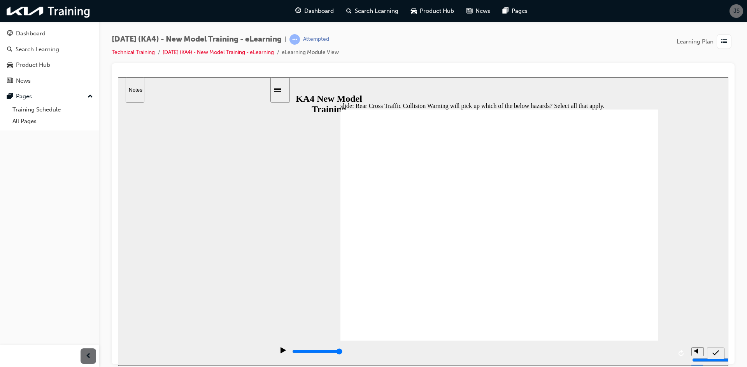
type input "5000"
checkbox input "true"
checkbox input "false"
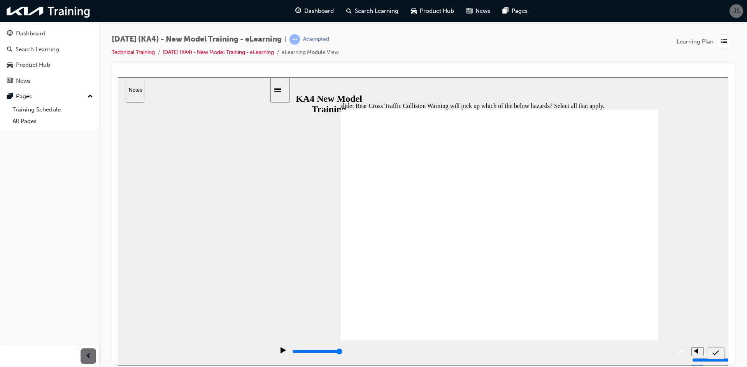
click at [711, 351] on div "submit" at bounding box center [715, 354] width 11 height 8
type input "5000"
checkbox input "true"
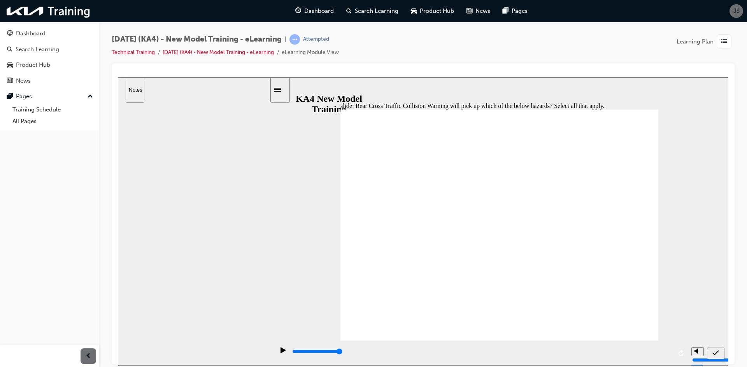
checkbox input "false"
click at [710, 352] on div "submit" at bounding box center [715, 354] width 11 height 8
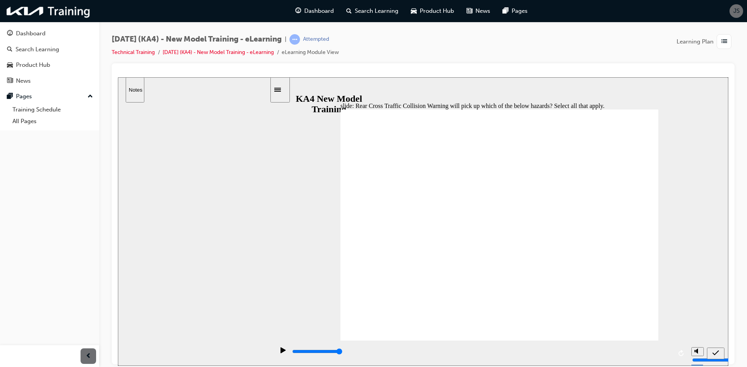
type input "5000"
checkbox input "true"
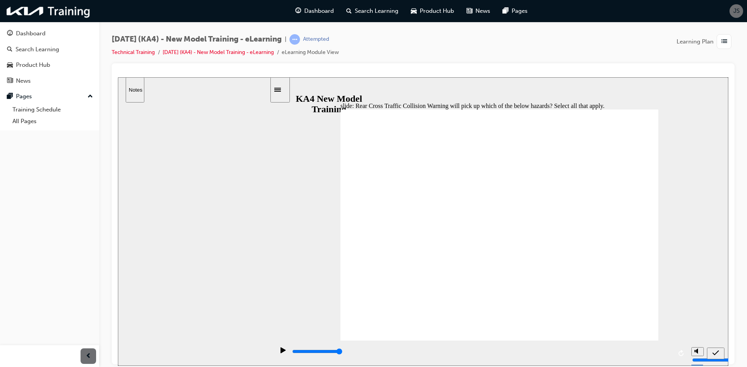
checkbox input "false"
click at [712, 350] on div "submit" at bounding box center [715, 354] width 11 height 8
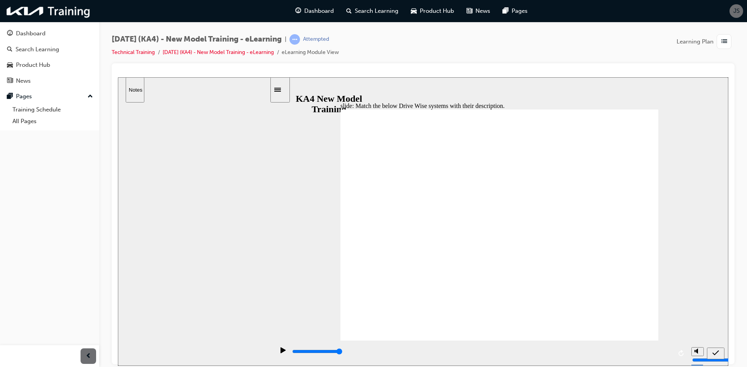
drag, startPoint x: 534, startPoint y: 213, endPoint x: 494, endPoint y: 223, distance: 40.8
drag, startPoint x: 556, startPoint y: 280, endPoint x: 541, endPoint y: 246, distance: 36.9
drag, startPoint x: 571, startPoint y: 280, endPoint x: 542, endPoint y: 282, distance: 29.2
click at [718, 353] on icon "submit" at bounding box center [715, 353] width 7 height 7
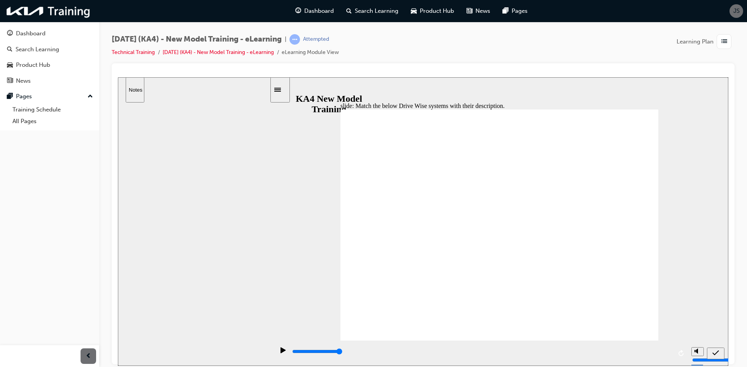
drag, startPoint x: 523, startPoint y: 270, endPoint x: 525, endPoint y: 239, distance: 31.6
drag, startPoint x: 560, startPoint y: 275, endPoint x: 543, endPoint y: 275, distance: 16.7
click at [719, 353] on div "submit" at bounding box center [715, 354] width 11 height 8
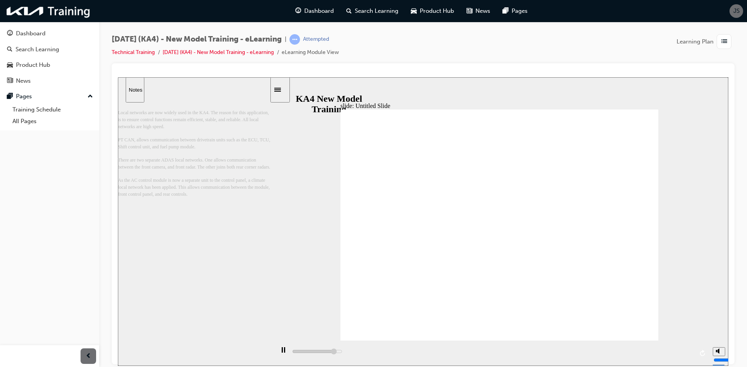
click at [665, 233] on div "slide: Untitled Slide 직선 연결선 3 ▶ CAN FD : Flexible Data Rate • The speed increa…" at bounding box center [423, 221] width 610 height 289
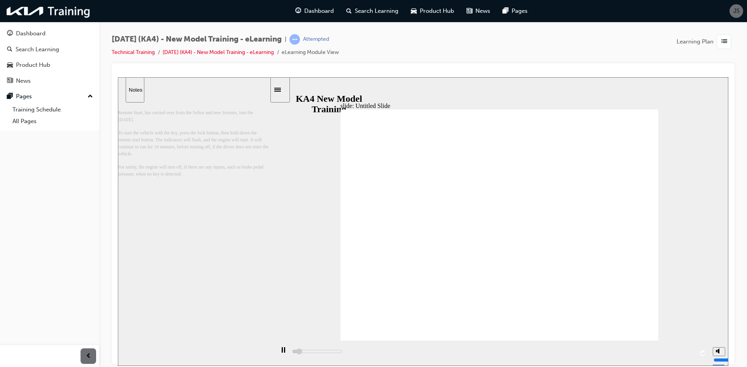
drag, startPoint x: 622, startPoint y: 154, endPoint x: 620, endPoint y: 161, distance: 7.2
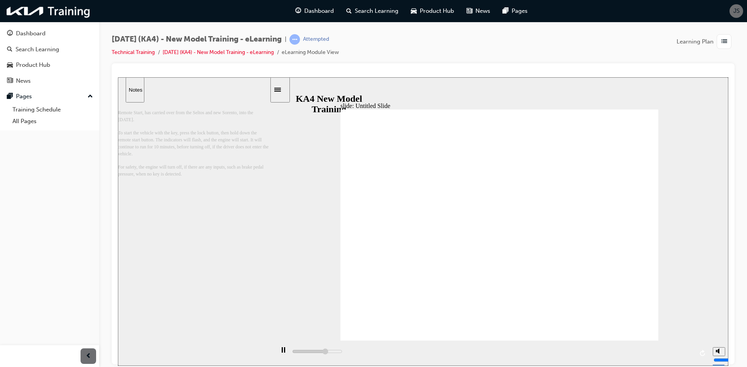
drag, startPoint x: 616, startPoint y: 181, endPoint x: 584, endPoint y: 222, distance: 52.1
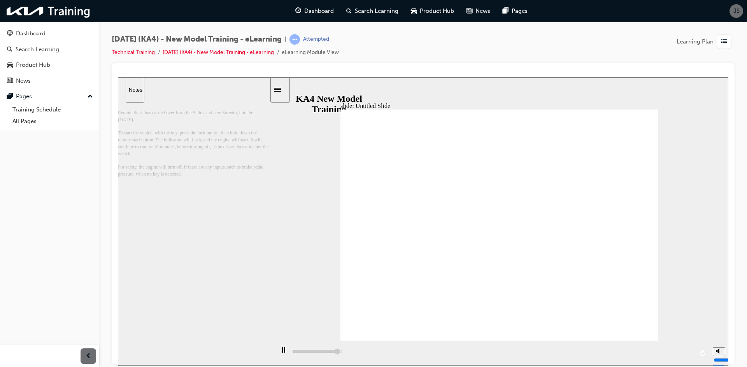
drag, startPoint x: 584, startPoint y: 222, endPoint x: 464, endPoint y: 308, distance: 147.7
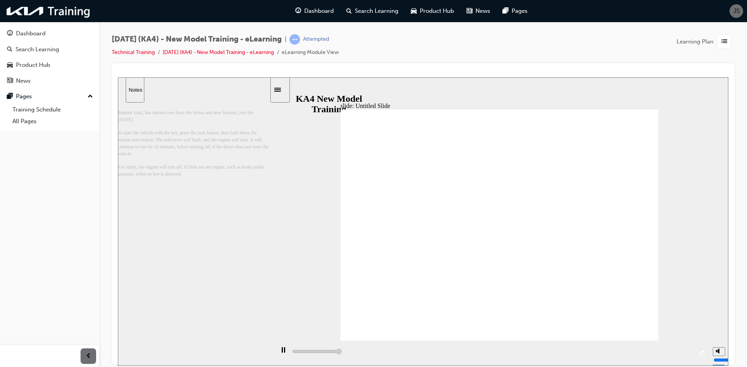
drag, startPoint x: 536, startPoint y: 231, endPoint x: 461, endPoint y: 207, distance: 79.3
drag, startPoint x: 382, startPoint y: 196, endPoint x: 371, endPoint y: 194, distance: 10.8
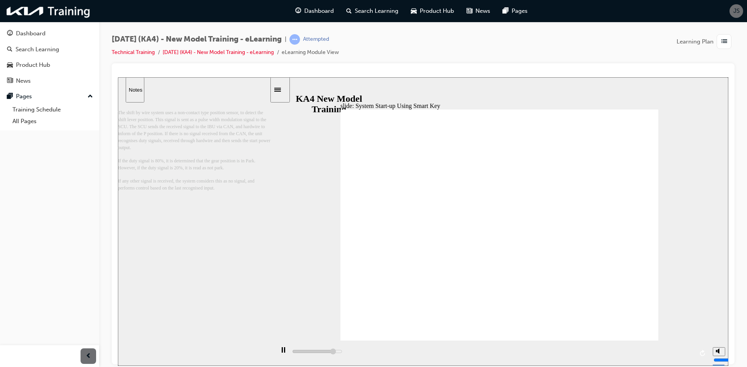
drag, startPoint x: 599, startPoint y: 194, endPoint x: 512, endPoint y: 212, distance: 88.5
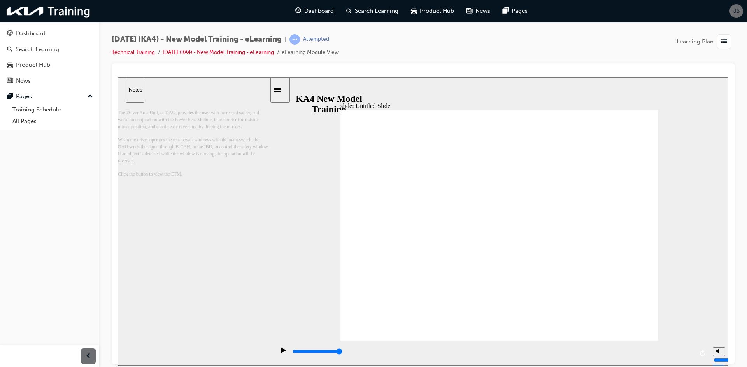
click at [662, 220] on div "slide: PSD (Power Sliding Door) PSD (Power Sliding Door) 직선 연결선 3 ▶ Overview of…" at bounding box center [423, 221] width 610 height 289
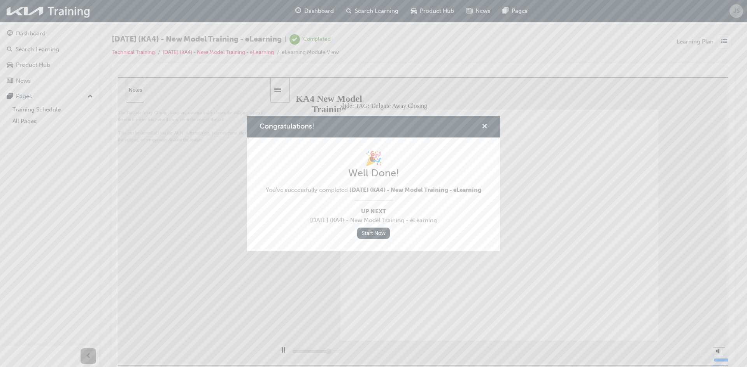
click at [485, 124] on span "cross-icon" at bounding box center [484, 127] width 6 height 7
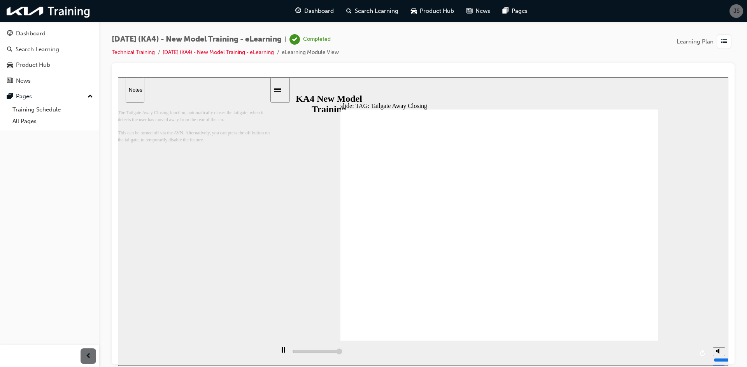
type input "21500"
click at [147, 51] on link "Technical Training" at bounding box center [133, 52] width 43 height 7
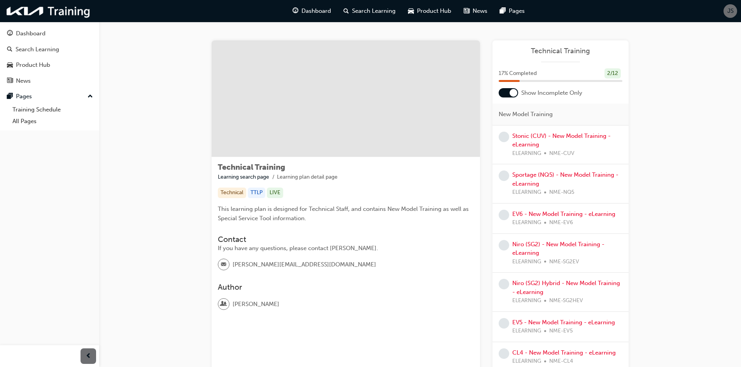
click at [514, 91] on div at bounding box center [513, 93] width 8 height 8
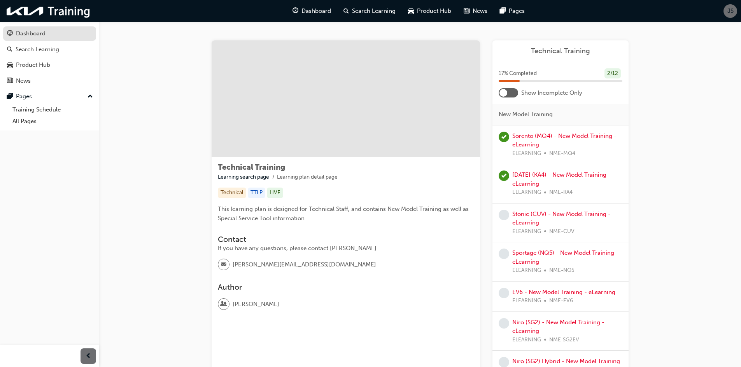
click at [53, 34] on div "Dashboard" at bounding box center [49, 34] width 85 height 10
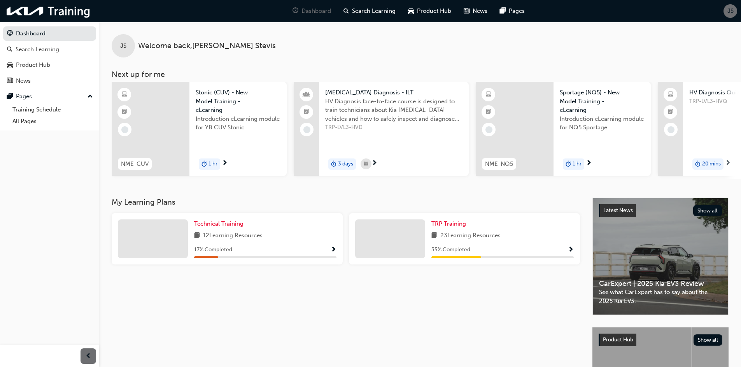
drag, startPoint x: 380, startPoint y: 182, endPoint x: 388, endPoint y: 182, distance: 8.6
click at [388, 179] on div "NME-CUV Stonic (CUV) - New Model Training - eLearning Introduction eLearning mo…" at bounding box center [426, 130] width 629 height 97
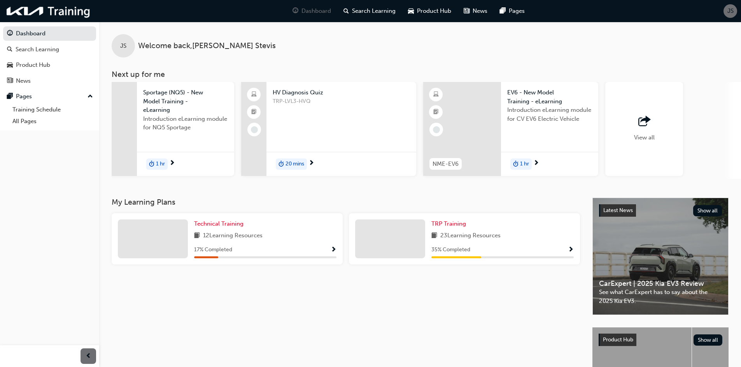
scroll to position [0, 462]
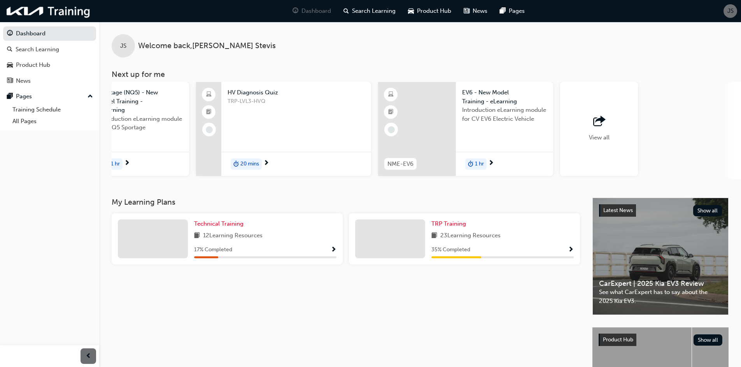
click at [584, 150] on div "View all" at bounding box center [599, 129] width 78 height 94
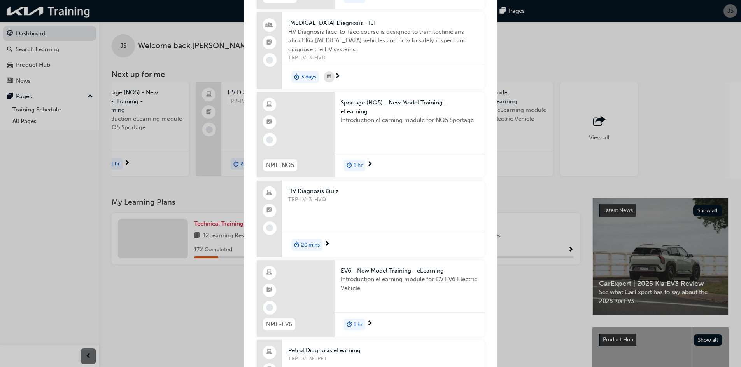
scroll to position [0, 0]
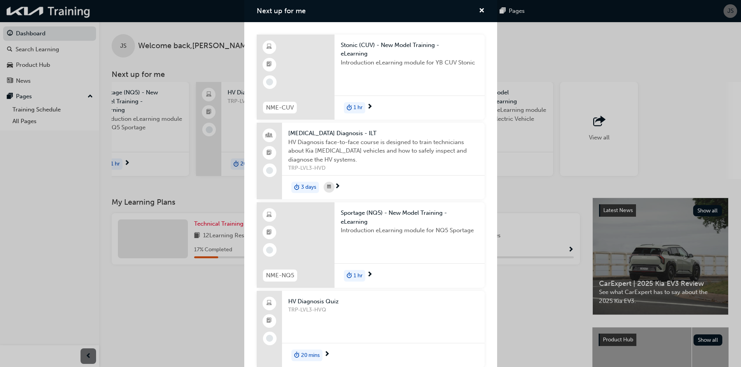
click at [683, 136] on div "Next up for me NME-CUV Stonic (CUV) - New Model Training - eLearning Introducti…" at bounding box center [370, 183] width 741 height 367
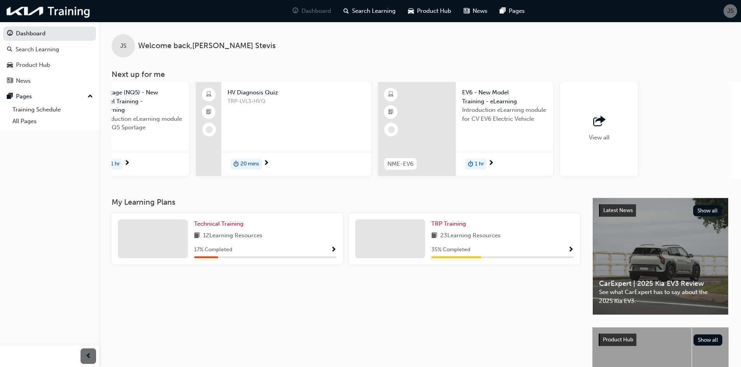
click at [487, 241] on span "23 Learning Resources" at bounding box center [470, 236] width 60 height 10
click at [572, 252] on span "Show Progress" at bounding box center [571, 250] width 6 height 7
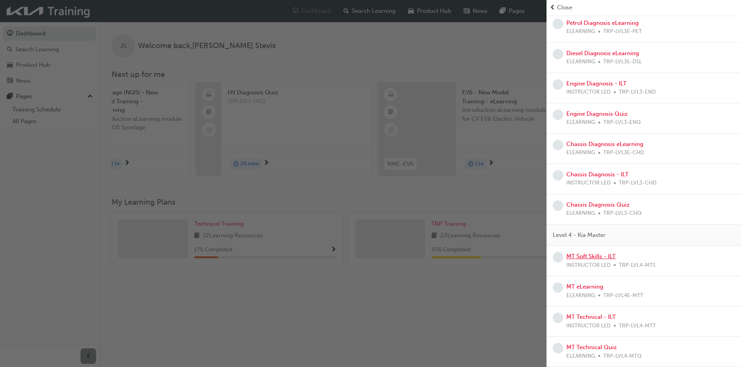
scroll to position [255, 0]
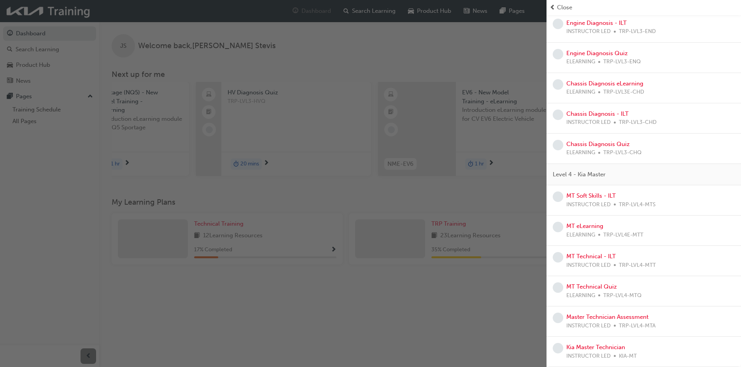
click at [375, 283] on div "button" at bounding box center [273, 183] width 546 height 367
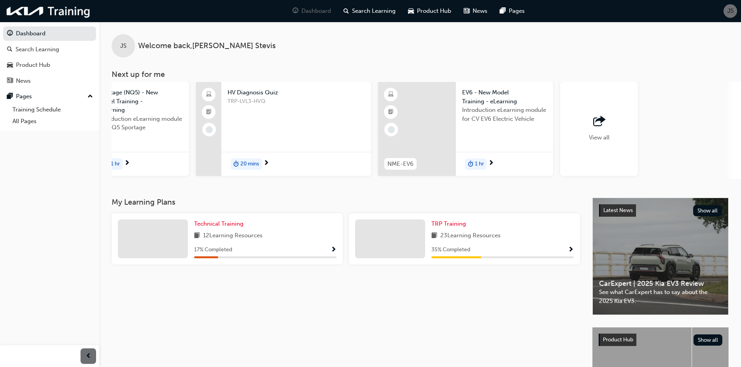
click at [319, 245] on div "Technical Training 12 Learning Resources 17 % Completed" at bounding box center [265, 239] width 142 height 39
click at [333, 254] on span "Show Progress" at bounding box center [334, 250] width 6 height 7
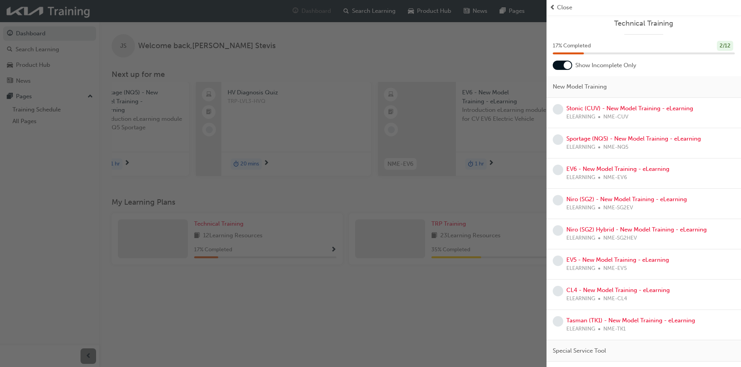
scroll to position [0, 0]
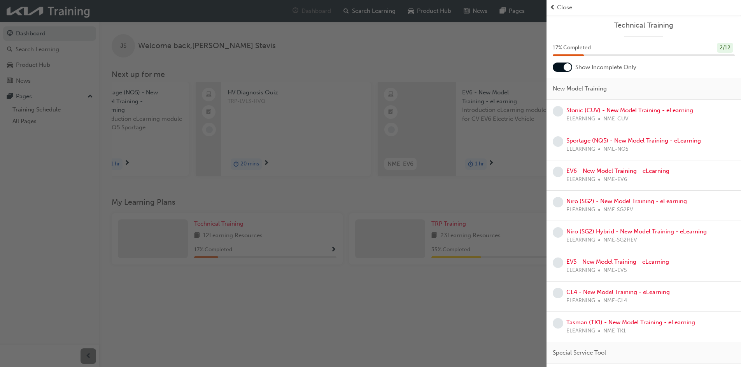
click at [255, 285] on div "button" at bounding box center [273, 183] width 546 height 367
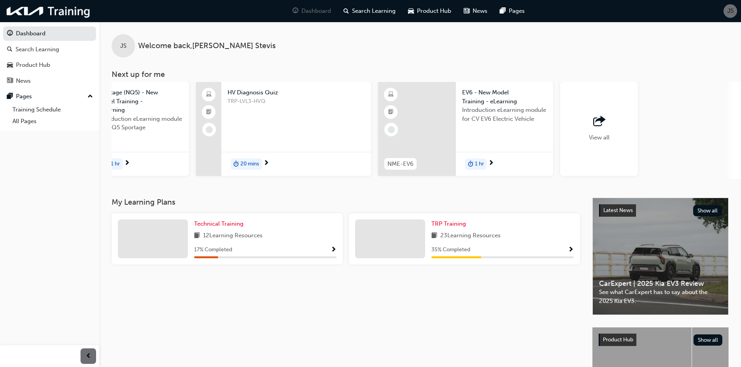
click at [596, 127] on span "outbound-icon" at bounding box center [599, 121] width 12 height 11
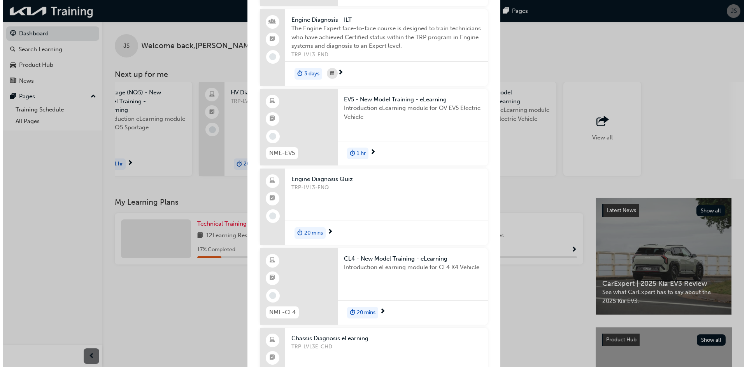
scroll to position [894, 0]
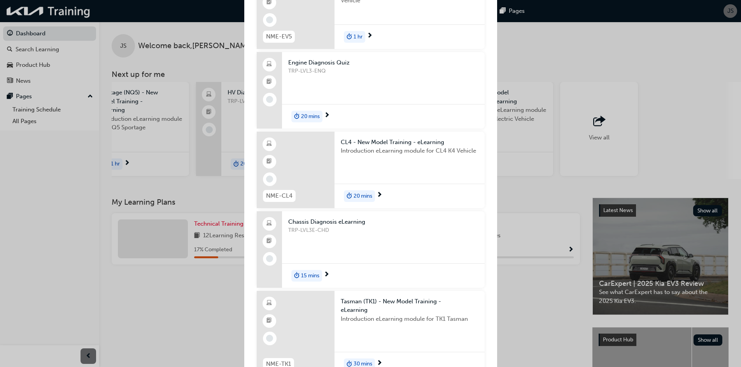
click at [376, 199] on div "20 mins" at bounding box center [409, 196] width 150 height 24
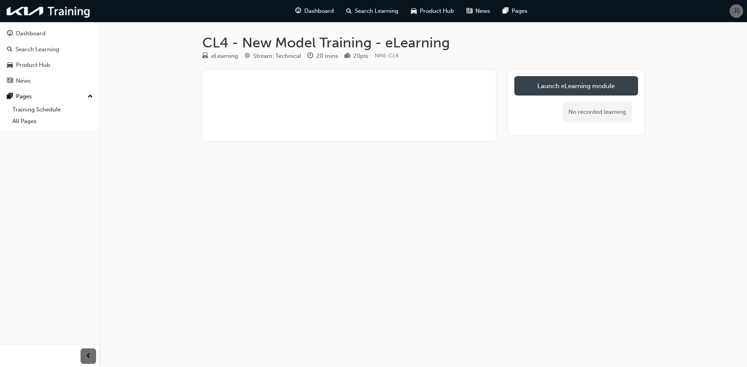
click at [572, 95] on link "Launch eLearning module" at bounding box center [576, 85] width 124 height 19
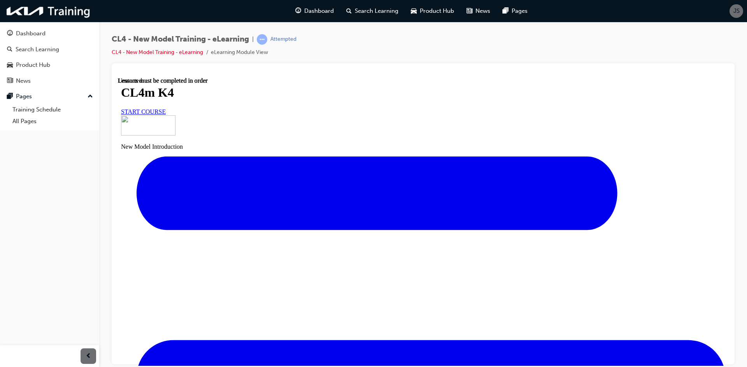
scroll to position [143, 0]
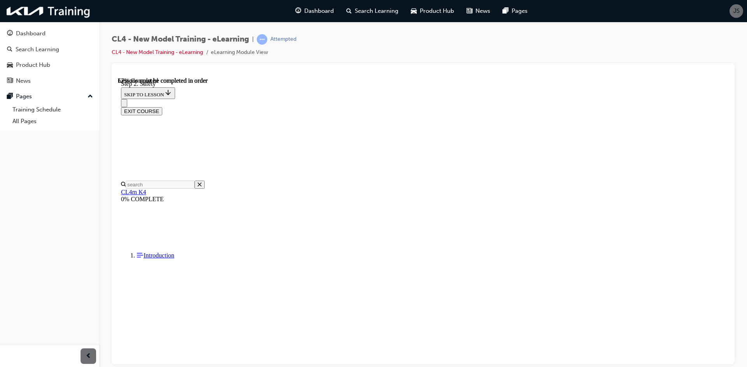
scroll to position [378, 0]
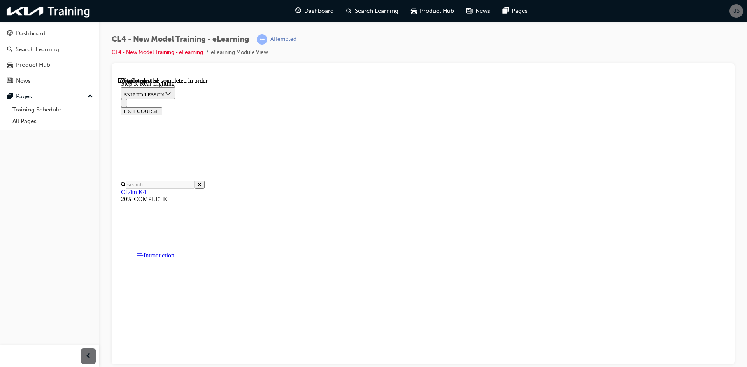
scroll to position [1618, 0]
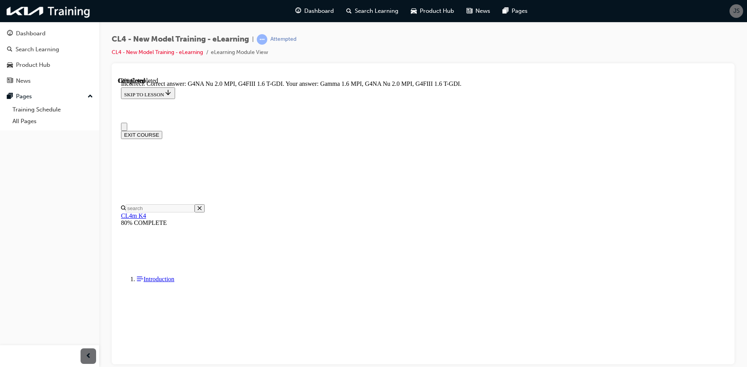
scroll to position [39, 0]
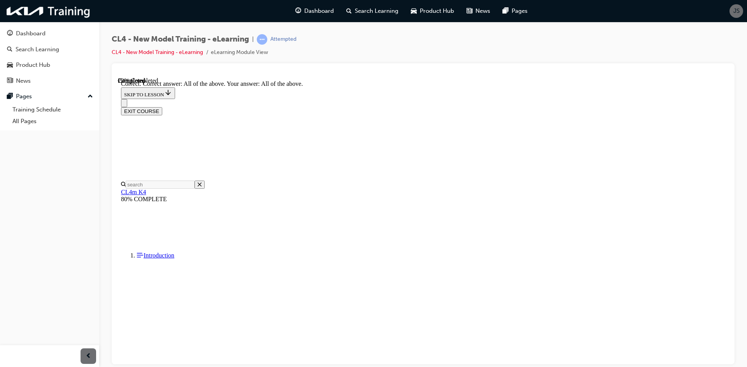
scroll to position [149, 0]
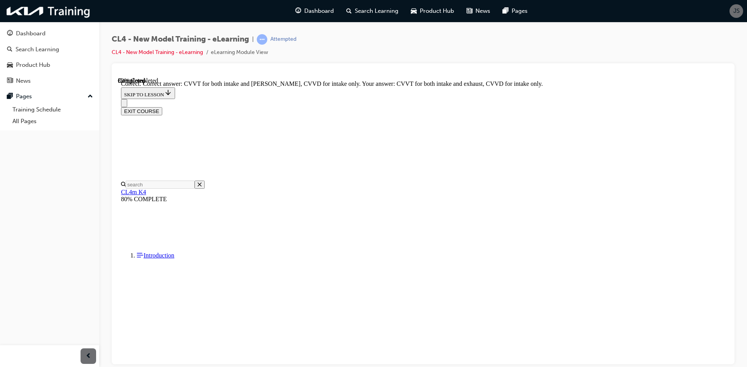
scroll to position [97, 0]
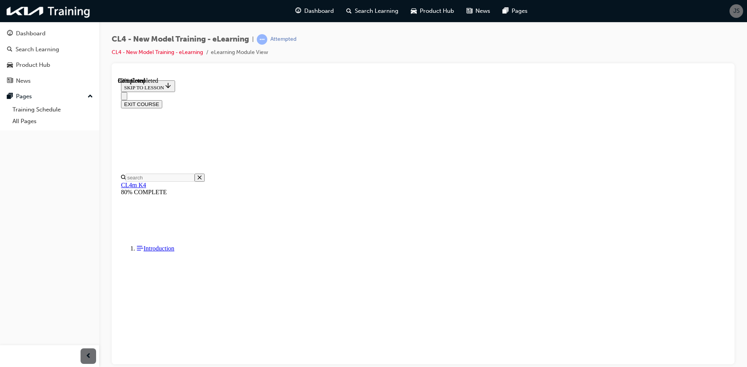
scroll to position [78, 0]
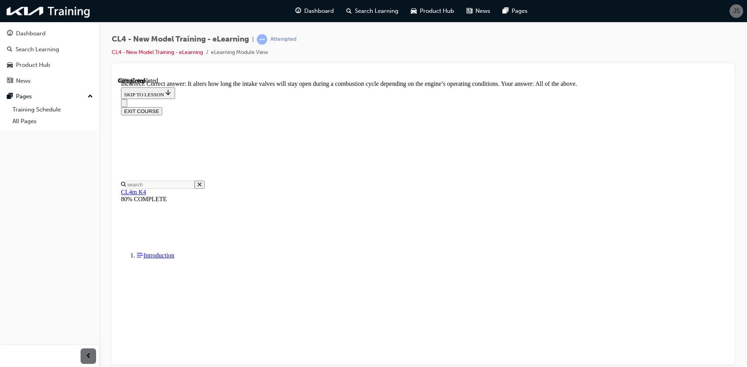
scroll to position [136, 0]
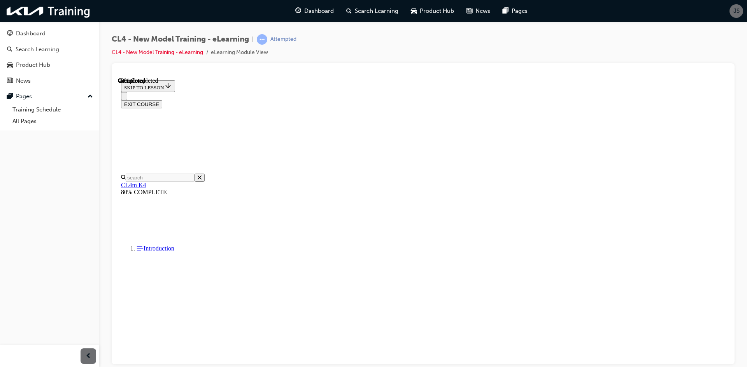
scroll to position [39, 0]
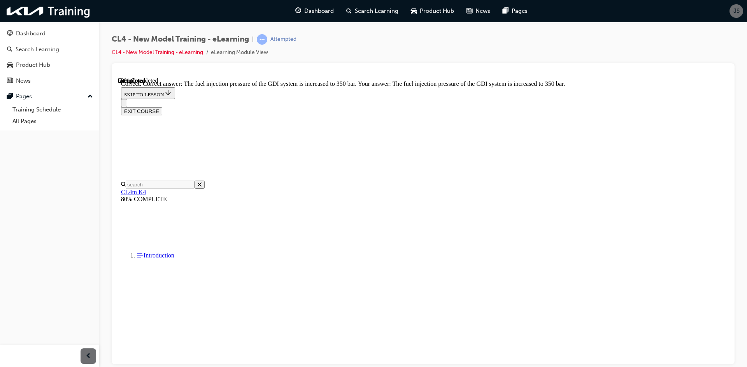
scroll to position [168, 0]
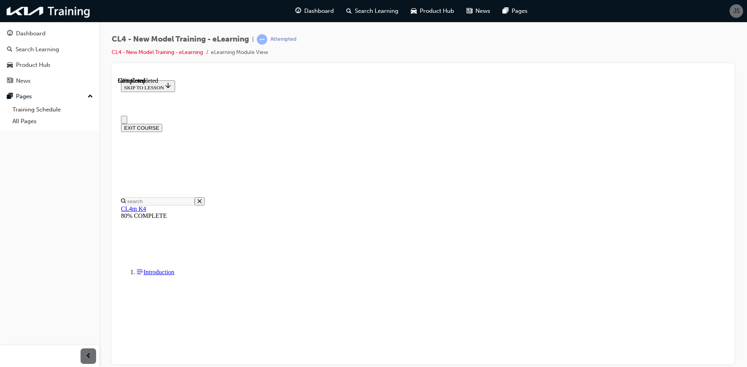
scroll to position [39, 0]
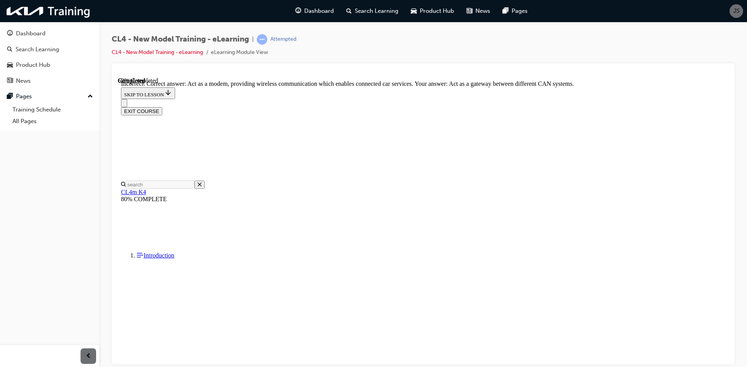
scroll to position [136, 0]
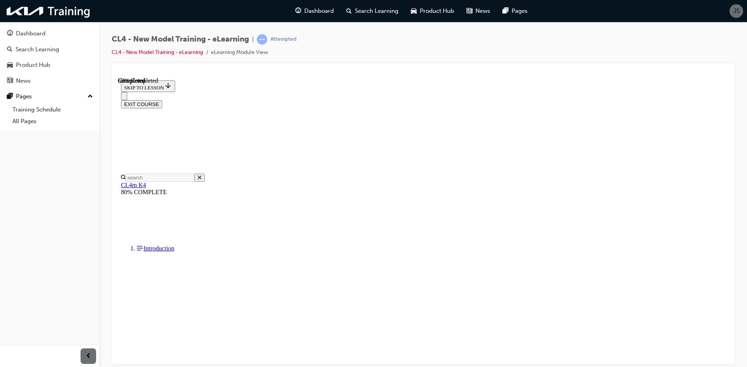
scroll to position [78, 0]
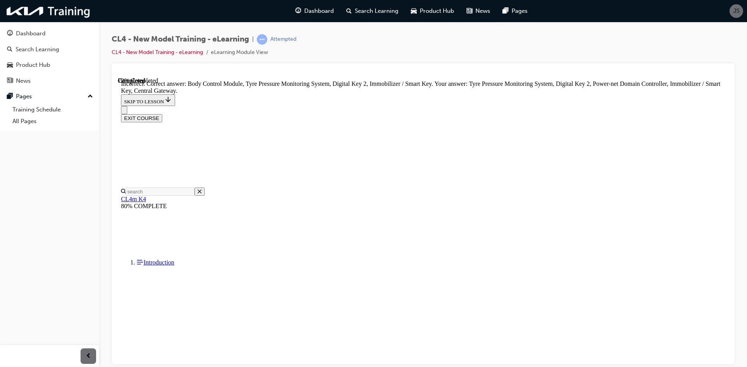
scroll to position [203, 0]
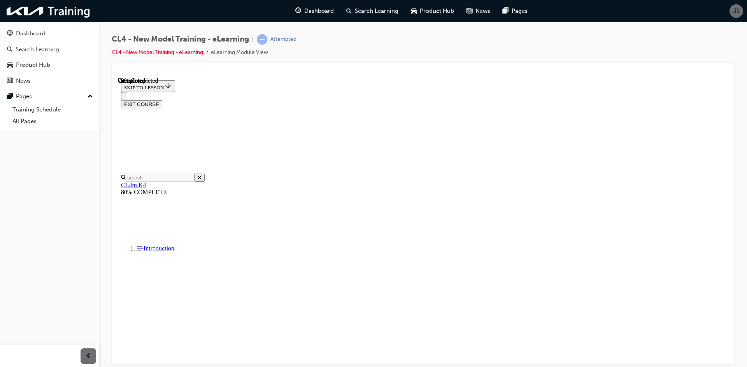
scroll to position [78, 0]
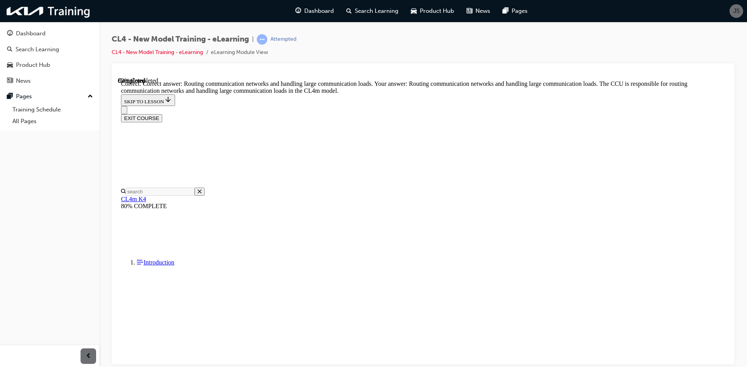
scroll to position [197, 0]
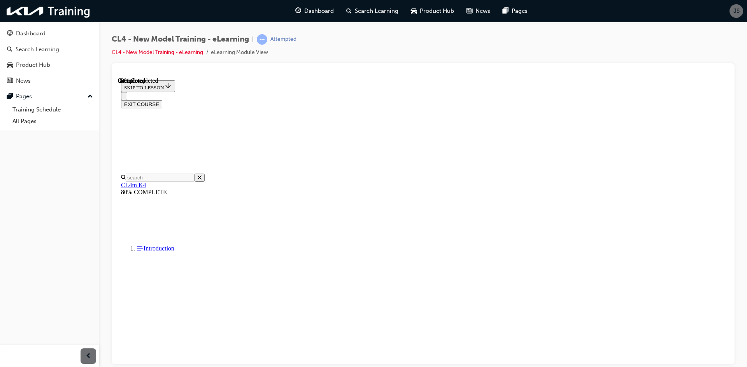
scroll to position [78, 0]
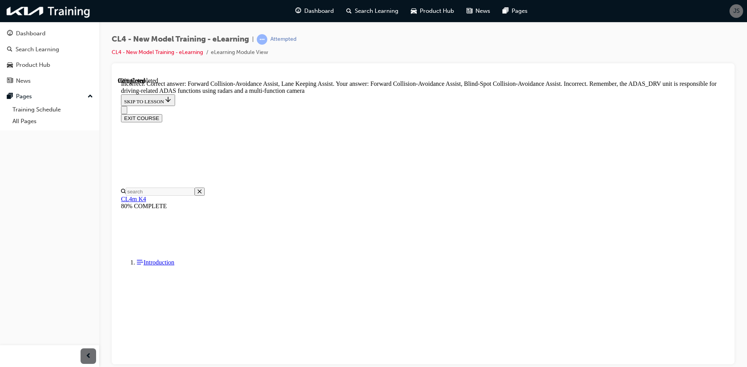
scroll to position [207, 0]
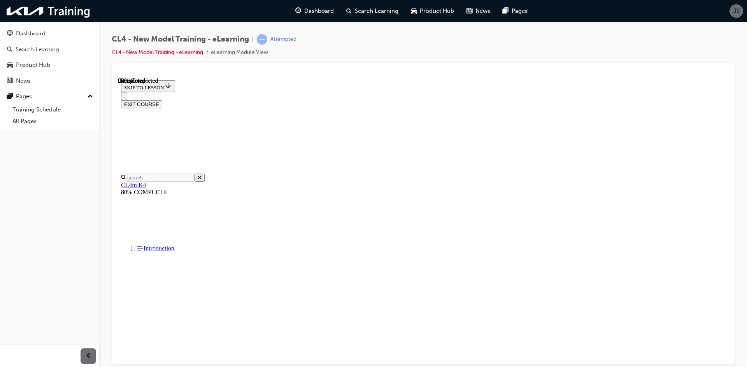
scroll to position [48, 0]
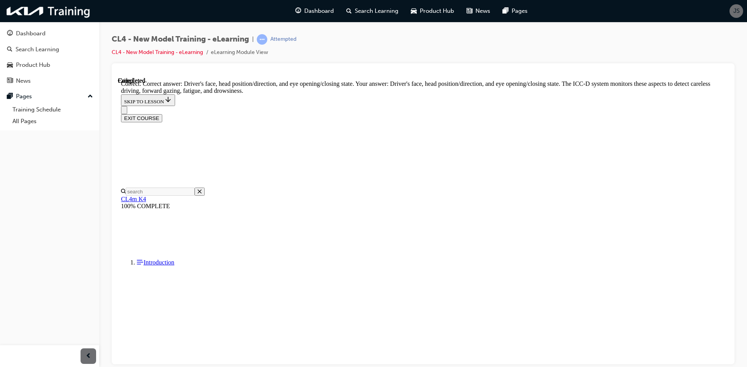
scroll to position [176, 0]
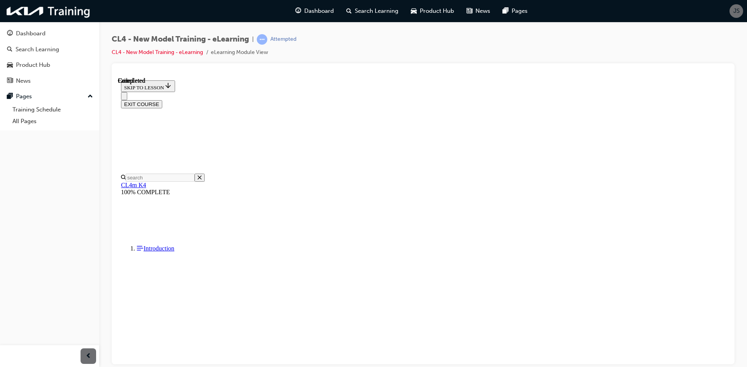
scroll to position [110, 0]
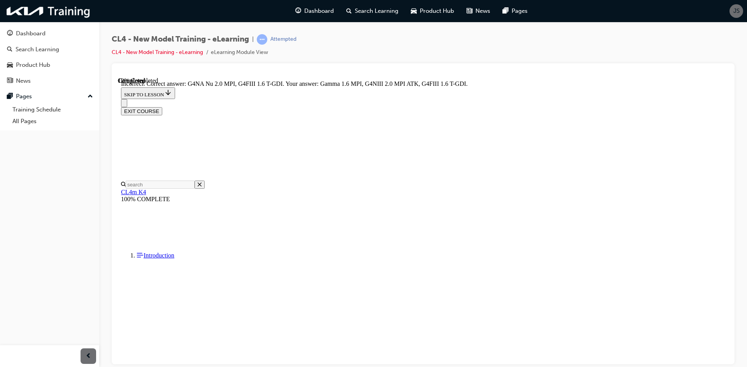
scroll to position [128, 0]
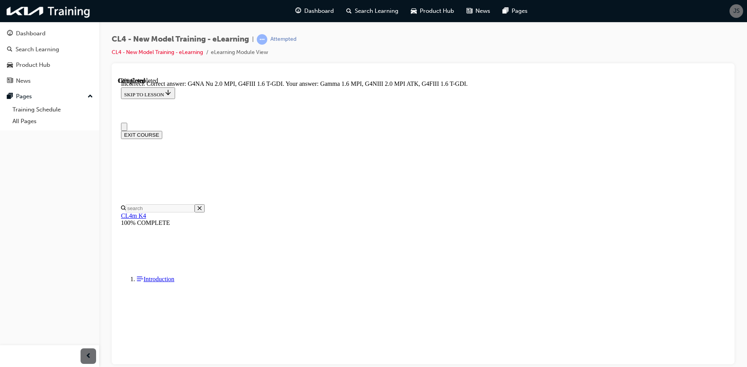
scroll to position [39, 0]
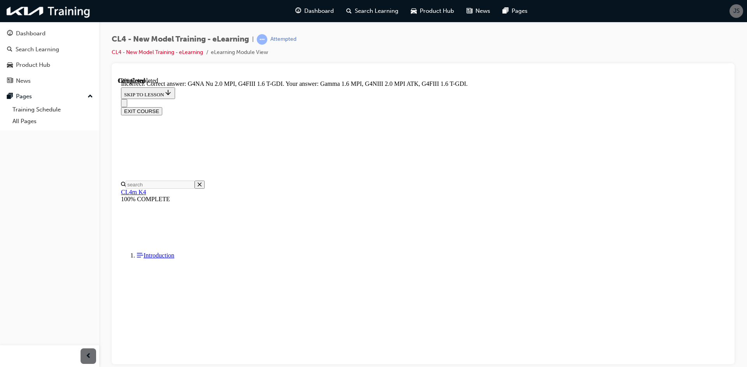
drag, startPoint x: 472, startPoint y: 326, endPoint x: 470, endPoint y: 329, distance: 4.1
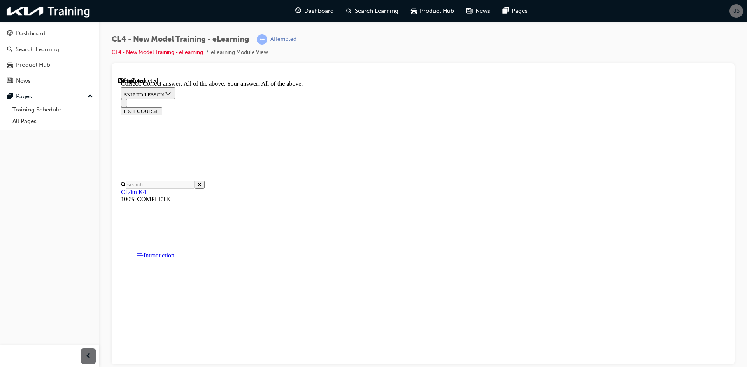
scroll to position [72, 0]
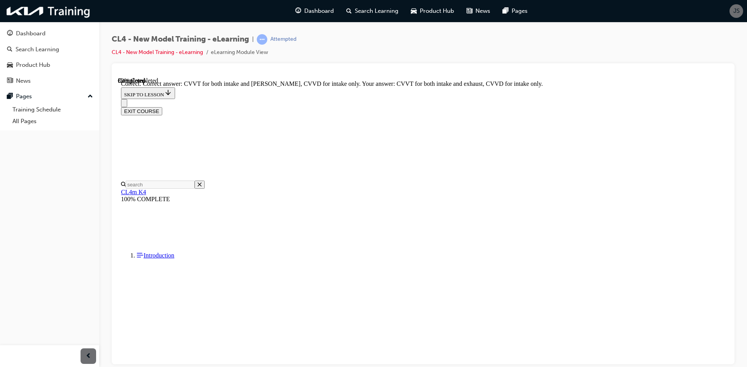
scroll to position [97, 0]
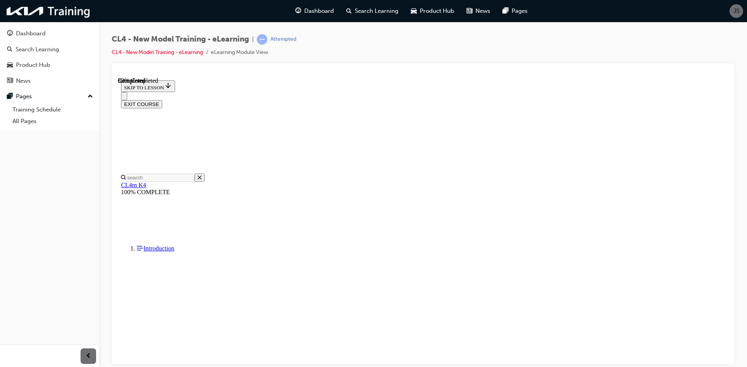
scroll to position [78, 0]
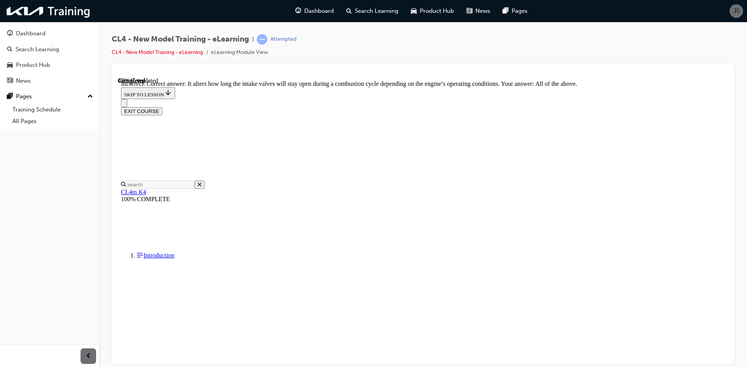
scroll to position [136, 0]
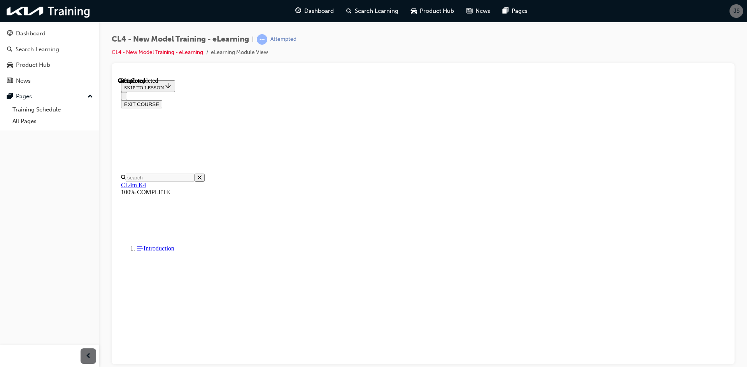
scroll to position [78, 0]
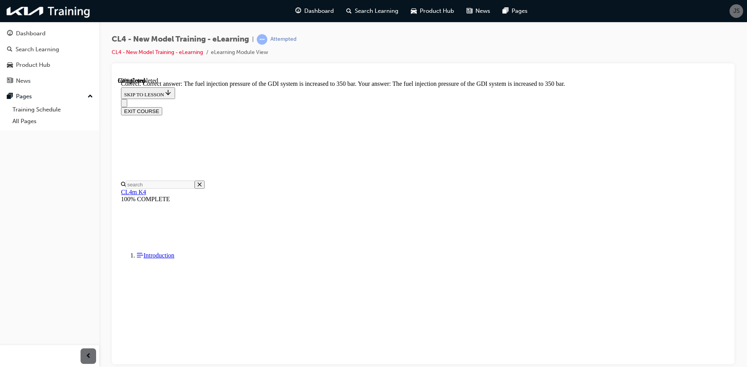
scroll to position [168, 0]
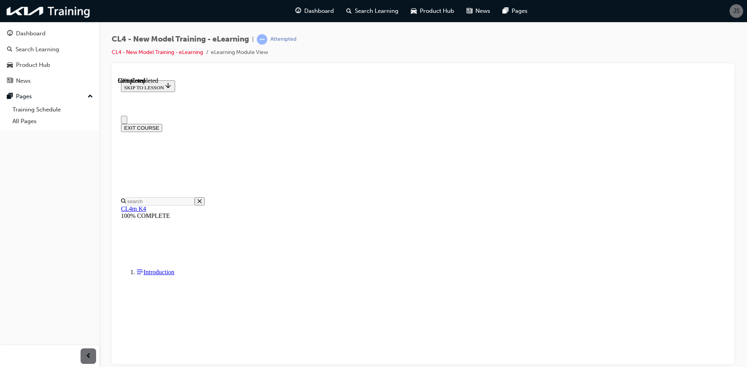
scroll to position [39, 0]
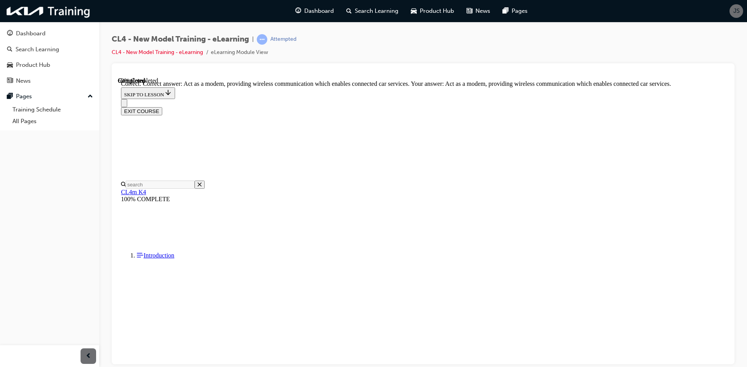
scroll to position [136, 0]
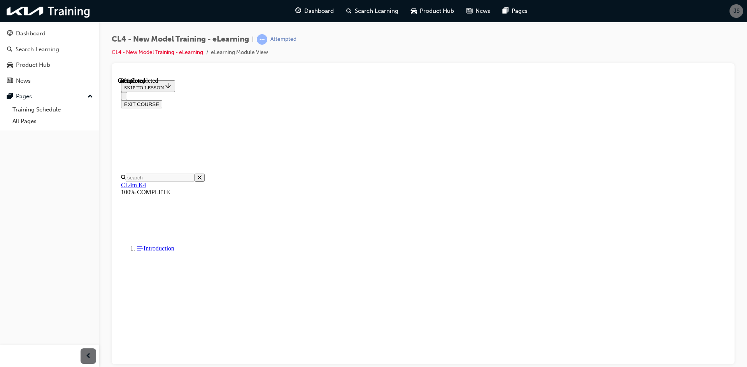
scroll to position [78, 0]
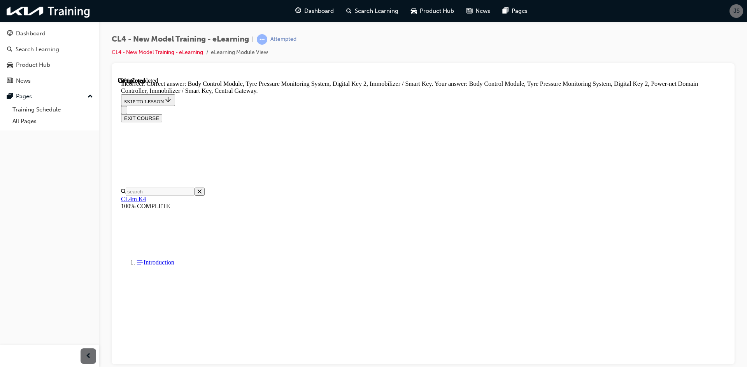
scroll to position [203, 0]
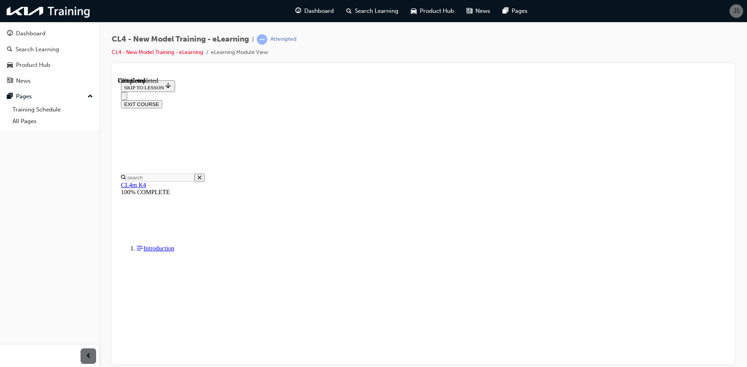
scroll to position [78, 0]
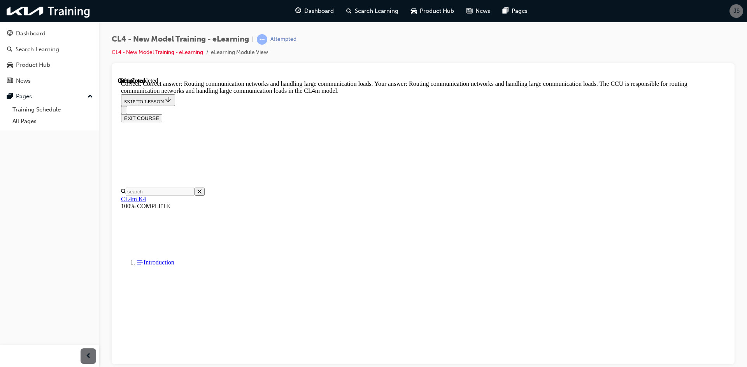
scroll to position [197, 0]
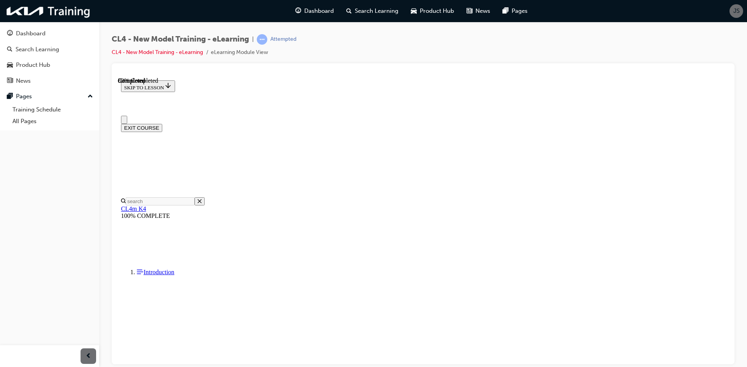
scroll to position [39, 0]
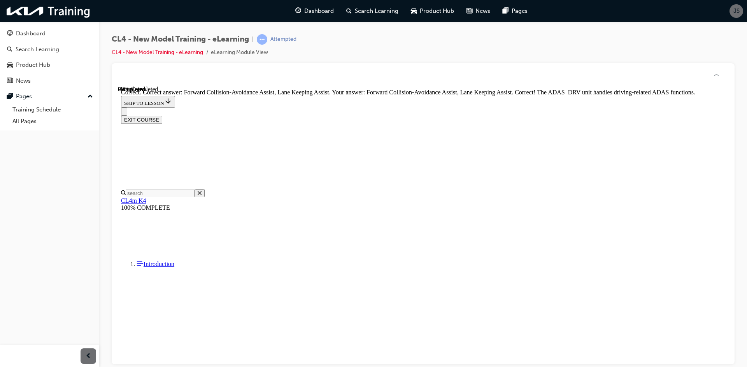
scroll to position [198, 0]
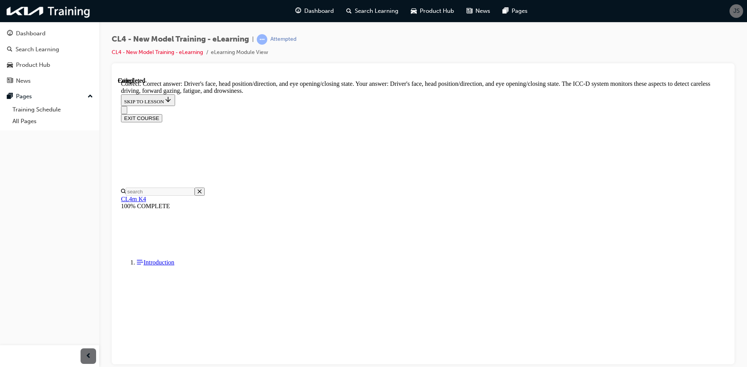
scroll to position [176, 0]
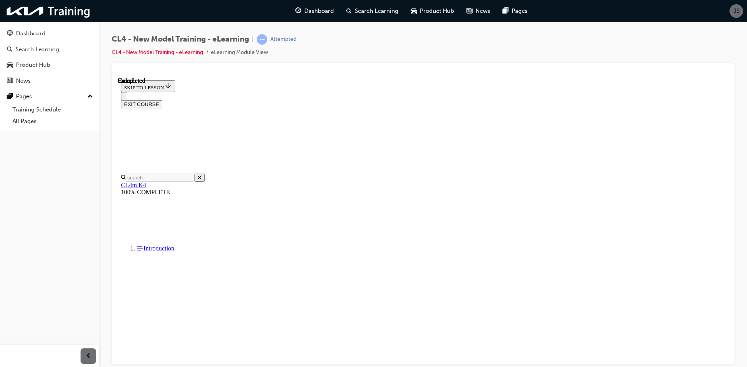
scroll to position [110, 0]
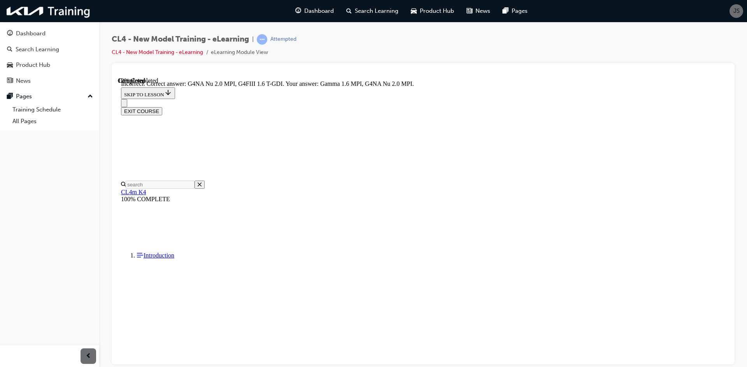
scroll to position [128, 0]
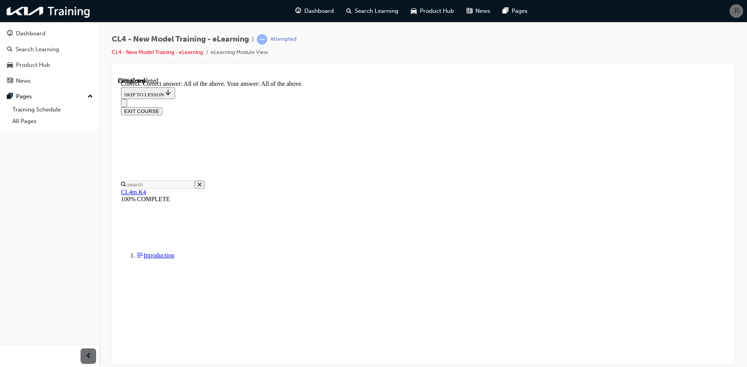
scroll to position [149, 0]
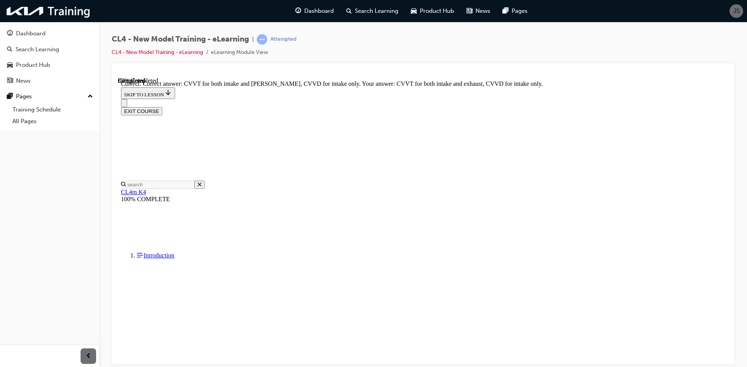
scroll to position [97, 0]
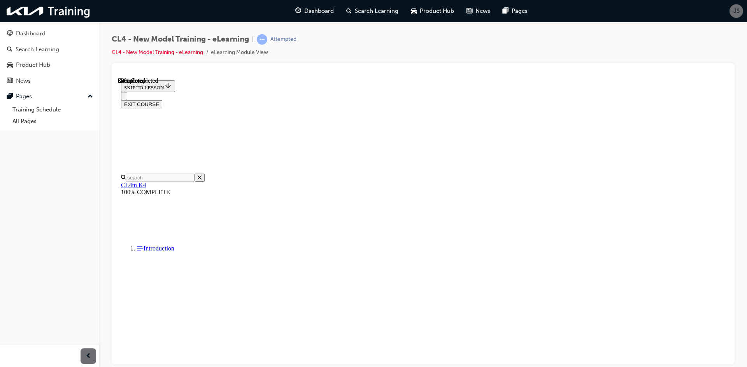
scroll to position [78, 0]
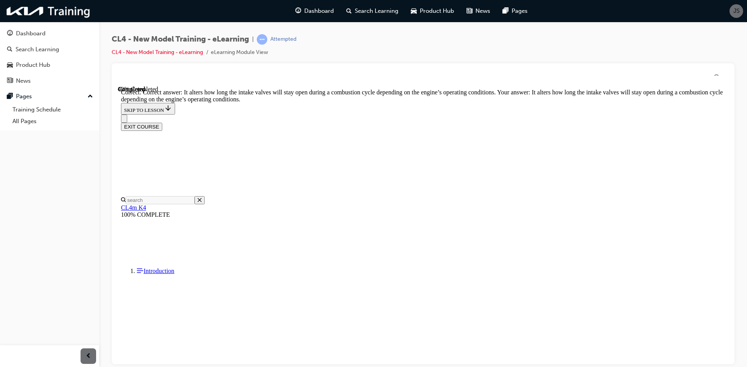
scroll to position [136, 0]
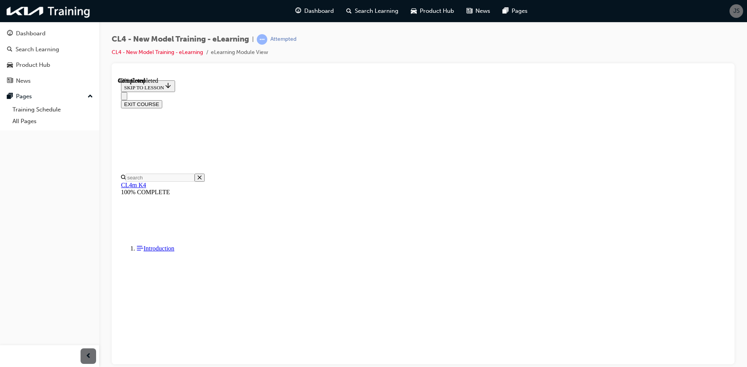
scroll to position [78, 0]
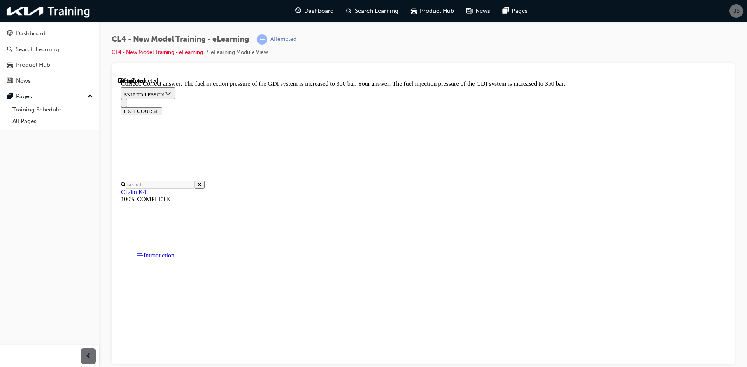
scroll to position [168, 0]
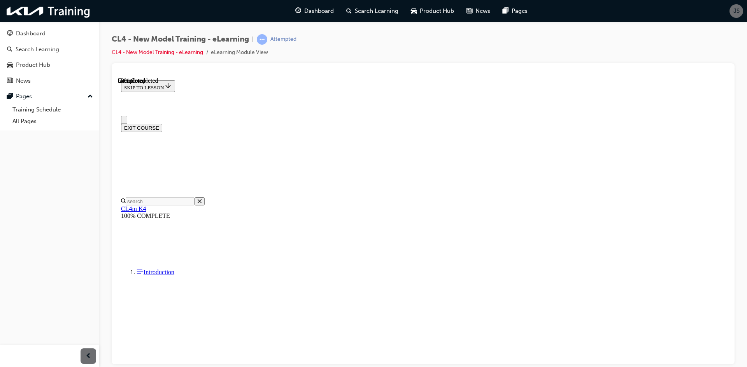
scroll to position [39, 0]
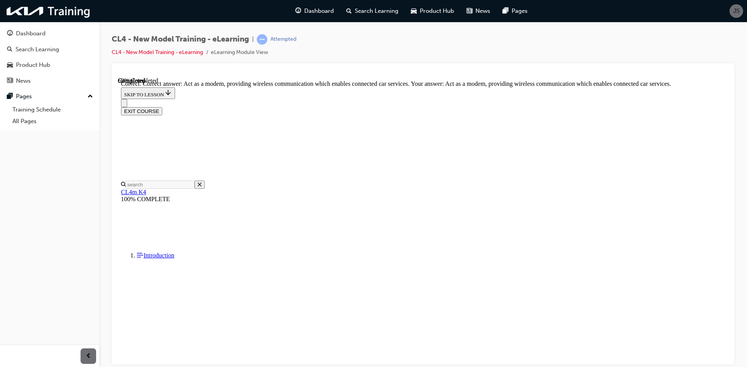
scroll to position [136, 0]
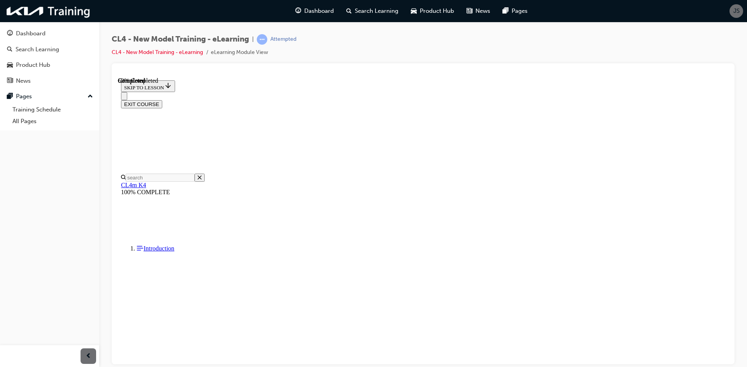
scroll to position [117, 0]
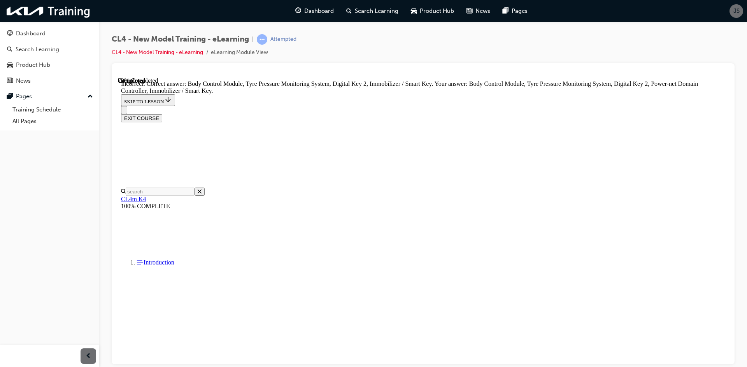
scroll to position [203, 0]
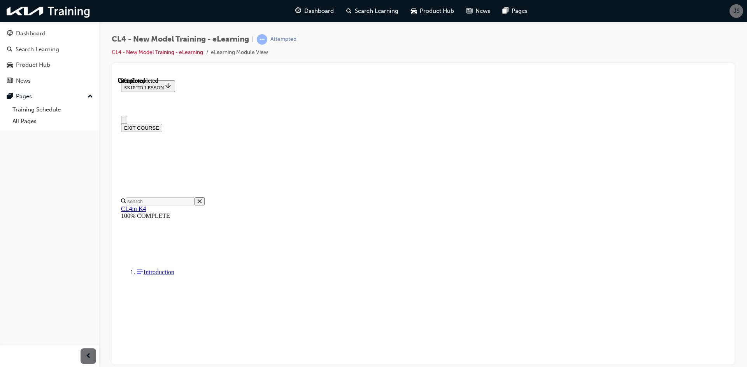
scroll to position [39, 0]
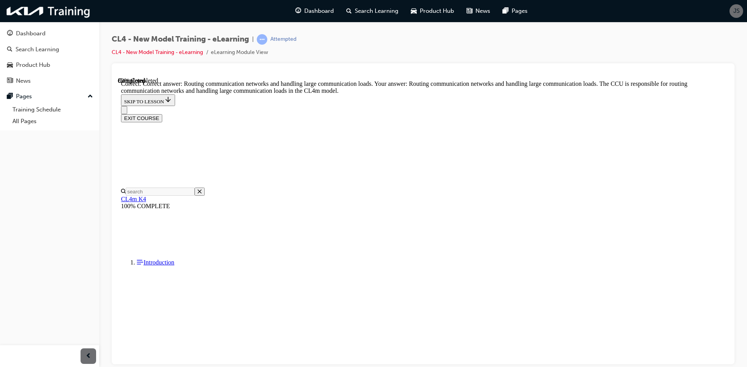
scroll to position [197, 0]
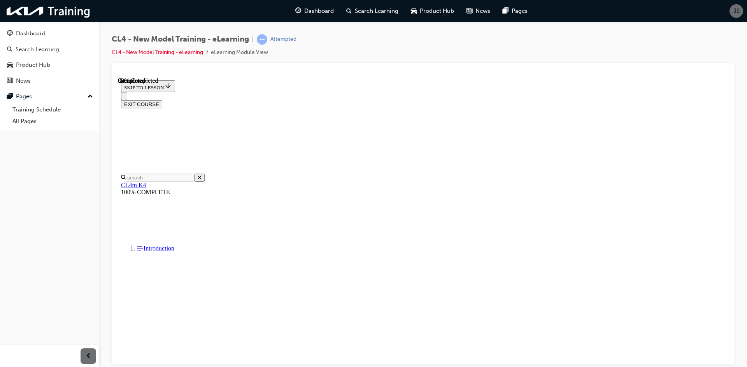
scroll to position [78, 0]
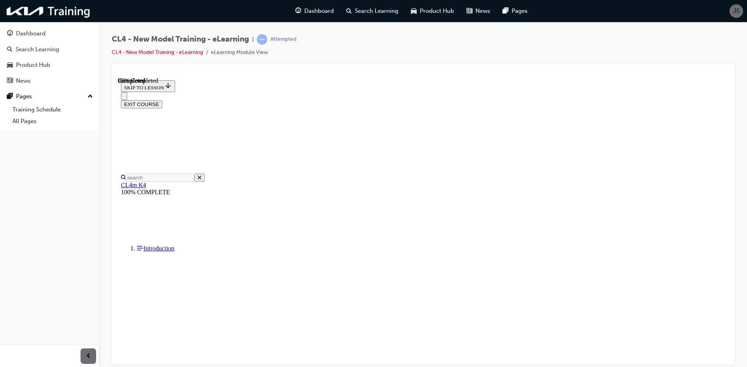
scroll to position [87, 0]
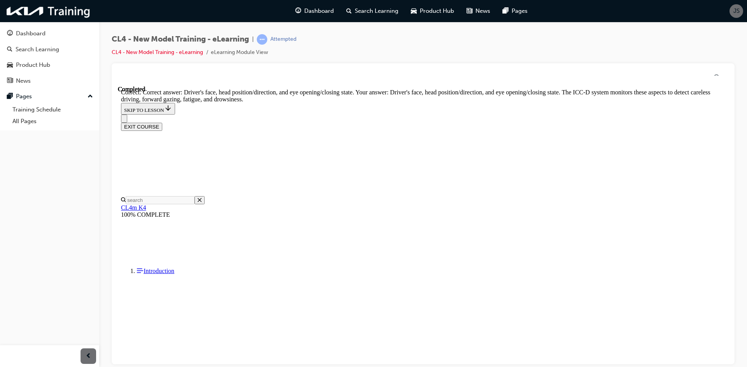
scroll to position [176, 0]
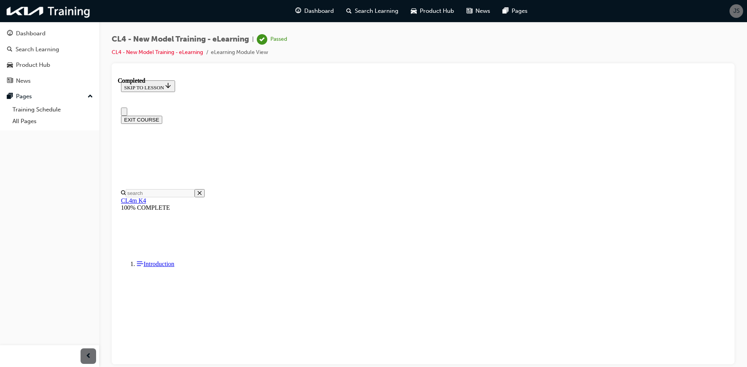
scroll to position [0, 0]
click at [162, 124] on button "EXIT COURSE" at bounding box center [141, 128] width 41 height 8
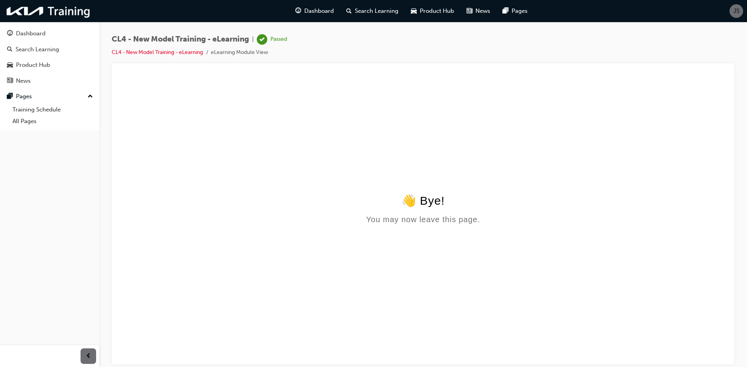
click at [187, 49] on li "CL4 - New Model Training - eLearning" at bounding box center [161, 52] width 99 height 9
click at [188, 52] on link "CL4 - New Model Training - eLearning" at bounding box center [157, 52] width 91 height 7
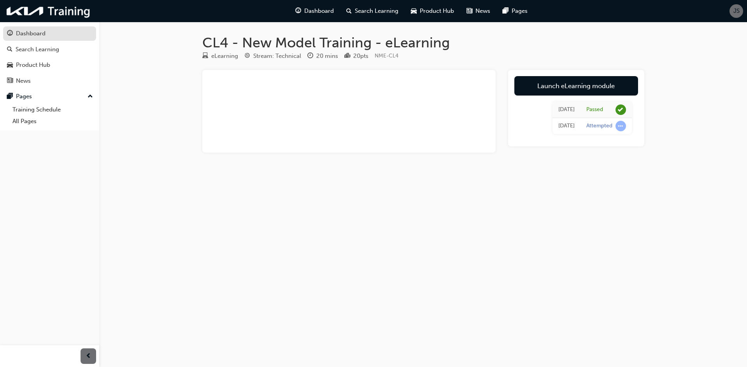
click at [58, 31] on div "Dashboard" at bounding box center [49, 34] width 85 height 10
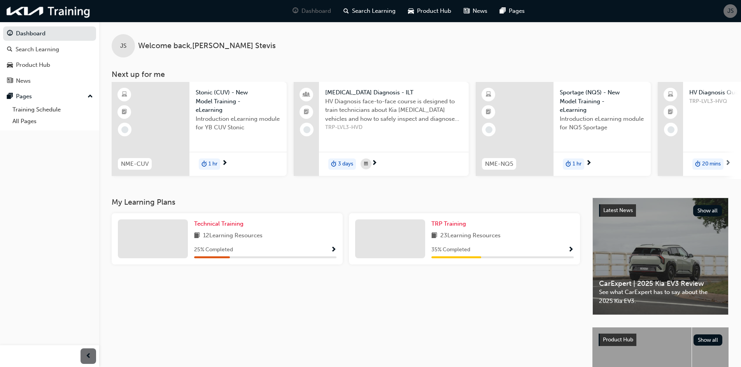
click at [333, 252] on span "Show Progress" at bounding box center [334, 250] width 6 height 7
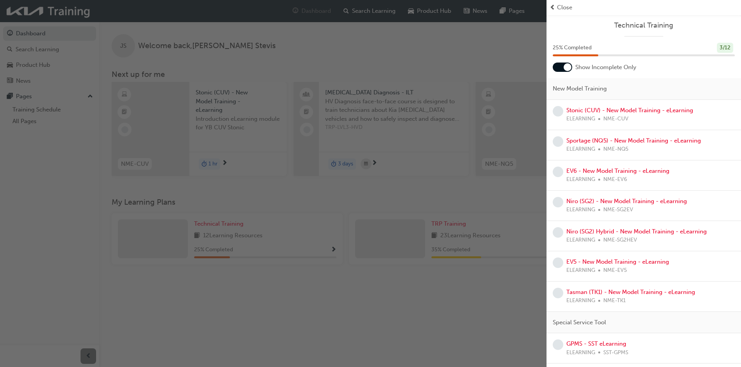
click at [562, 67] on div at bounding box center [562, 67] width 19 height 9
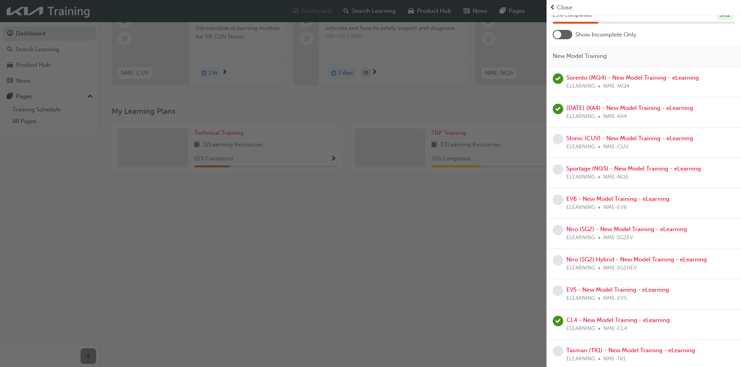
scroll to position [78, 0]
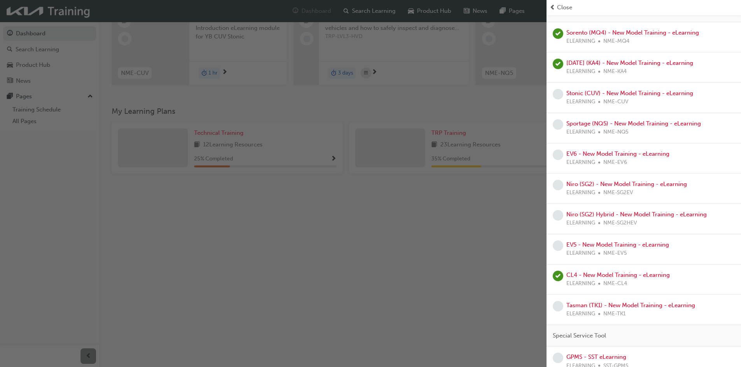
click at [487, 217] on div "button" at bounding box center [273, 183] width 546 height 367
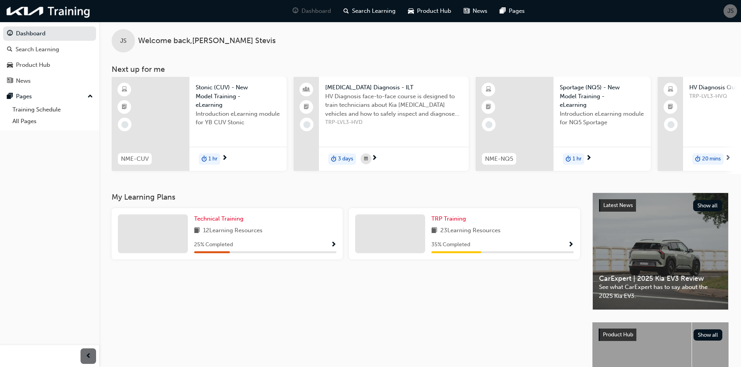
scroll to position [0, 0]
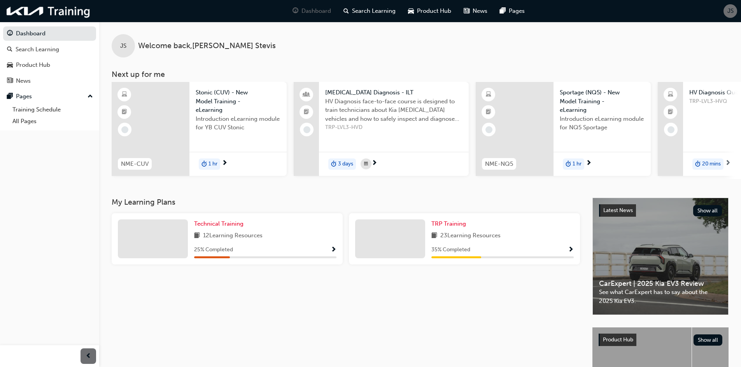
click at [731, 163] on span "next-icon" at bounding box center [728, 163] width 6 height 7
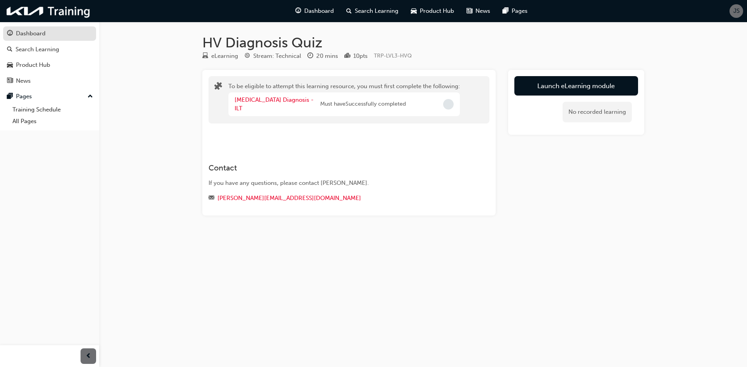
click at [47, 38] on link "Dashboard" at bounding box center [49, 33] width 93 height 14
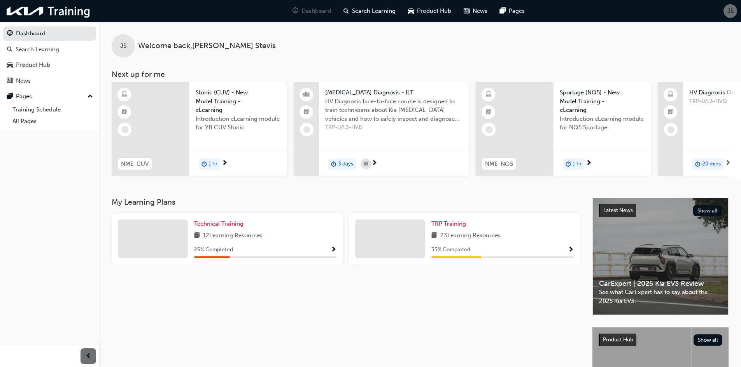
click at [332, 252] on span "Show Progress" at bounding box center [334, 250] width 6 height 7
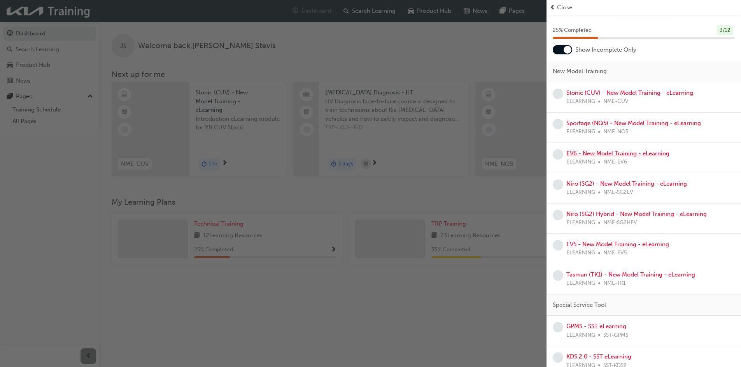
scroll to position [27, 0]
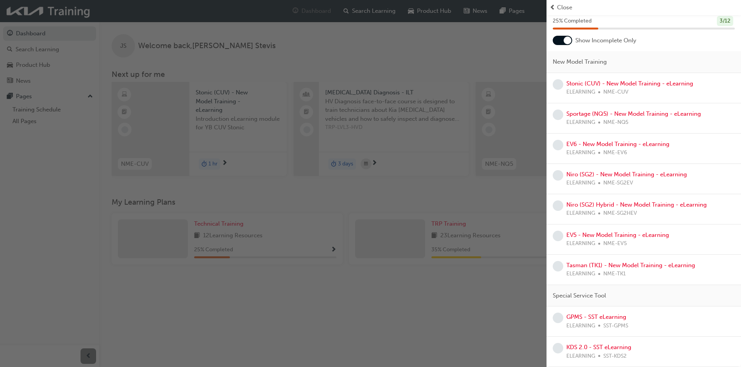
click at [451, 306] on div "button" at bounding box center [273, 183] width 546 height 367
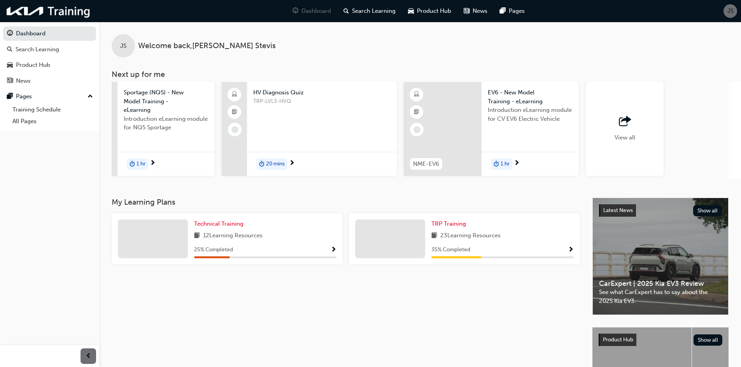
scroll to position [0, 448]
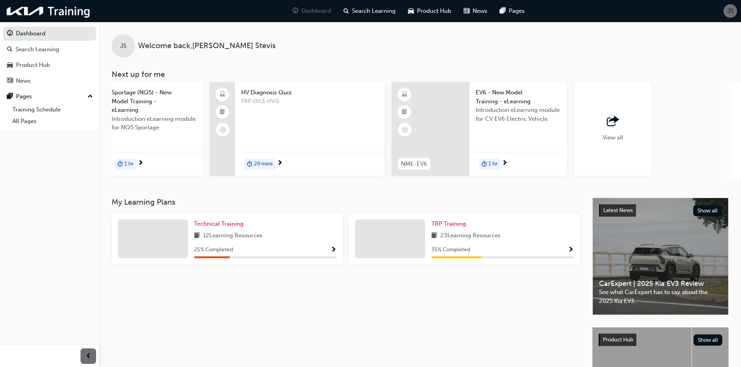
click at [636, 150] on div "View all" at bounding box center [613, 129] width 78 height 94
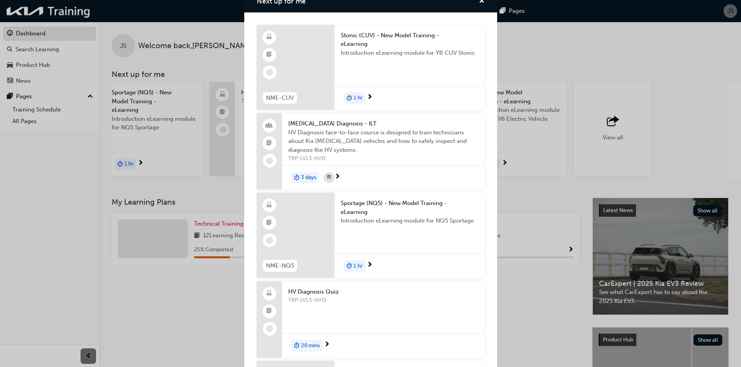
scroll to position [0, 0]
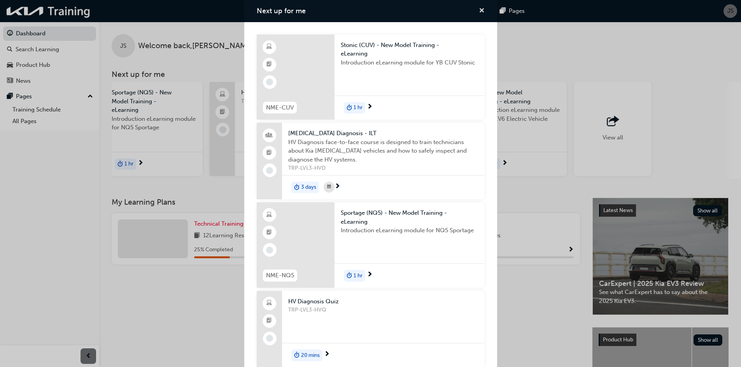
click at [479, 13] on span "cross-icon" at bounding box center [482, 11] width 6 height 7
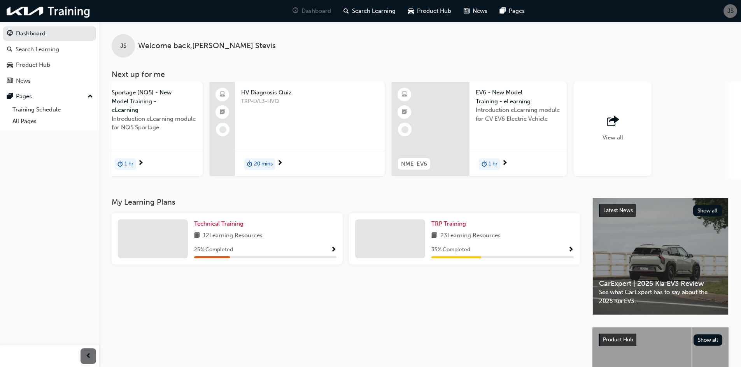
click at [734, 14] on div "JS" at bounding box center [730, 11] width 14 height 14
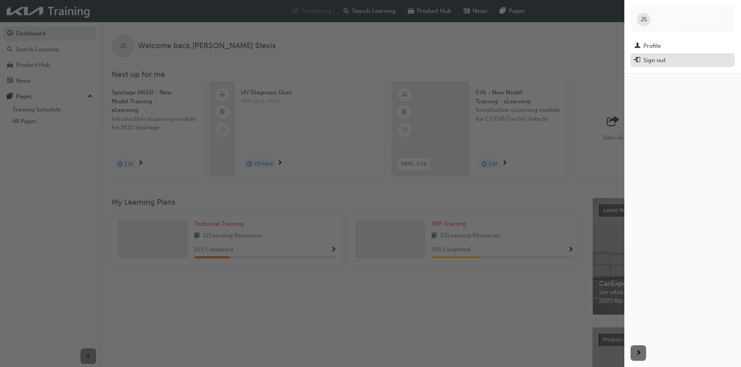
click at [677, 60] on div "Sign out" at bounding box center [682, 61] width 96 height 10
